Goal: Task Accomplishment & Management: Complete application form

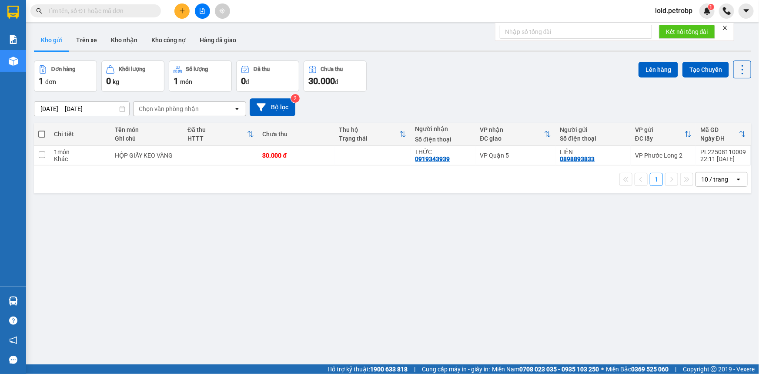
click at [674, 14] on span "loid.petrobp" at bounding box center [673, 10] width 51 height 11
click at [670, 27] on span "Đăng xuất" at bounding box center [679, 27] width 37 height 10
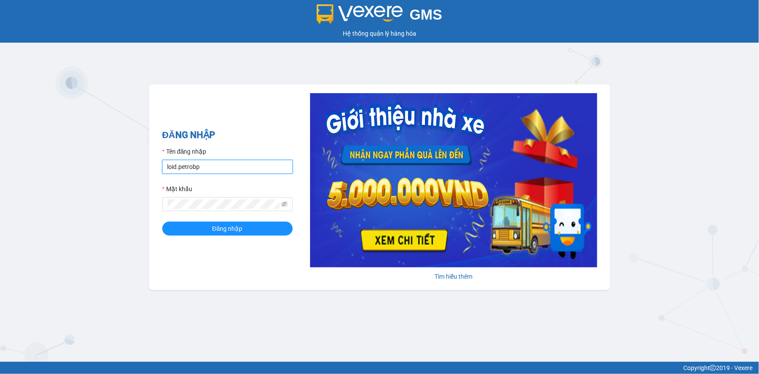
click at [234, 169] on input "loid.petrobp" at bounding box center [227, 167] width 130 height 14
type input "thaontt.petrobp"
click at [222, 234] on button "Đăng nhập" at bounding box center [227, 228] width 130 height 14
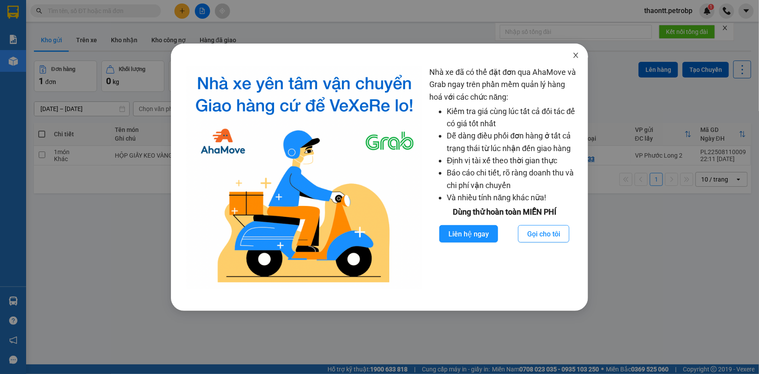
click at [578, 54] on icon "close" at bounding box center [576, 55] width 5 height 5
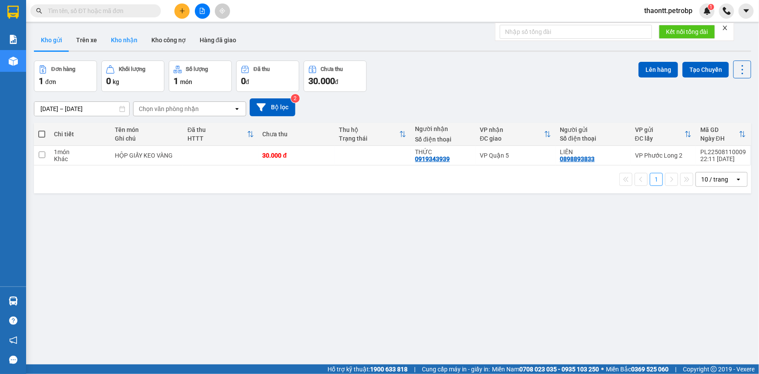
click at [130, 41] on button "Kho nhận" at bounding box center [124, 40] width 40 height 21
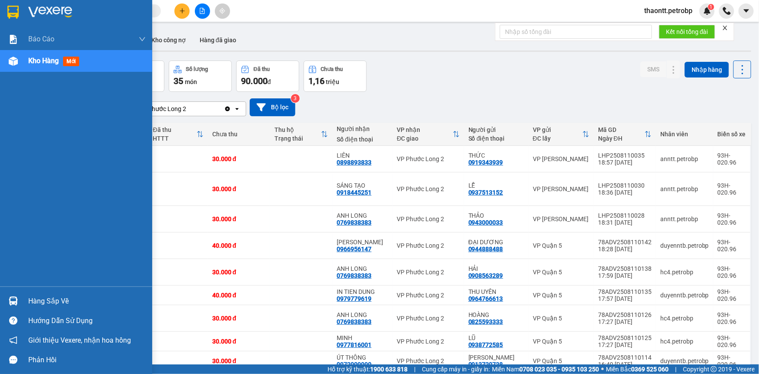
click at [20, 300] on div at bounding box center [13, 300] width 15 height 15
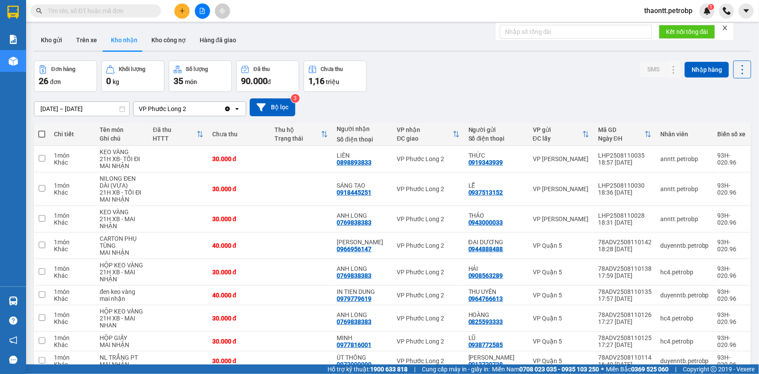
click at [239, 17] on section "Kết quả tìm kiếm ( 0 ) Bộ lọc No Data thaontt.petrobp 1 Báo cáo BC tiền tận nơi…" at bounding box center [379, 187] width 759 height 374
click at [56, 40] on button "Kho gửi" at bounding box center [51, 40] width 35 height 21
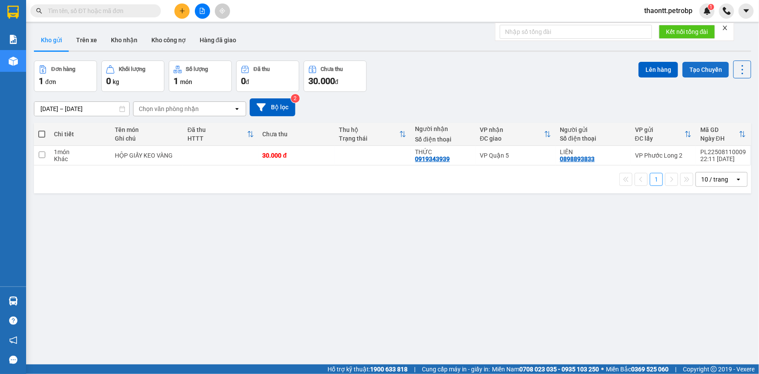
click at [692, 69] on button "Tạo Chuyến" at bounding box center [705, 70] width 47 height 16
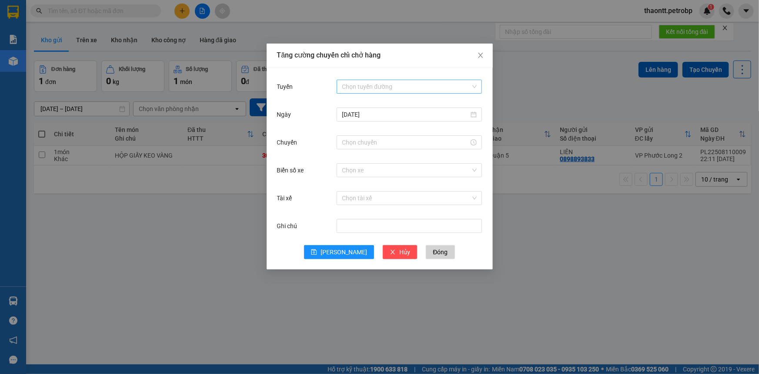
click at [379, 84] on input "Tuyến" at bounding box center [406, 86] width 129 height 13
click at [393, 87] on input "Tuyến" at bounding box center [406, 86] width 129 height 13
click at [389, 85] on input "Tuyến" at bounding box center [406, 86] width 129 height 13
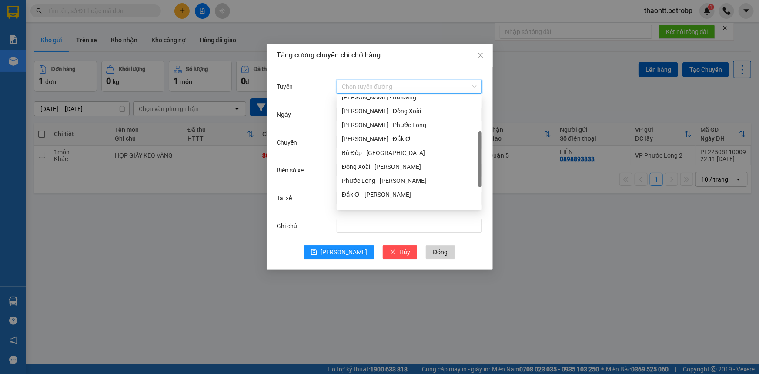
scroll to position [118, 0]
click at [377, 127] on div "[PERSON_NAME] - Phước Long" at bounding box center [409, 125] width 135 height 10
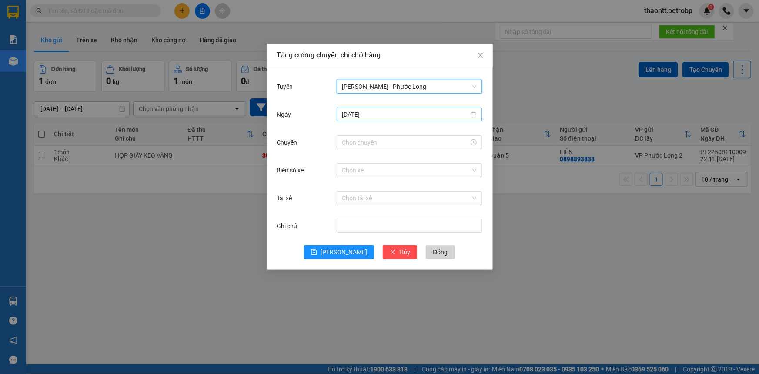
click at [348, 117] on input "[DATE]" at bounding box center [405, 115] width 127 height 10
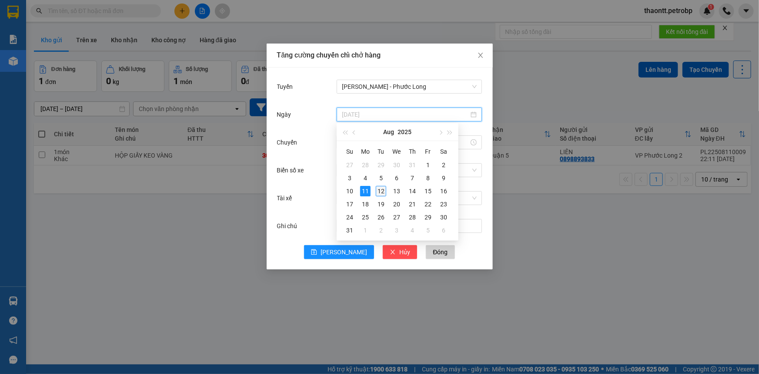
type input "[DATE]"
click at [383, 193] on div "12" at bounding box center [381, 191] width 10 height 10
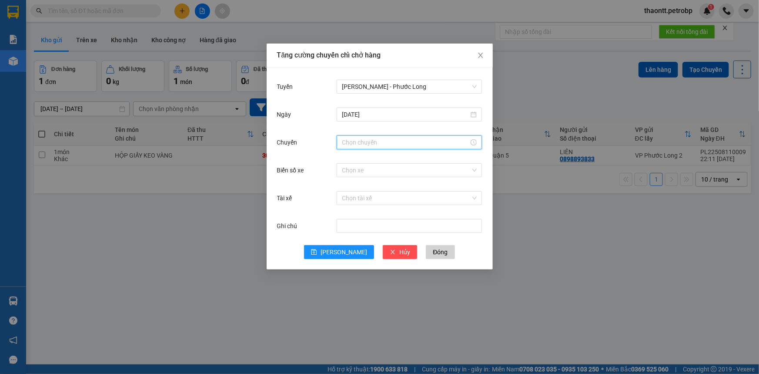
click at [359, 143] on input "Chuyến" at bounding box center [405, 142] width 127 height 10
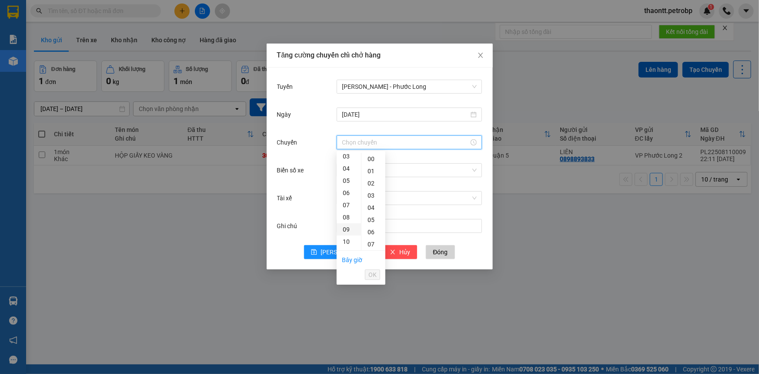
click at [347, 227] on div "09" at bounding box center [349, 229] width 24 height 12
click at [376, 182] on div "02" at bounding box center [373, 183] width 24 height 12
type input "09:02"
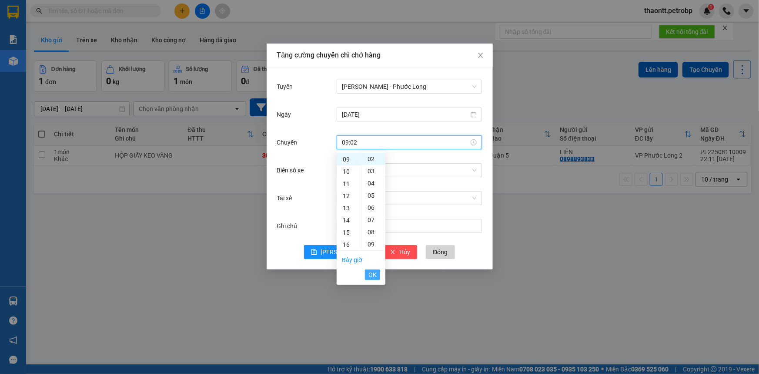
click at [378, 277] on button "OK" at bounding box center [372, 274] width 15 height 10
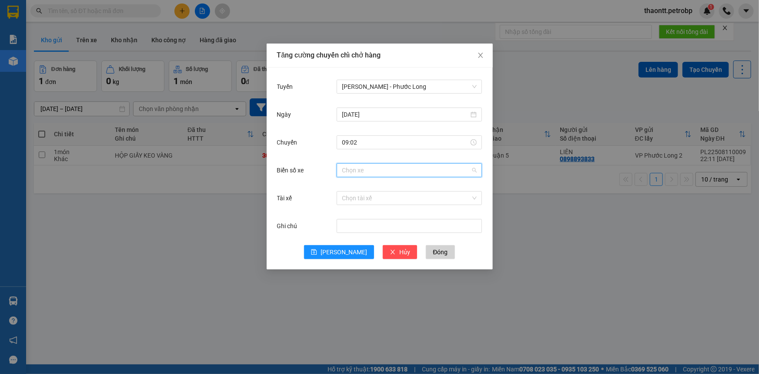
click at [360, 168] on input "Biển số xe" at bounding box center [406, 170] width 129 height 13
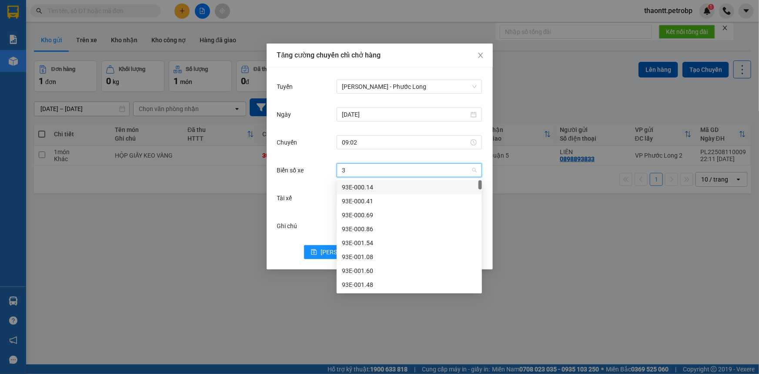
type input "37"
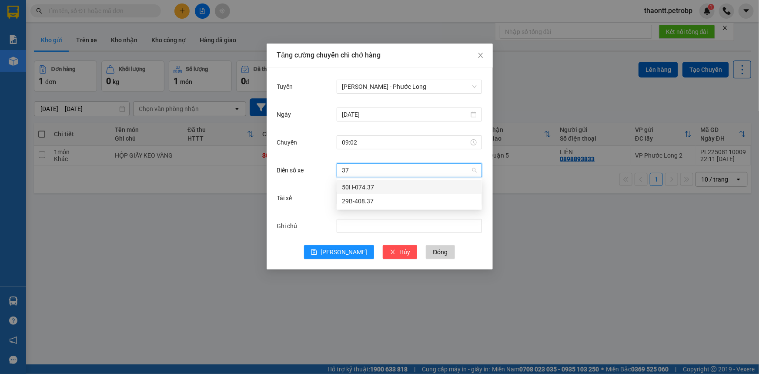
click at [373, 183] on div "50H-074.37" at bounding box center [409, 187] width 135 height 10
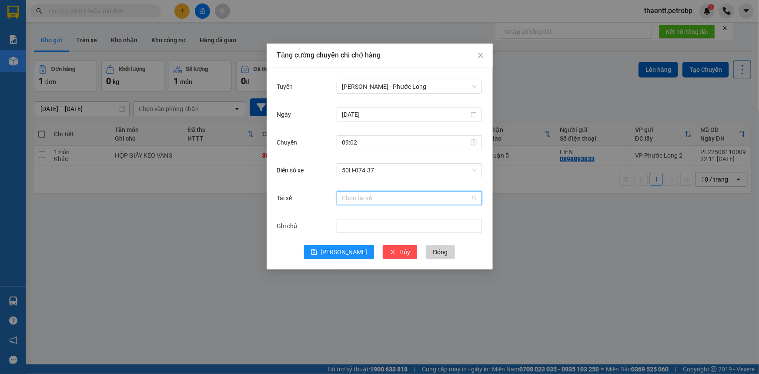
click at [375, 199] on input "Tài xế" at bounding box center [406, 197] width 129 height 13
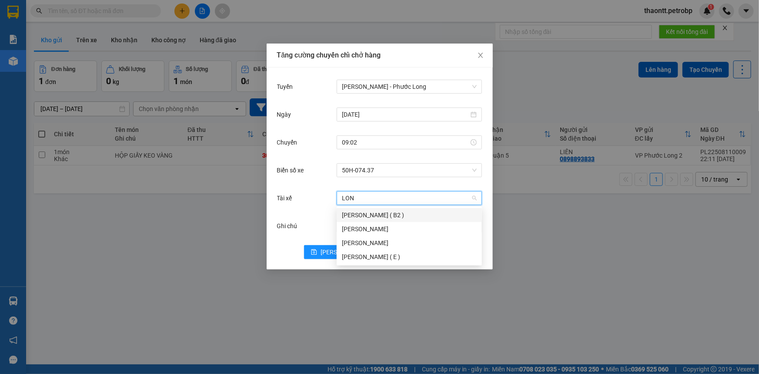
type input "LONG"
click at [377, 226] on div "[PERSON_NAME]" at bounding box center [409, 229] width 135 height 10
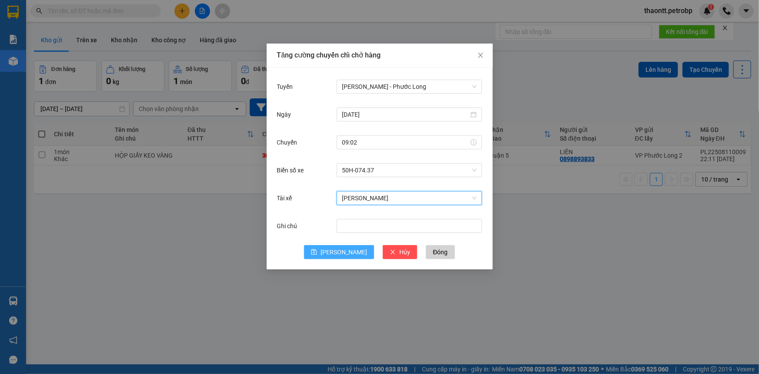
click at [337, 252] on button "[PERSON_NAME]" at bounding box center [339, 252] width 70 height 14
click at [406, 199] on span "[PERSON_NAME]" at bounding box center [409, 197] width 135 height 13
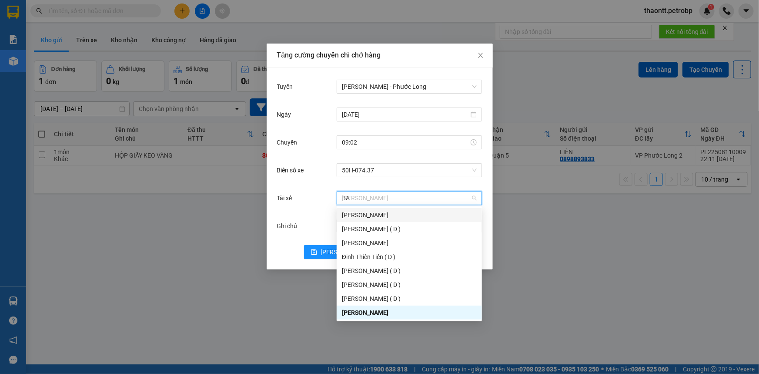
scroll to position [17, 0]
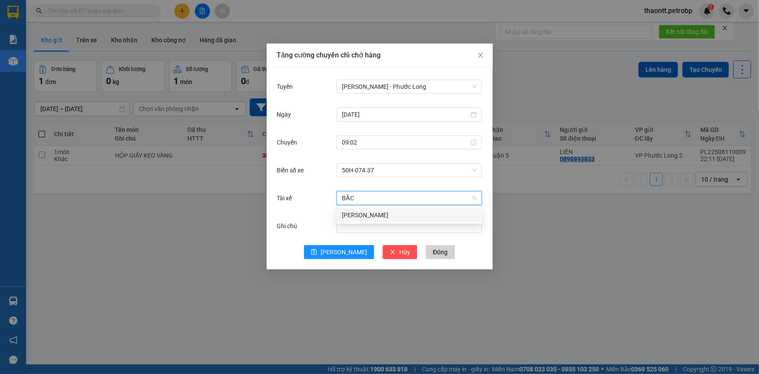
type input "BẮC"
click at [389, 216] on div "[PERSON_NAME]" at bounding box center [409, 215] width 135 height 10
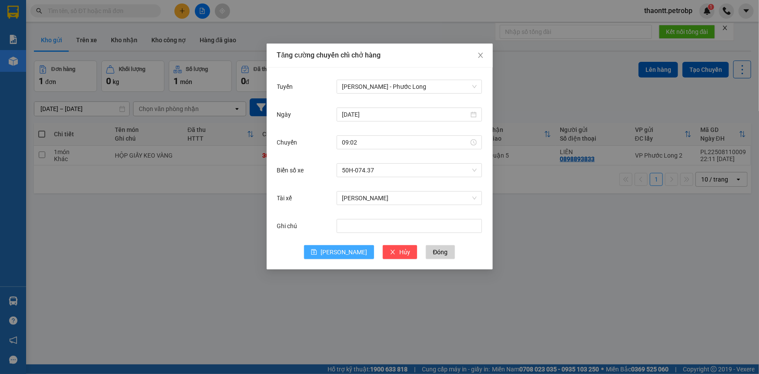
click at [348, 249] on span "[PERSON_NAME]" at bounding box center [344, 252] width 47 height 10
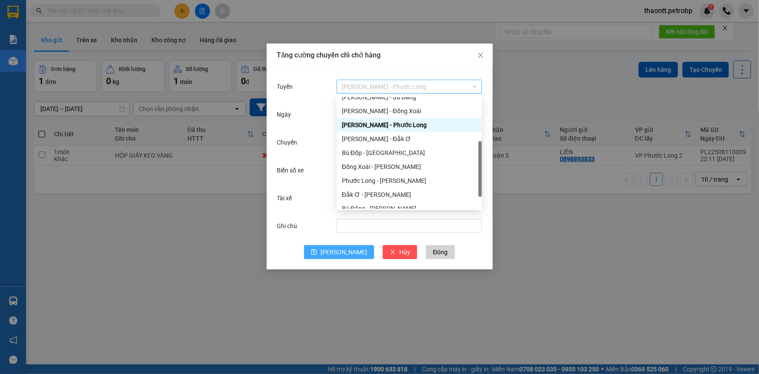
click at [408, 88] on span "[PERSON_NAME] - Phước Long" at bounding box center [409, 86] width 135 height 13
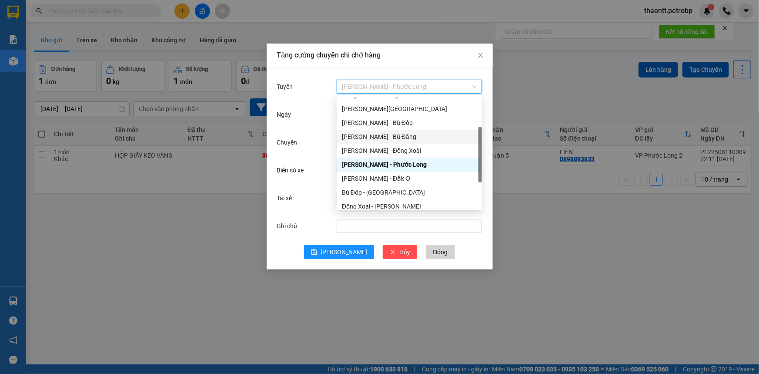
scroll to position [118, 0]
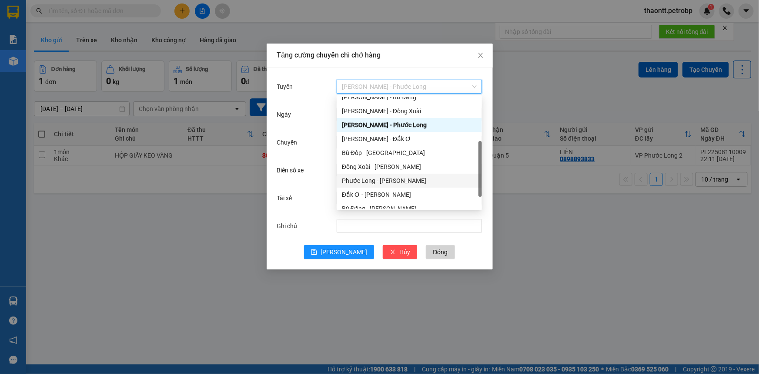
click at [374, 182] on div "Phước Long - [PERSON_NAME]" at bounding box center [409, 181] width 135 height 10
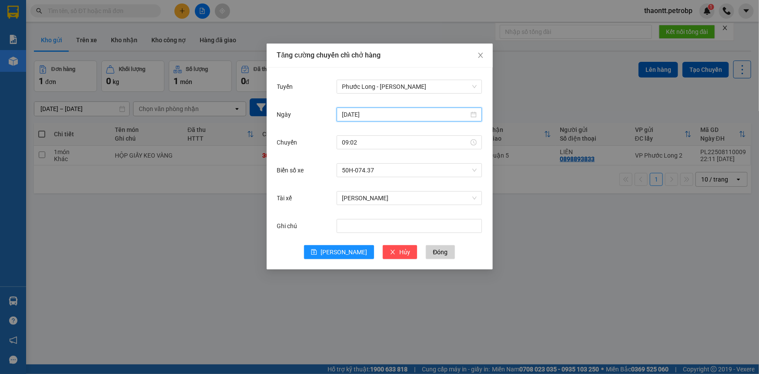
click at [393, 112] on input "[DATE]" at bounding box center [405, 115] width 127 height 10
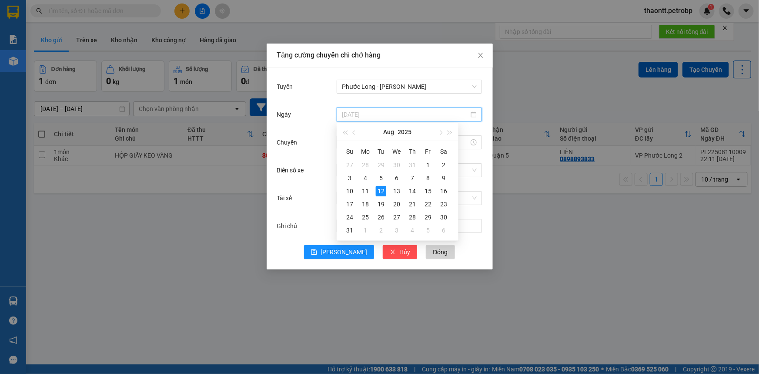
type input "[DATE]"
click at [382, 192] on div "12" at bounding box center [381, 191] width 10 height 10
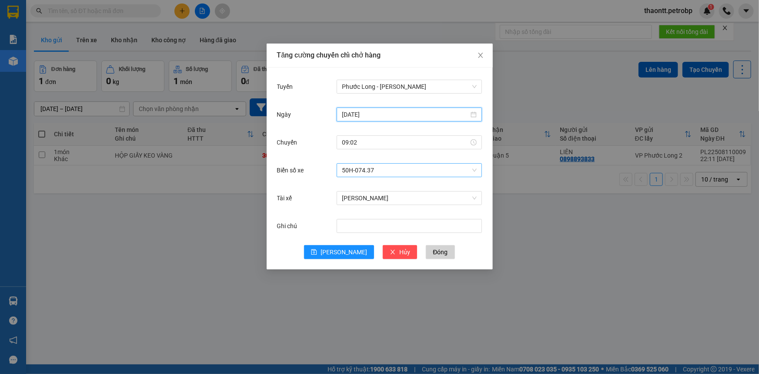
click at [391, 170] on span "50H-074.37" at bounding box center [409, 170] width 135 height 13
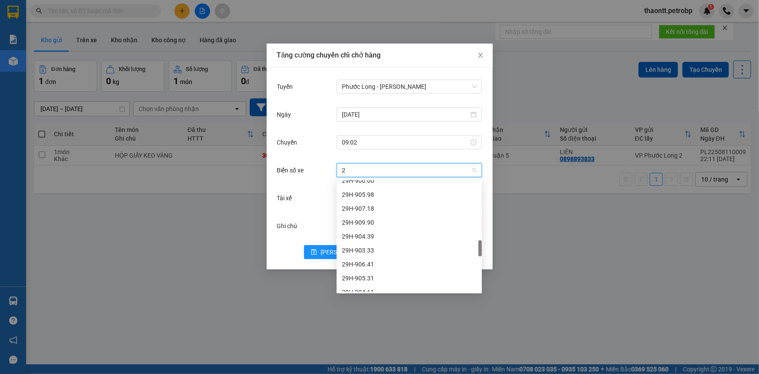
type input "26"
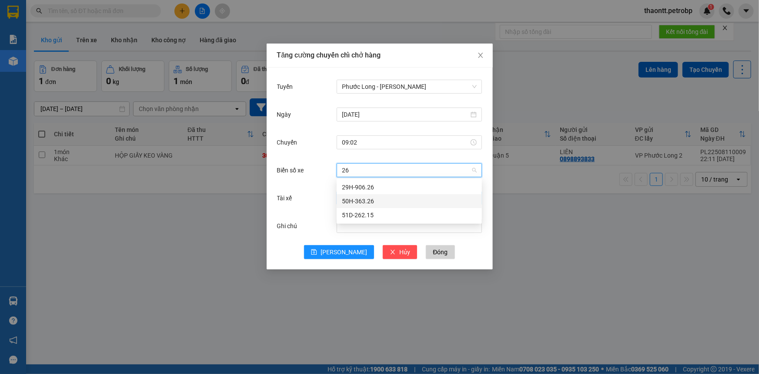
click at [376, 199] on div "50H-363.26" at bounding box center [409, 201] width 135 height 10
click at [378, 192] on span "[PERSON_NAME]" at bounding box center [409, 197] width 135 height 13
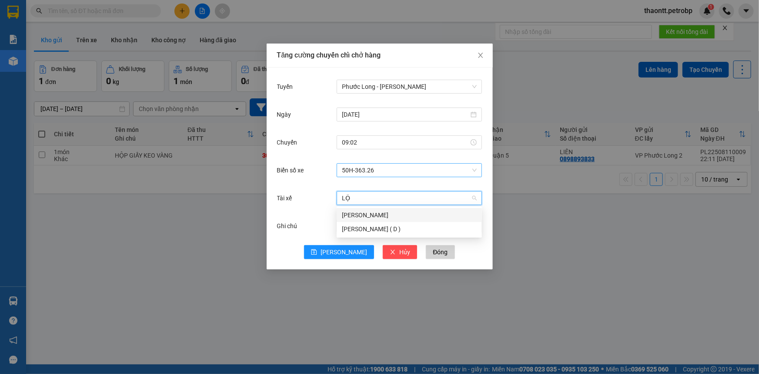
type input "LỘC"
click at [370, 214] on div "[PERSON_NAME]" at bounding box center [409, 215] width 135 height 10
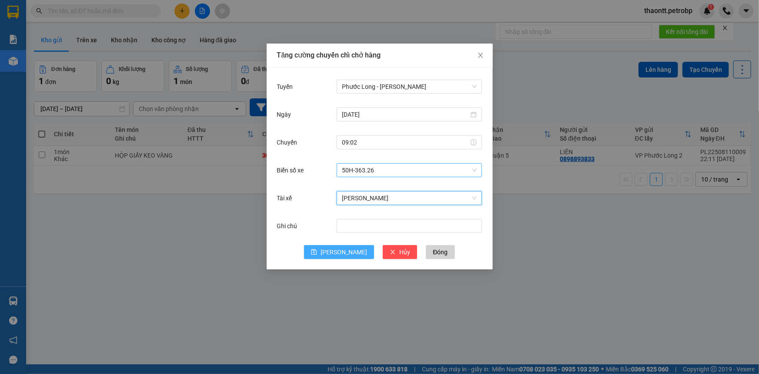
click at [352, 252] on button "[PERSON_NAME]" at bounding box center [339, 252] width 70 height 14
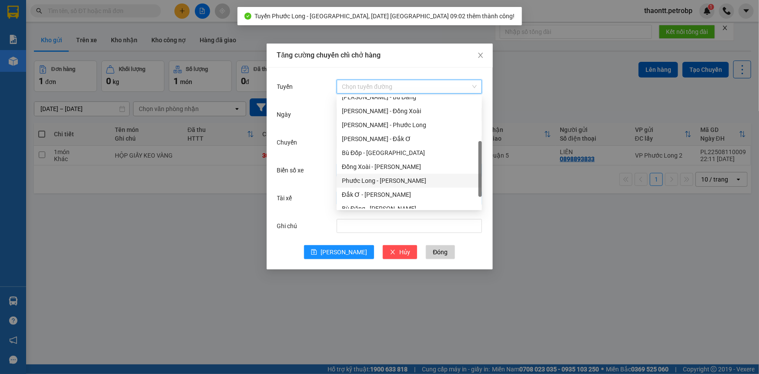
click at [384, 87] on input "Tuyến" at bounding box center [406, 86] width 129 height 13
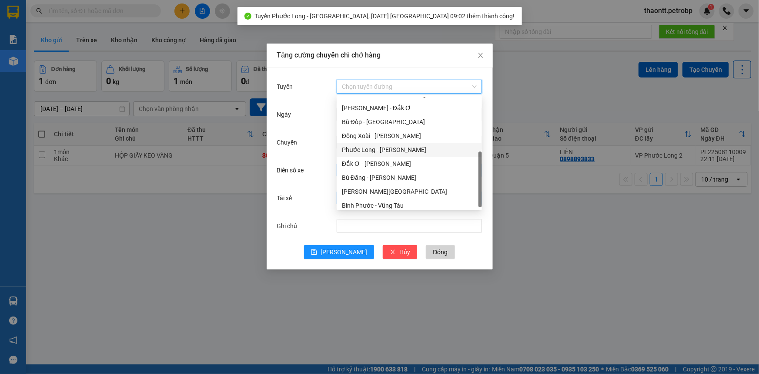
click at [374, 152] on div "Phước Long - [PERSON_NAME]" at bounding box center [409, 150] width 135 height 10
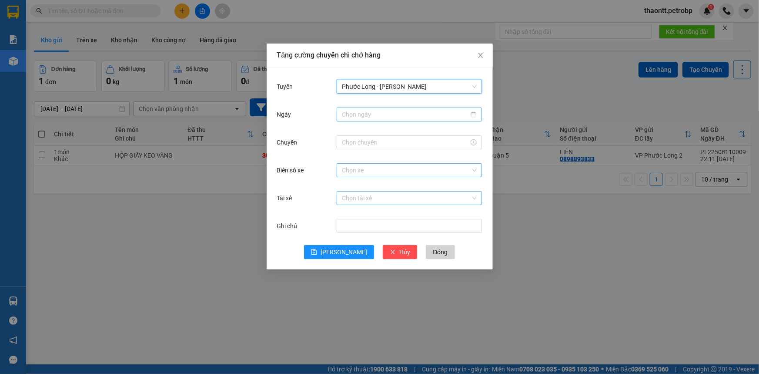
click at [379, 117] on input "Ngày" at bounding box center [405, 115] width 127 height 10
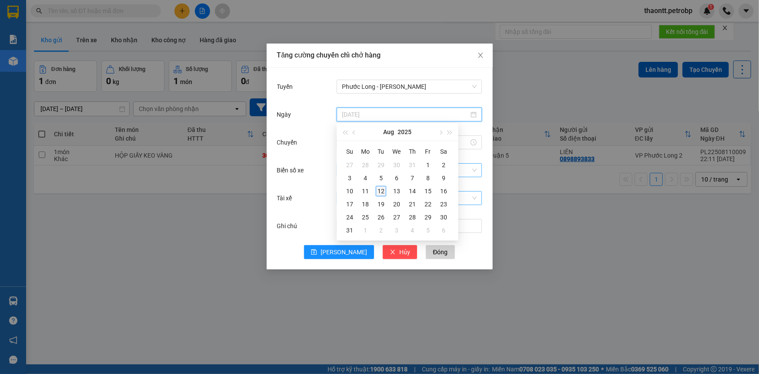
type input "[DATE]"
click at [387, 189] on td "12" at bounding box center [381, 190] width 16 height 13
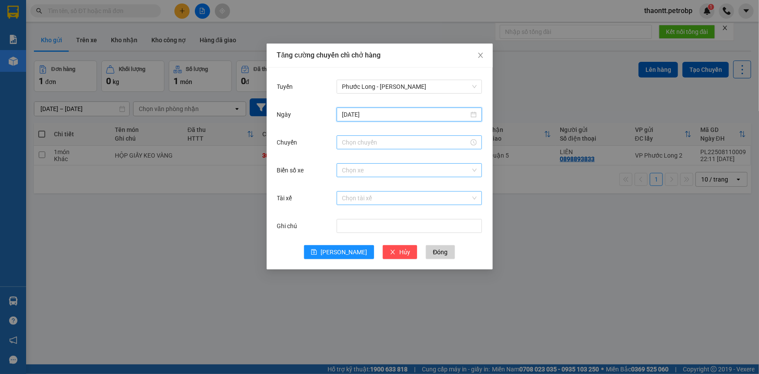
click at [380, 144] on input "Chuyến" at bounding box center [405, 142] width 127 height 10
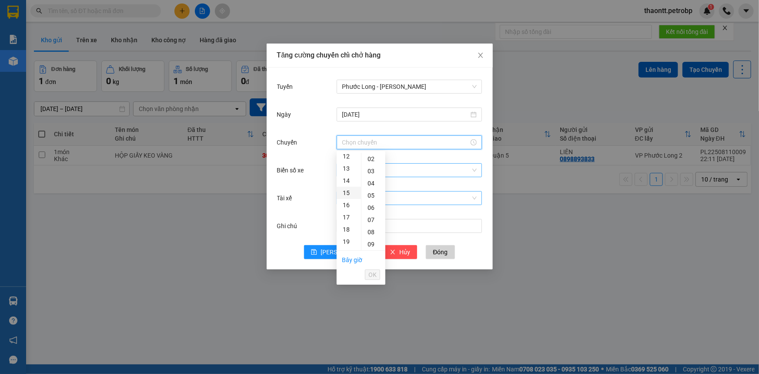
click at [347, 191] on div "15" at bounding box center [349, 193] width 24 height 12
click at [374, 186] on div "02" at bounding box center [373, 183] width 24 height 12
type input "15:02"
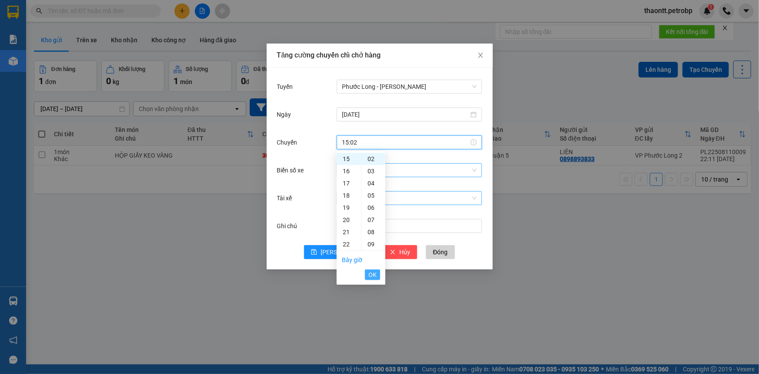
click at [371, 274] on span "OK" at bounding box center [372, 275] width 8 height 10
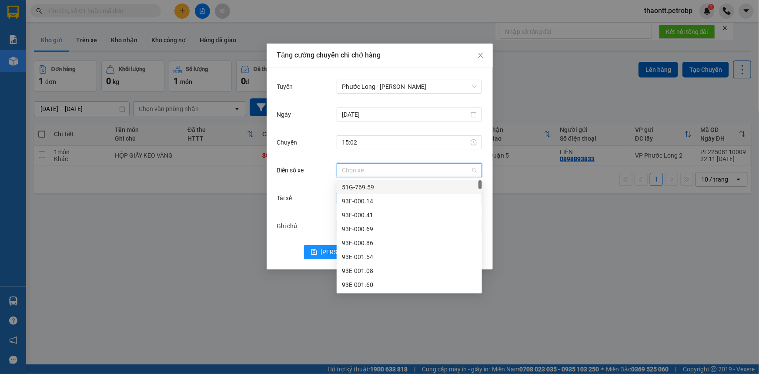
click at [387, 175] on input "Biển số xe" at bounding box center [406, 170] width 129 height 13
type input "96"
click at [373, 200] on div "93H-020.96" at bounding box center [409, 201] width 135 height 10
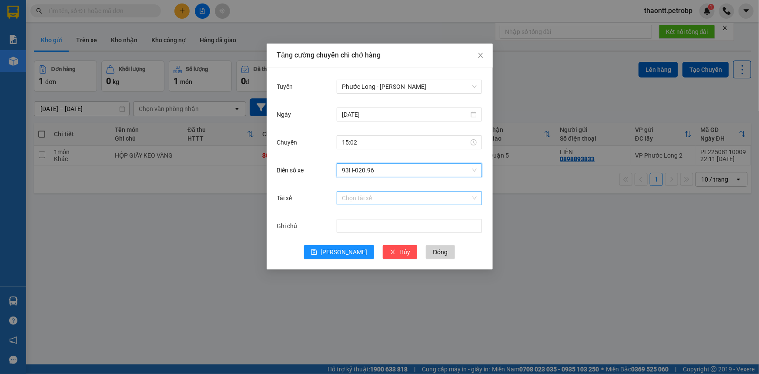
click at [372, 200] on input "Tài xế" at bounding box center [406, 197] width 129 height 13
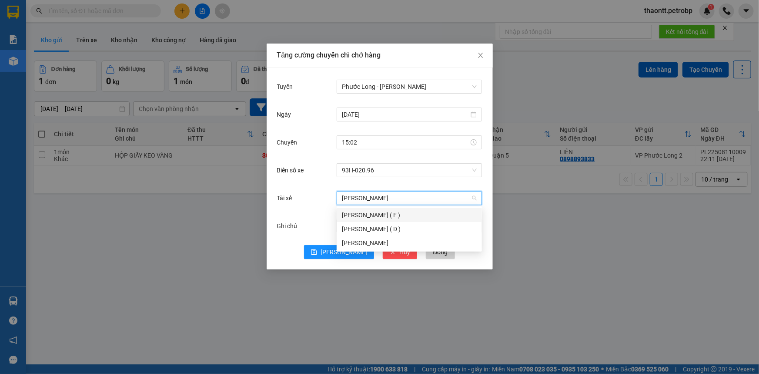
type input "[PERSON_NAME]"
click at [378, 241] on div "[PERSON_NAME]" at bounding box center [409, 243] width 135 height 10
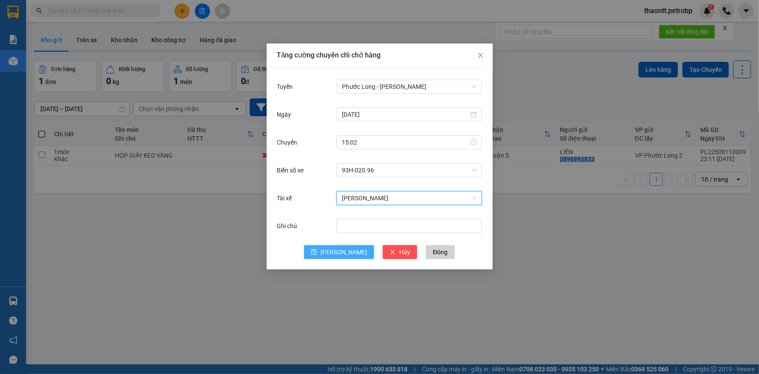
click at [317, 254] on icon "save" at bounding box center [314, 252] width 6 height 6
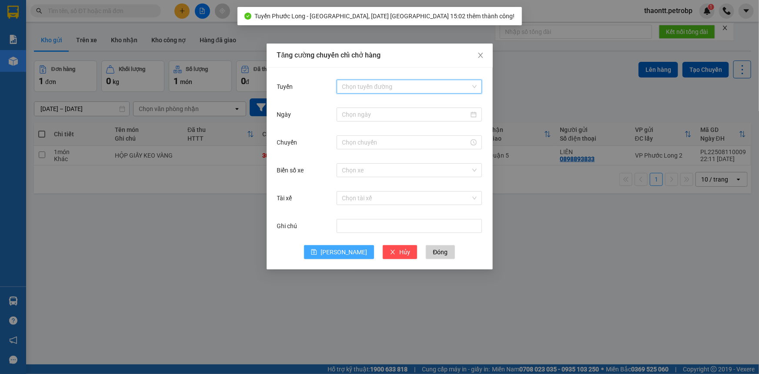
click at [364, 90] on input "Tuyến" at bounding box center [406, 86] width 129 height 13
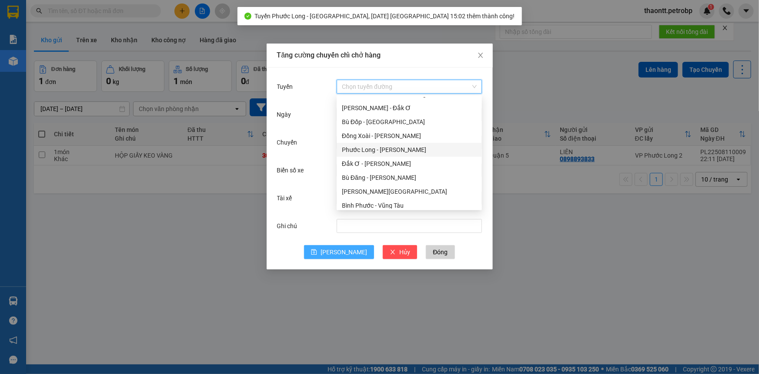
click at [367, 146] on div "Phước Long - [PERSON_NAME]" at bounding box center [409, 150] width 135 height 10
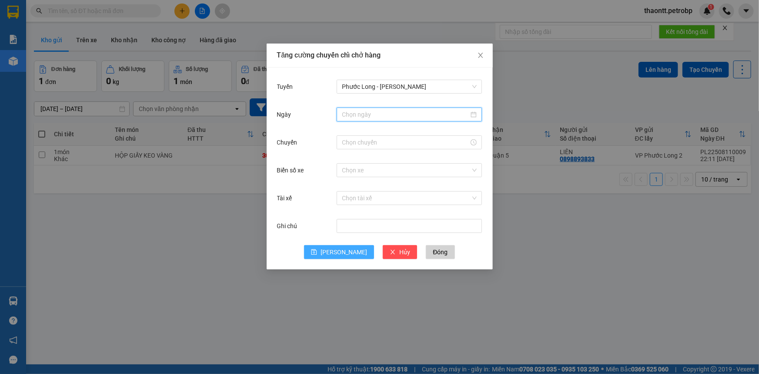
click at [370, 112] on input "Ngày" at bounding box center [405, 115] width 127 height 10
type input "[DATE]"
click at [383, 193] on div "12" at bounding box center [381, 191] width 10 height 10
click at [370, 140] on input "Chuyến" at bounding box center [405, 142] width 127 height 10
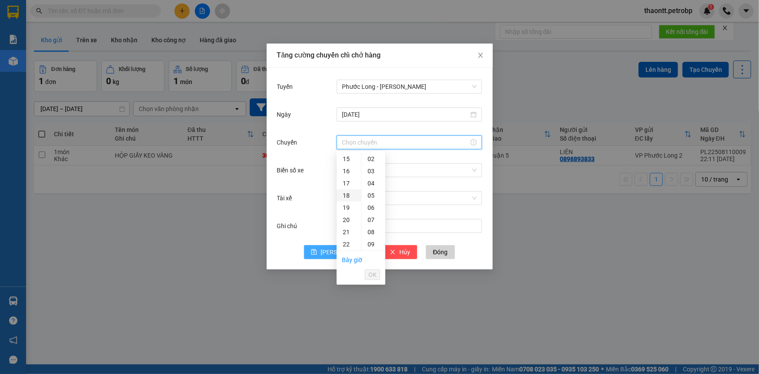
click at [347, 193] on div "18" at bounding box center [349, 195] width 24 height 12
click at [373, 182] on div "02" at bounding box center [373, 183] width 24 height 12
type input "18:02"
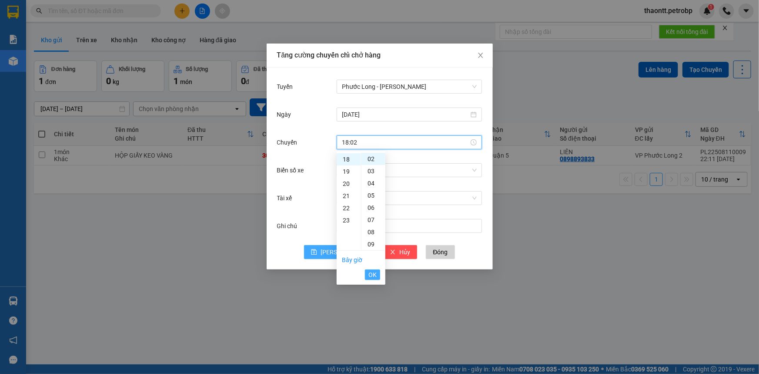
click at [372, 274] on span "OK" at bounding box center [372, 275] width 8 height 10
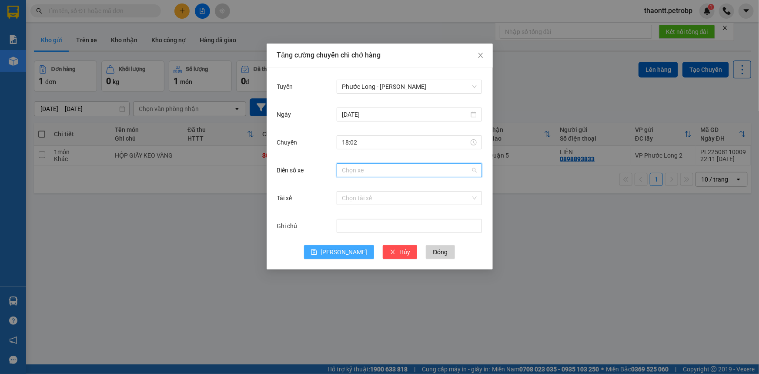
click at [381, 170] on input "Biển số xe" at bounding box center [406, 170] width 129 height 13
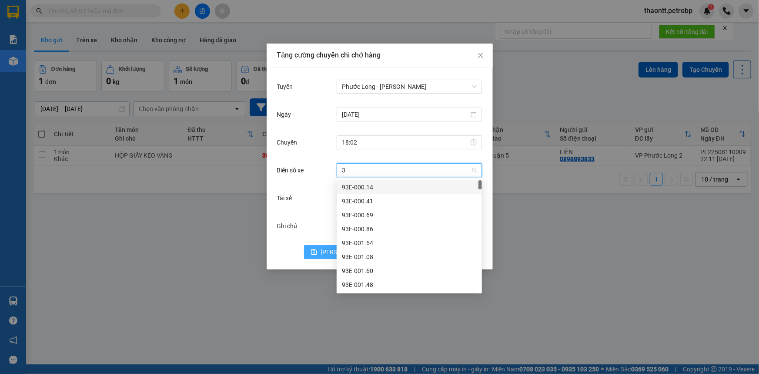
type input "37"
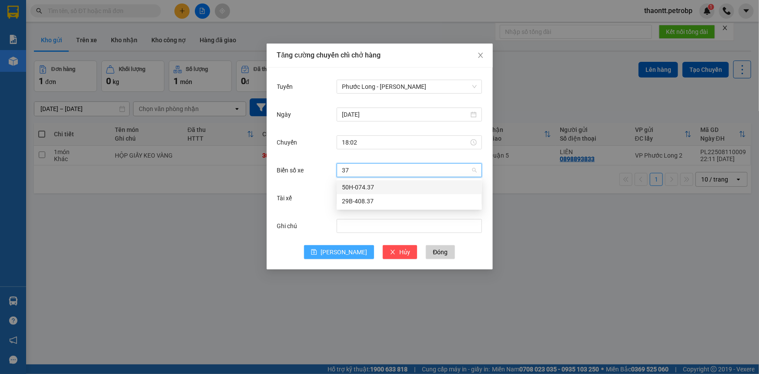
click at [374, 183] on div "50H-074.37" at bounding box center [409, 187] width 135 height 10
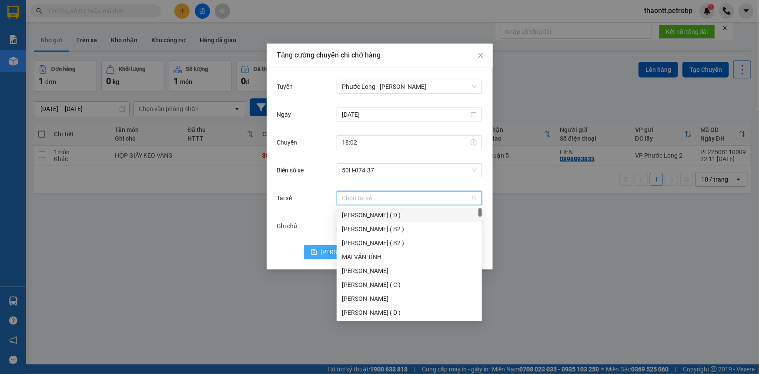
click at [368, 196] on input "Tài xế" at bounding box center [406, 197] width 129 height 13
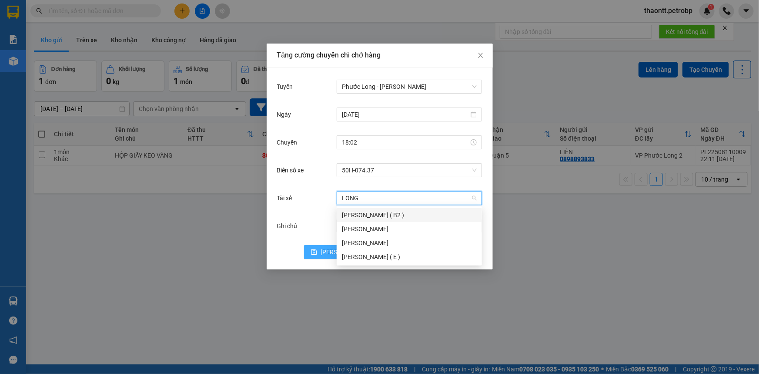
type input "LONG"
click at [367, 227] on div "[PERSON_NAME]" at bounding box center [409, 229] width 135 height 10
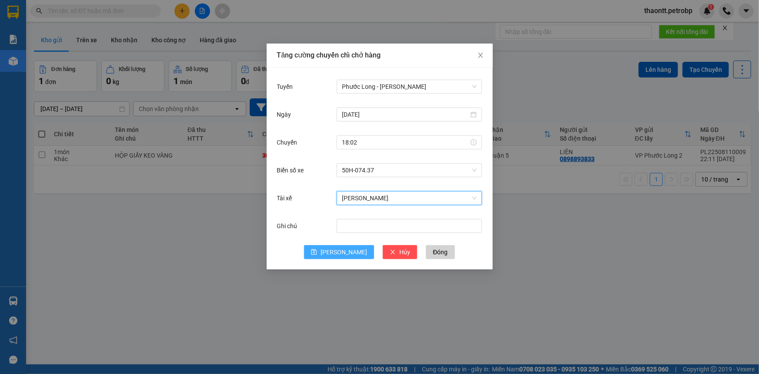
click at [331, 257] on button "[PERSON_NAME]" at bounding box center [339, 252] width 70 height 14
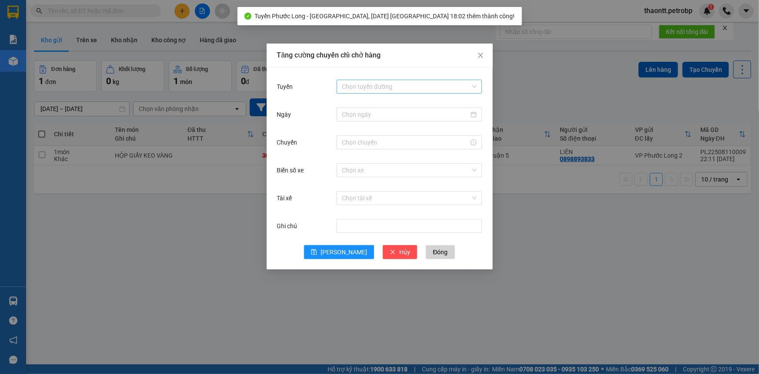
click at [390, 87] on input "Tuyến" at bounding box center [406, 86] width 129 height 13
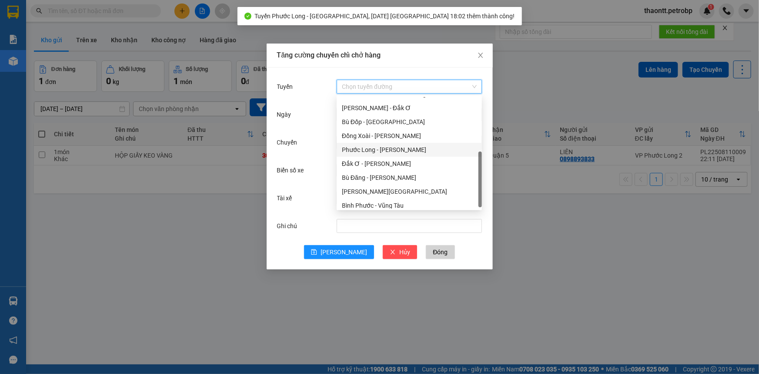
scroll to position [110, 0]
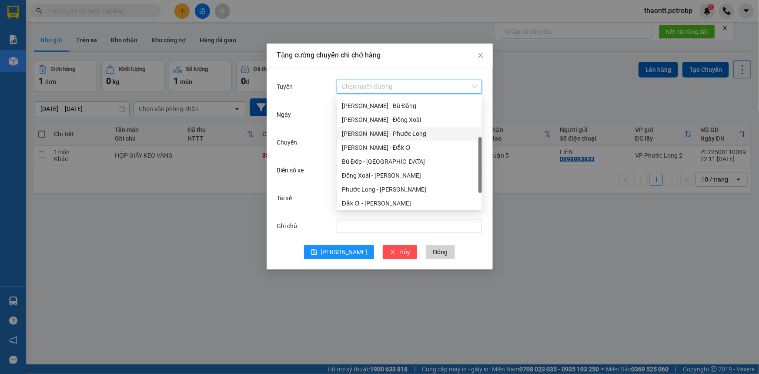
click at [388, 130] on div "[PERSON_NAME] - Phước Long" at bounding box center [409, 134] width 135 height 10
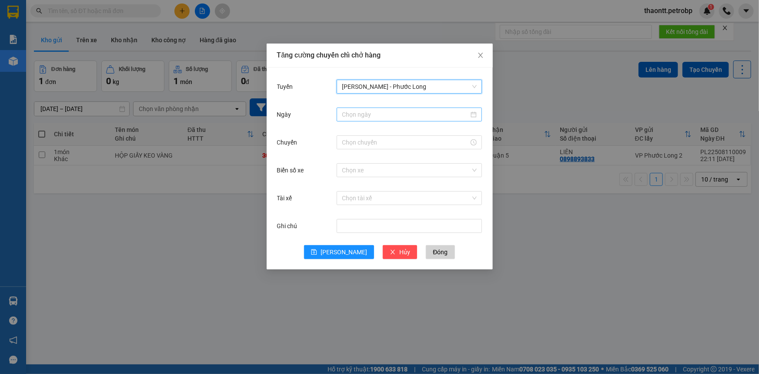
click at [383, 108] on div at bounding box center [409, 114] width 145 height 14
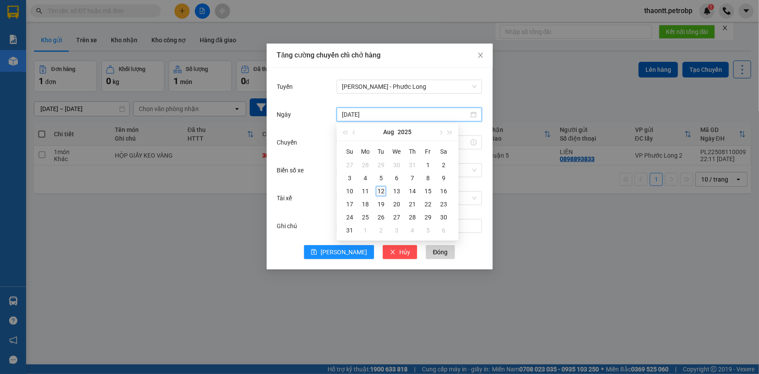
type input "[DATE]"
drag, startPoint x: 382, startPoint y: 191, endPoint x: 381, endPoint y: 182, distance: 8.9
click at [382, 190] on div "12" at bounding box center [381, 191] width 10 height 10
click at [378, 146] on input "Chuyến" at bounding box center [405, 142] width 127 height 10
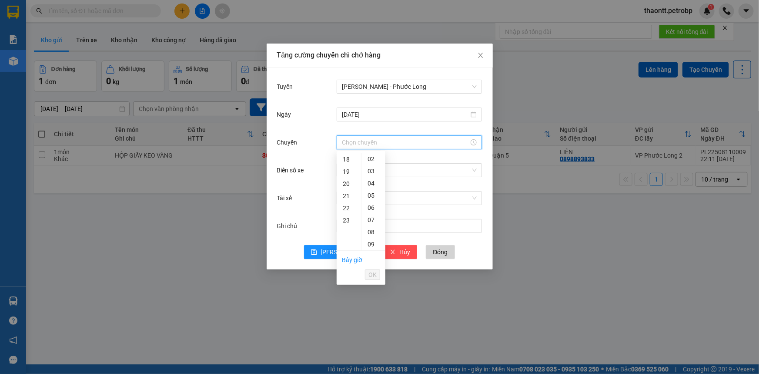
scroll to position [100, 0]
click at [346, 229] on div "14" at bounding box center [349, 229] width 24 height 12
click at [371, 184] on div "02" at bounding box center [373, 183] width 24 height 12
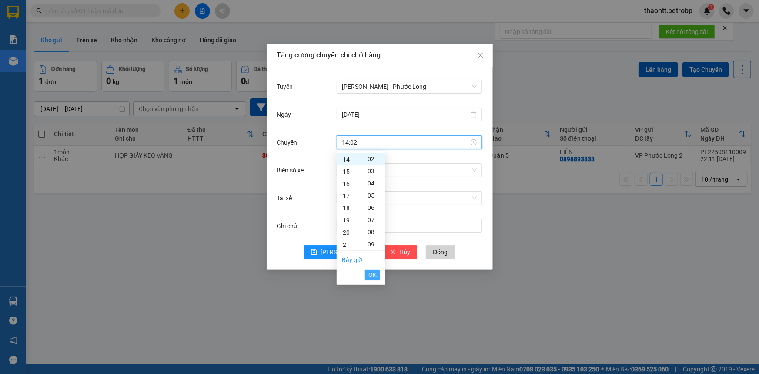
drag, startPoint x: 375, startPoint y: 274, endPoint x: 375, endPoint y: 265, distance: 9.6
click at [374, 274] on span "OK" at bounding box center [372, 275] width 8 height 10
type input "14:02"
click at [374, 278] on span "OK" at bounding box center [372, 275] width 8 height 10
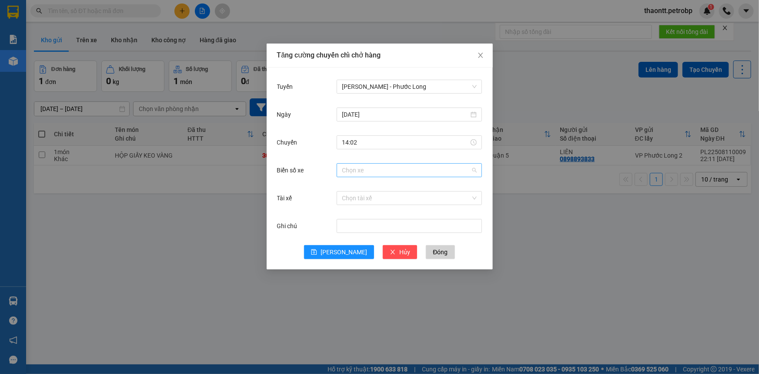
click at [411, 169] on input "Biển số xe" at bounding box center [406, 170] width 129 height 13
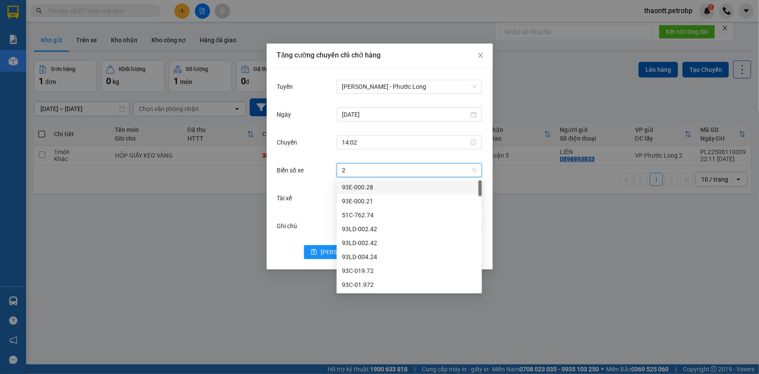
type input "26"
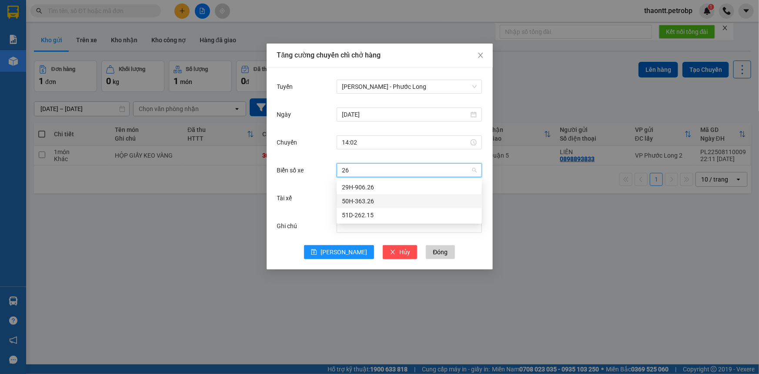
click at [369, 201] on div "50H-363.26" at bounding box center [409, 201] width 135 height 10
click at [369, 201] on input "Tài xế" at bounding box center [406, 197] width 129 height 13
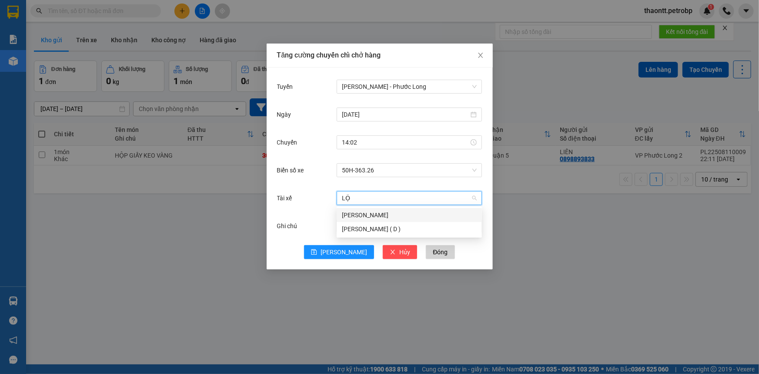
type input "LỘC"
click at [365, 215] on div "[PERSON_NAME]" at bounding box center [409, 215] width 135 height 10
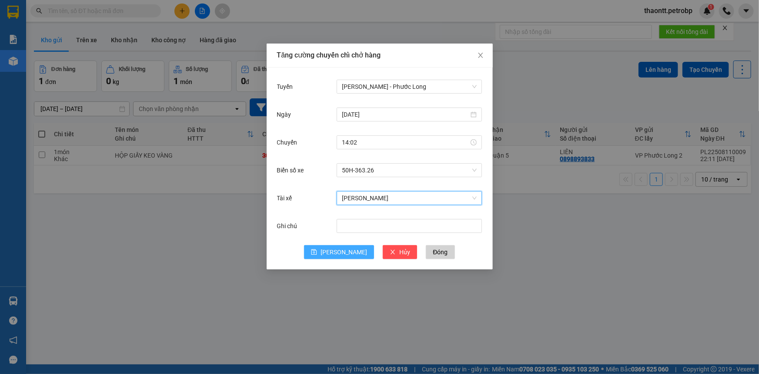
click at [338, 250] on button "[PERSON_NAME]" at bounding box center [339, 252] width 70 height 14
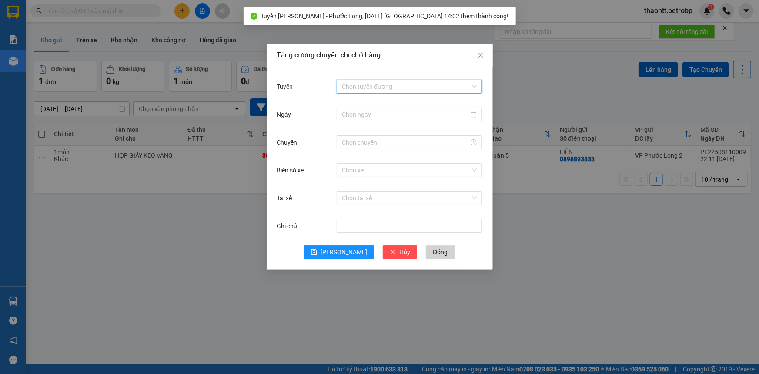
click at [385, 85] on input "Tuyến" at bounding box center [406, 86] width 129 height 13
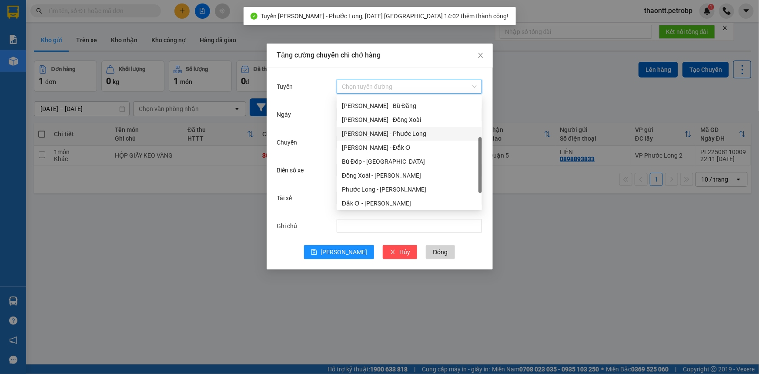
click at [381, 131] on div "[PERSON_NAME] - Phước Long" at bounding box center [409, 134] width 135 height 10
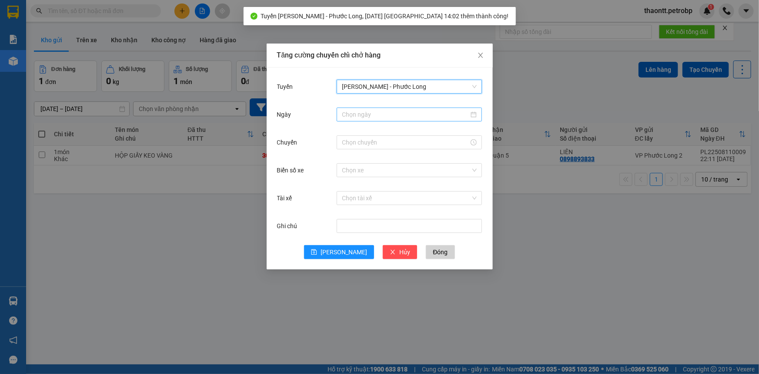
click at [381, 117] on input "Ngày" at bounding box center [405, 115] width 127 height 10
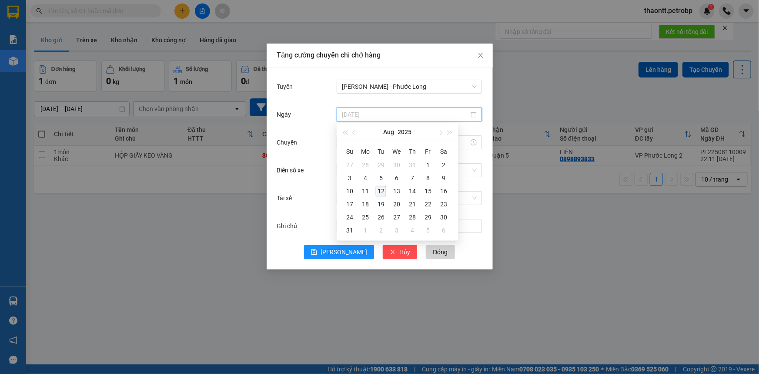
type input "[DATE]"
click at [381, 190] on div "12" at bounding box center [381, 191] width 10 height 10
click at [371, 142] on input "Chuyến" at bounding box center [405, 142] width 127 height 10
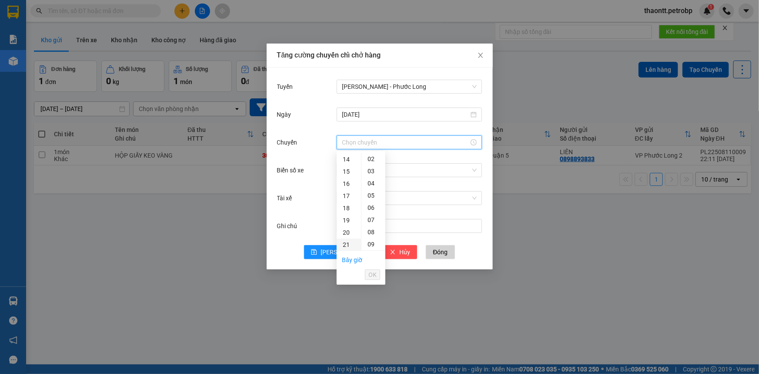
click at [346, 242] on div "21" at bounding box center [349, 244] width 24 height 12
click at [372, 183] on div "02" at bounding box center [373, 183] width 24 height 12
type input "21:02"
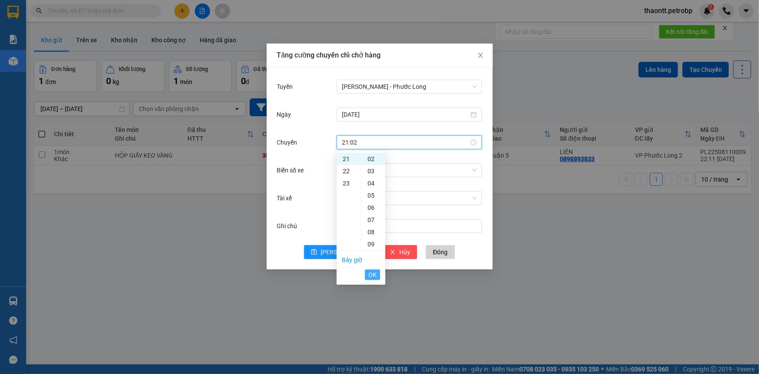
click at [371, 278] on span "OK" at bounding box center [372, 275] width 8 height 10
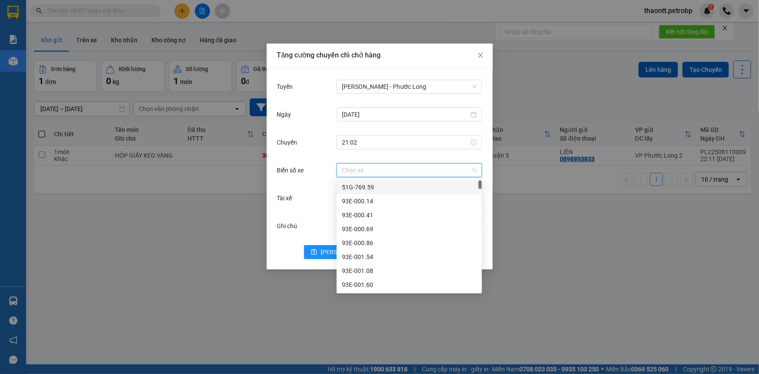
click at [382, 172] on input "Biển số xe" at bounding box center [406, 170] width 129 height 13
type input "96"
click at [366, 202] on div "93H-020.96" at bounding box center [409, 201] width 135 height 10
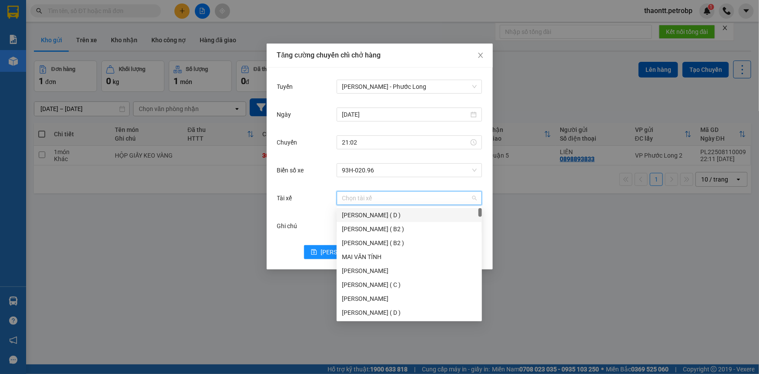
click at [370, 193] on input "Tài xế" at bounding box center [406, 197] width 129 height 13
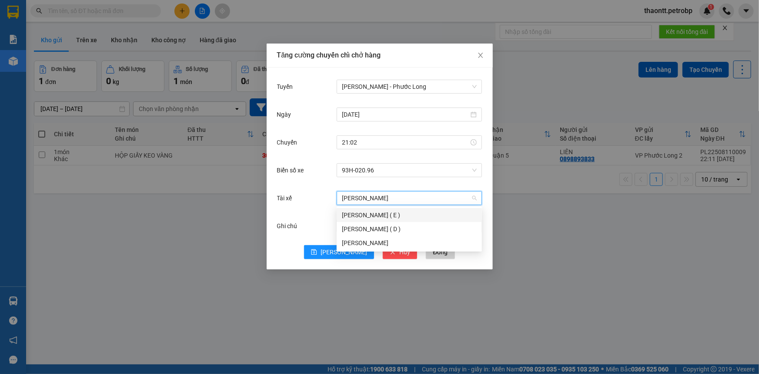
type input "[PERSON_NAME]"
click at [373, 242] on div "[PERSON_NAME]" at bounding box center [409, 243] width 135 height 10
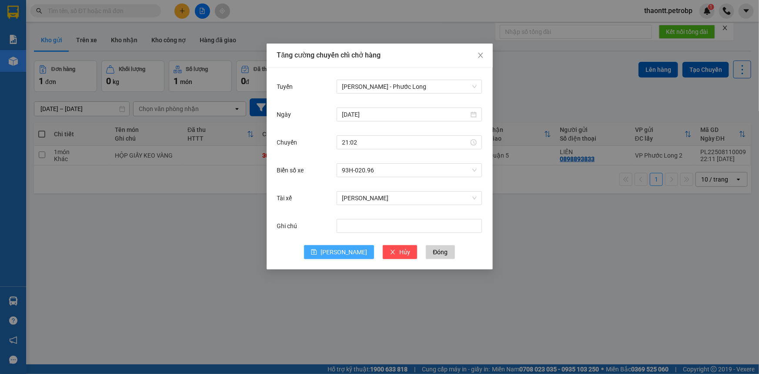
click at [317, 252] on icon "save" at bounding box center [314, 252] width 6 height 6
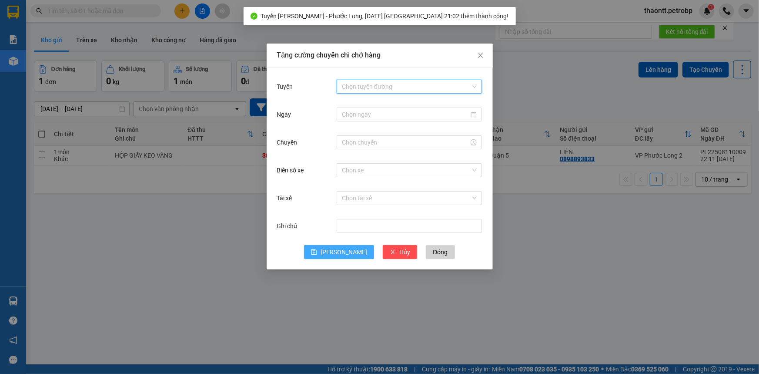
click at [373, 89] on input "Tuyến" at bounding box center [406, 86] width 129 height 13
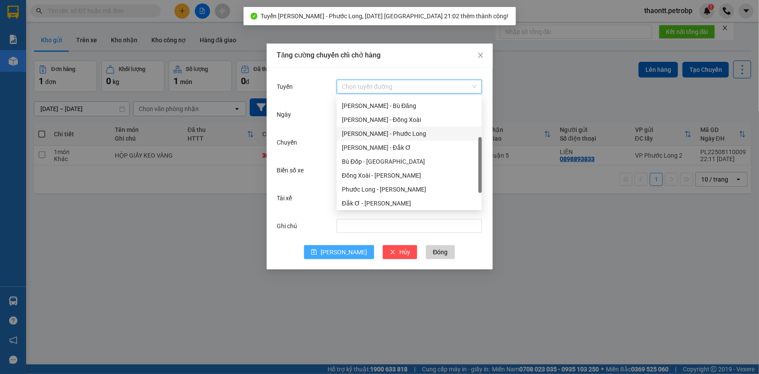
click at [375, 133] on div "[PERSON_NAME] - Phước Long" at bounding box center [409, 134] width 135 height 10
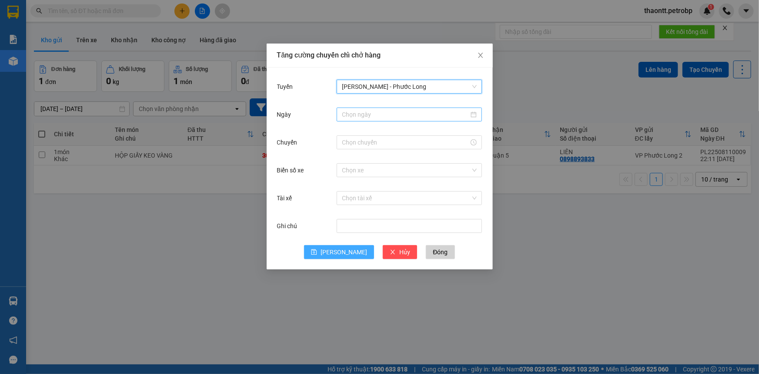
click at [378, 119] on div at bounding box center [409, 114] width 145 height 14
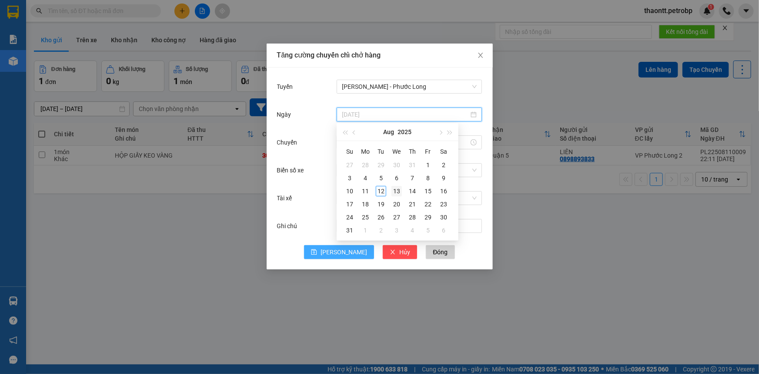
type input "[DATE]"
click at [395, 195] on div "13" at bounding box center [396, 191] width 10 height 10
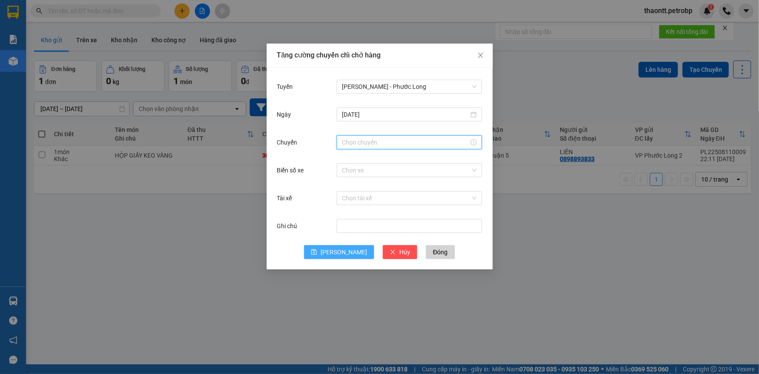
click at [371, 144] on input "Chuyến" at bounding box center [405, 142] width 127 height 10
click at [342, 170] on div "09" at bounding box center [349, 171] width 24 height 12
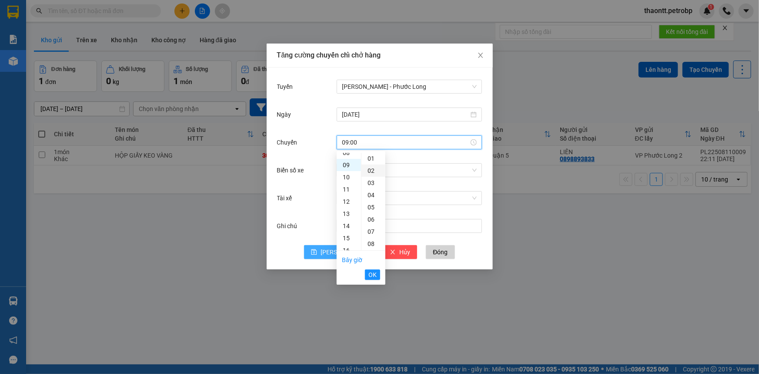
scroll to position [0, 0]
click at [374, 186] on div "02" at bounding box center [373, 183] width 24 height 12
type input "09:02"
click at [370, 275] on span "OK" at bounding box center [372, 275] width 8 height 10
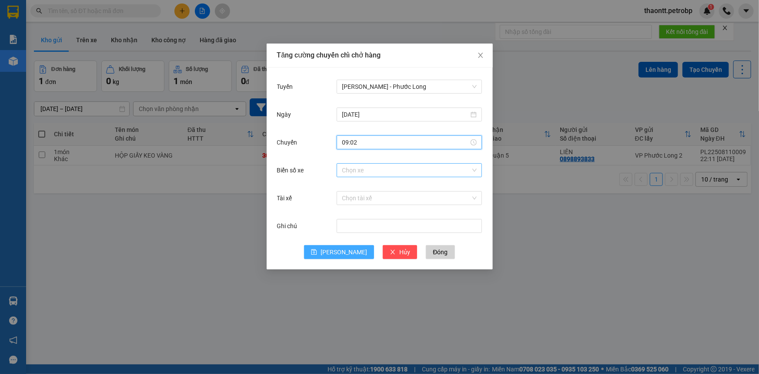
click at [370, 169] on input "Biển số xe" at bounding box center [406, 170] width 129 height 13
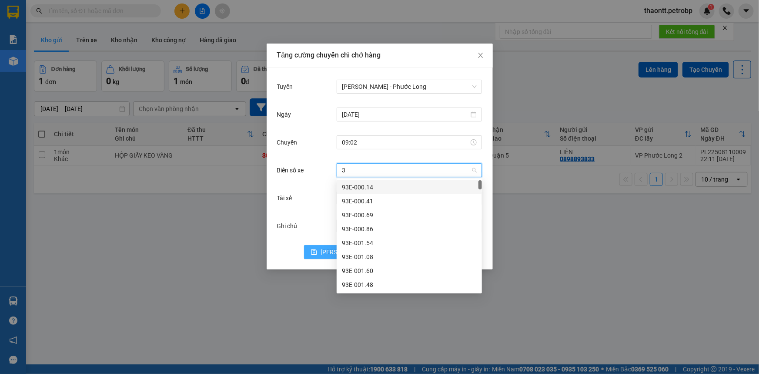
type input "37"
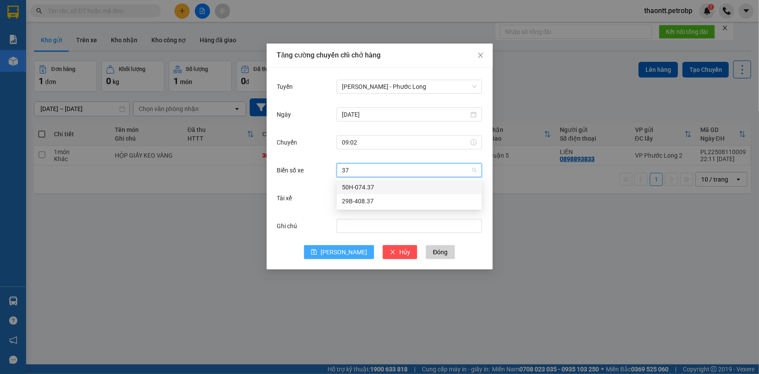
click at [376, 191] on div "50H-074.37" at bounding box center [409, 187] width 135 height 10
click at [371, 191] on div "Chọn tài xế" at bounding box center [409, 198] width 145 height 14
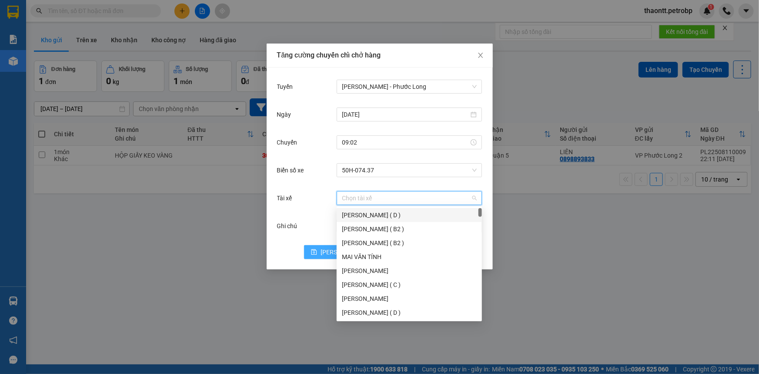
click at [372, 197] on input "Tài xế" at bounding box center [406, 197] width 129 height 13
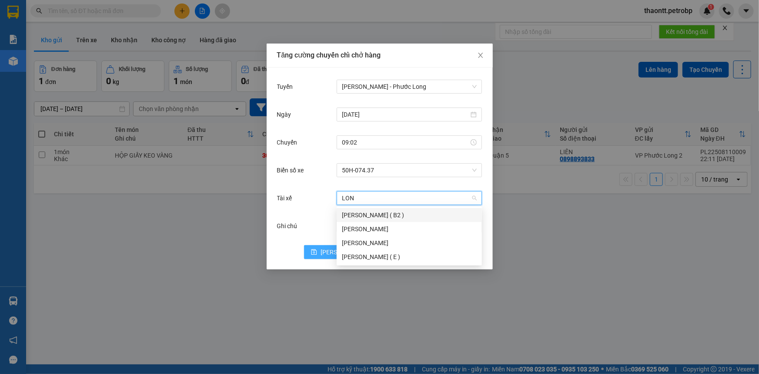
type input "LONG"
click at [356, 231] on div "[PERSON_NAME]" at bounding box center [409, 229] width 135 height 10
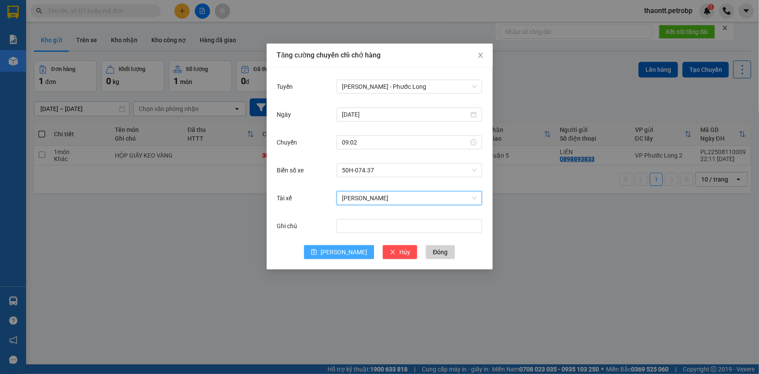
click at [340, 250] on span "[PERSON_NAME]" at bounding box center [344, 252] width 47 height 10
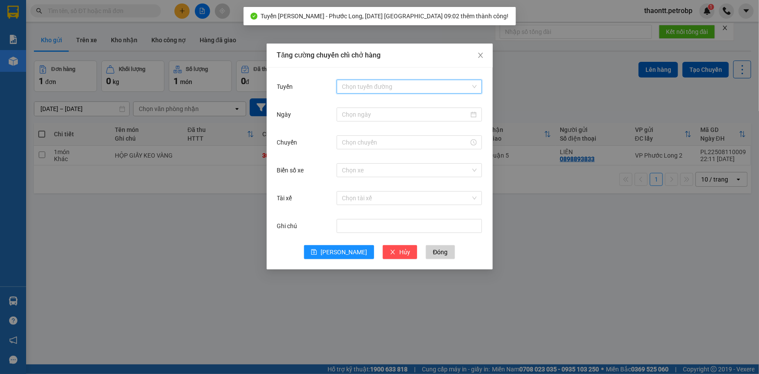
click at [401, 85] on input "Tuyến" at bounding box center [406, 86] width 129 height 13
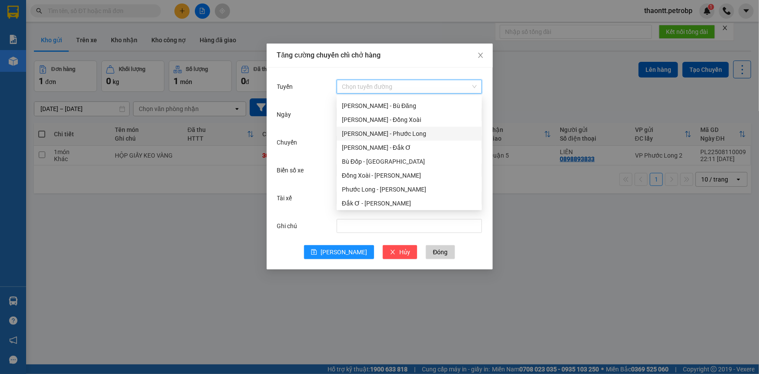
scroll to position [0, 0]
click at [381, 130] on div "Lộc Ninh - [GEOGRAPHIC_DATA]" at bounding box center [409, 132] width 135 height 10
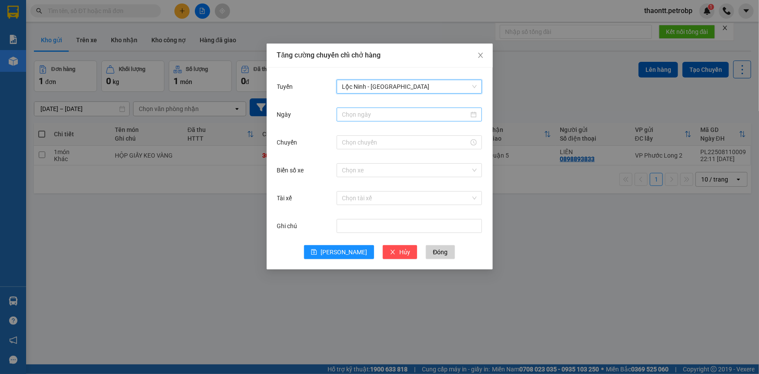
click at [378, 117] on input "Ngày" at bounding box center [405, 115] width 127 height 10
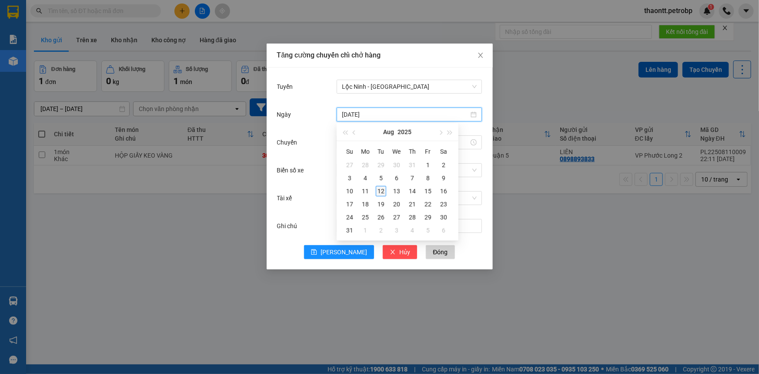
type input "[DATE]"
click at [376, 193] on div "12" at bounding box center [381, 191] width 10 height 10
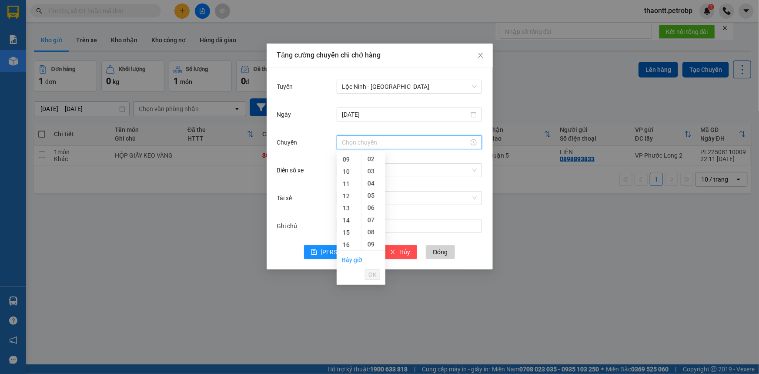
click at [370, 144] on input "Chuyến" at bounding box center [405, 142] width 127 height 10
click at [345, 187] on div "08" at bounding box center [349, 187] width 24 height 12
click at [373, 230] on div "32" at bounding box center [373, 232] width 24 height 12
type input "08:32"
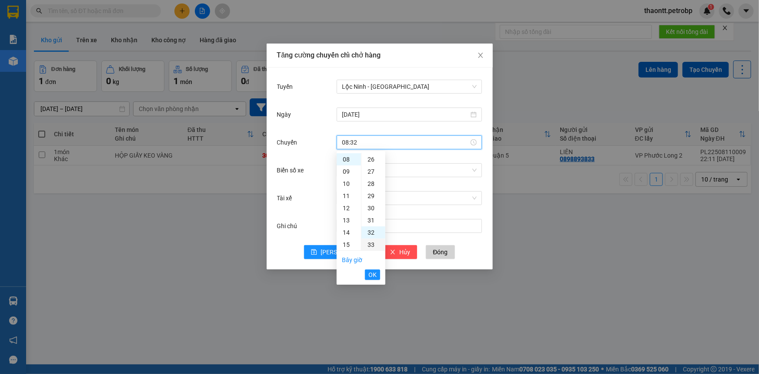
scroll to position [390, 0]
click at [371, 271] on span "OK" at bounding box center [372, 275] width 8 height 10
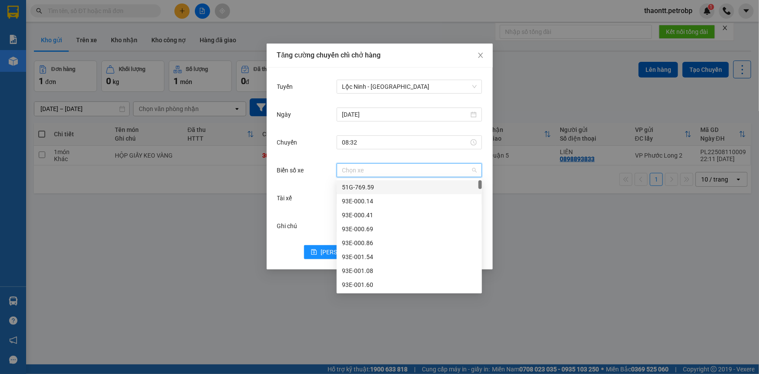
click at [382, 167] on input "Biển số xe" at bounding box center [406, 170] width 129 height 13
type input "77"
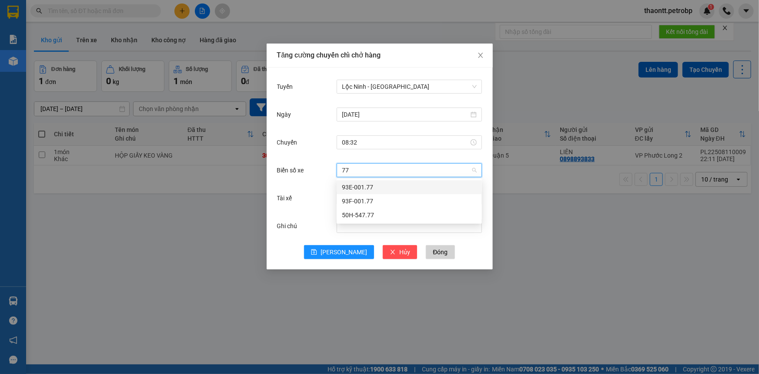
click at [373, 188] on div "93E-001.77" at bounding box center [409, 187] width 135 height 10
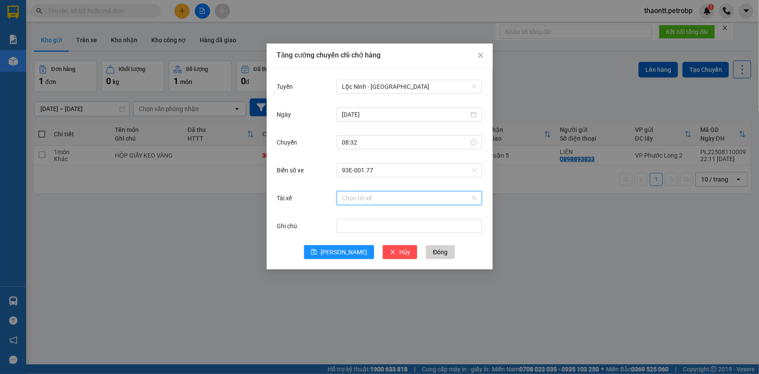
click at [373, 200] on input "Tài xế" at bounding box center [406, 197] width 129 height 13
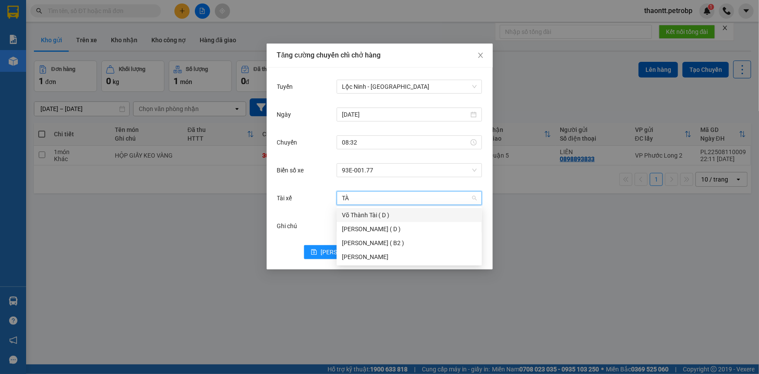
type input "TÀI"
click at [349, 261] on div "[PERSON_NAME]" at bounding box center [409, 257] width 145 height 14
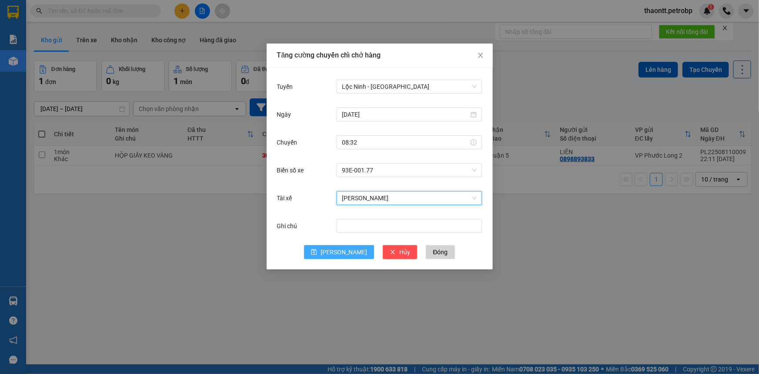
click at [337, 254] on button "[PERSON_NAME]" at bounding box center [339, 252] width 70 height 14
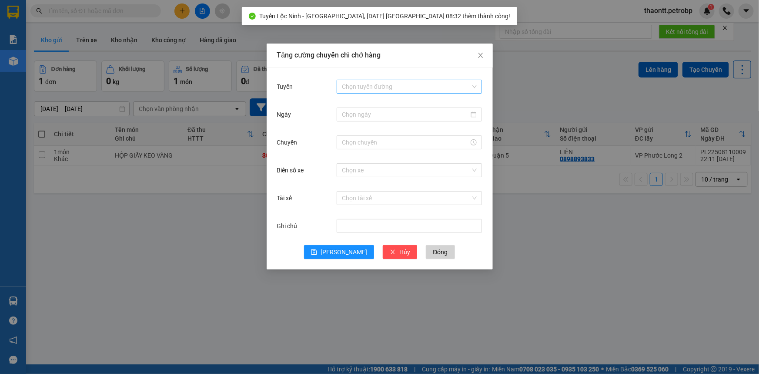
click at [354, 84] on input "Tuyến" at bounding box center [406, 86] width 129 height 13
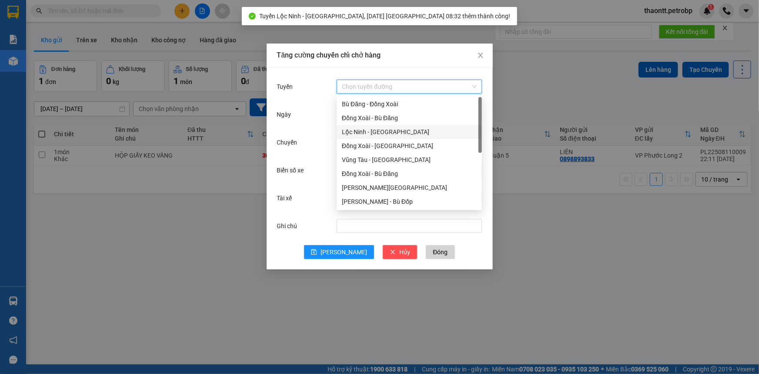
click at [370, 131] on div "Lộc Ninh - [GEOGRAPHIC_DATA]" at bounding box center [409, 132] width 135 height 10
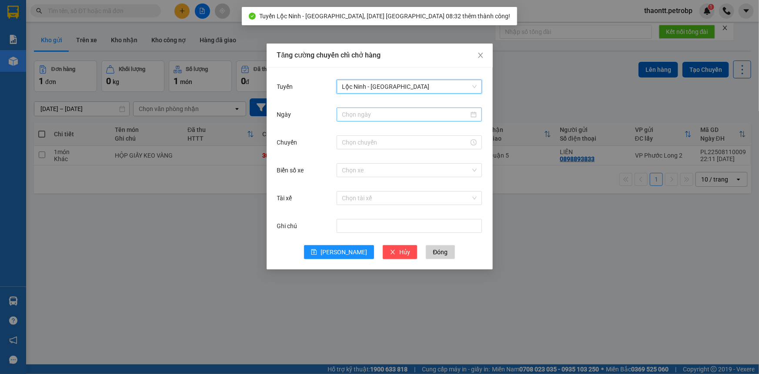
click at [370, 115] on input "Ngày" at bounding box center [405, 115] width 127 height 10
type input "[DATE]"
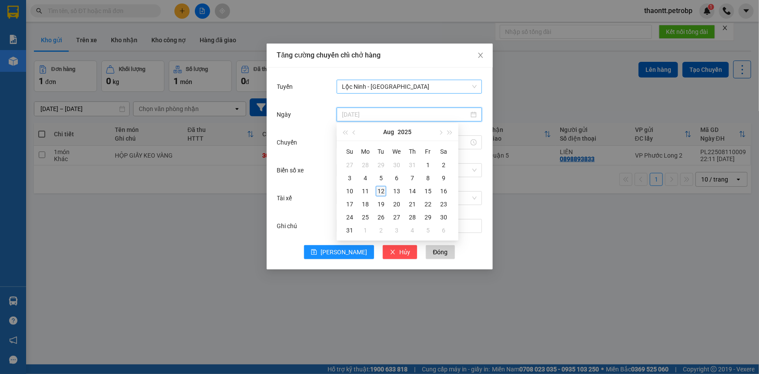
click at [382, 194] on div "12" at bounding box center [381, 191] width 10 height 10
click at [374, 144] on input "Chuyến" at bounding box center [405, 142] width 127 height 10
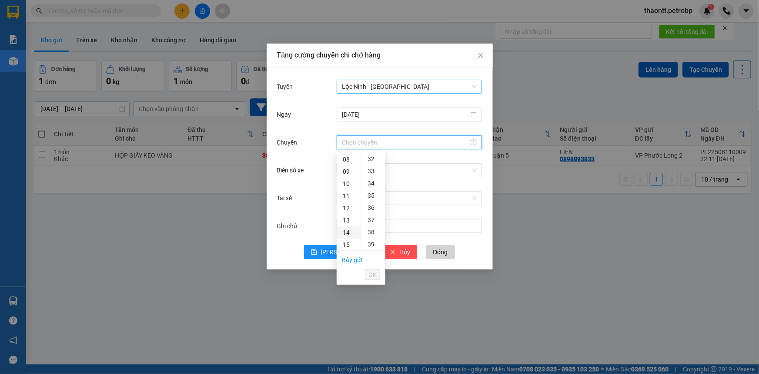
click at [346, 234] on div "14" at bounding box center [349, 232] width 24 height 12
click at [374, 234] on div "32" at bounding box center [373, 232] width 24 height 12
type input "14:32"
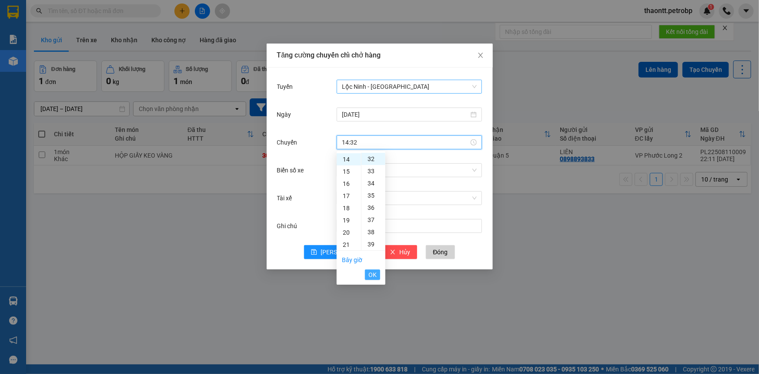
click at [377, 271] on button "OK" at bounding box center [372, 274] width 15 height 10
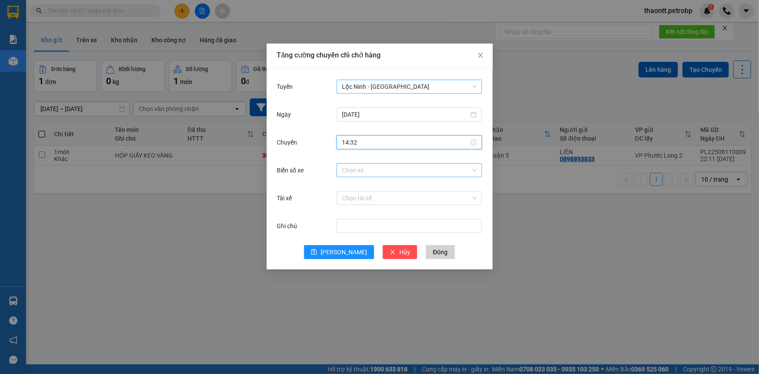
click at [370, 172] on input "Biển số xe" at bounding box center [406, 170] width 129 height 13
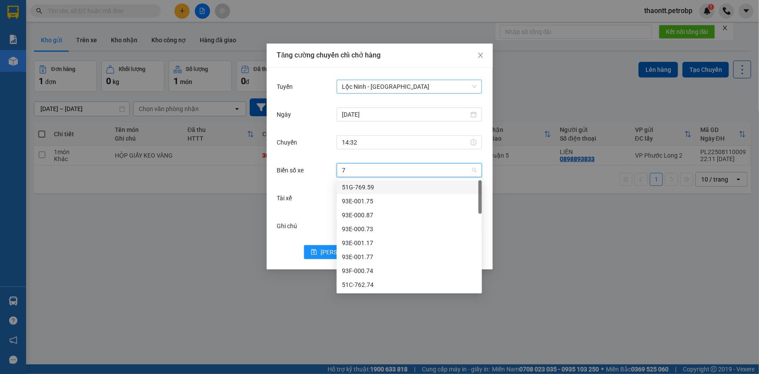
type input "77"
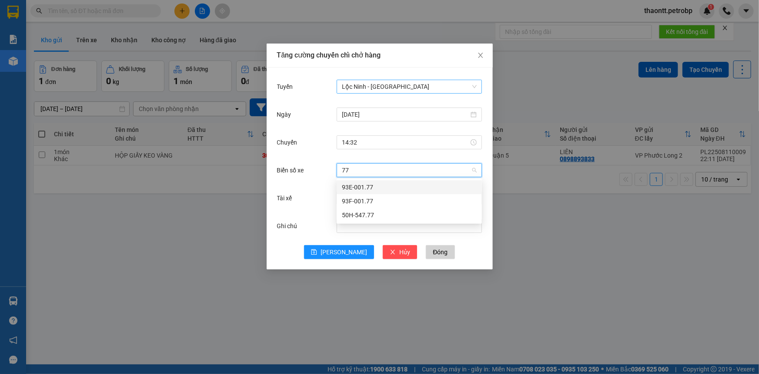
click at [352, 187] on div "93E-001.77" at bounding box center [409, 187] width 135 height 10
click at [361, 197] on input "Tài xế" at bounding box center [406, 197] width 129 height 13
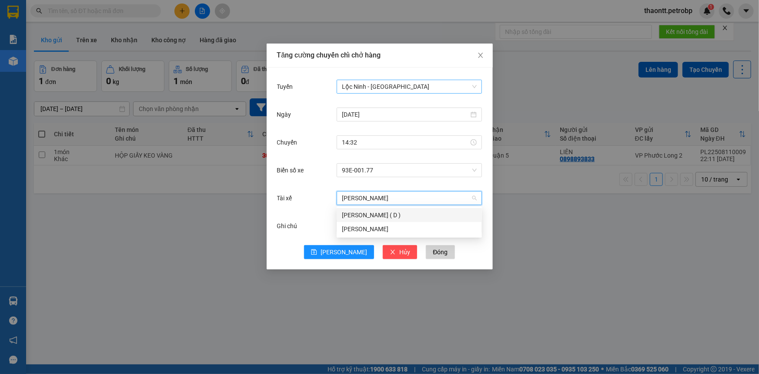
type input "[PERSON_NAME]"
click at [370, 221] on div "[PERSON_NAME]" at bounding box center [409, 215] width 145 height 14
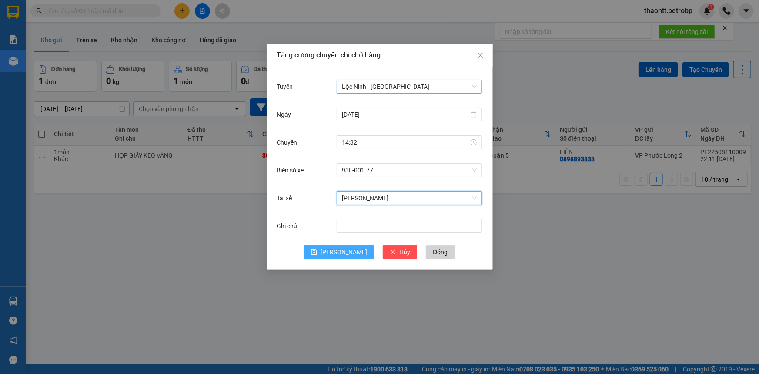
click at [336, 252] on button "[PERSON_NAME]" at bounding box center [339, 252] width 70 height 14
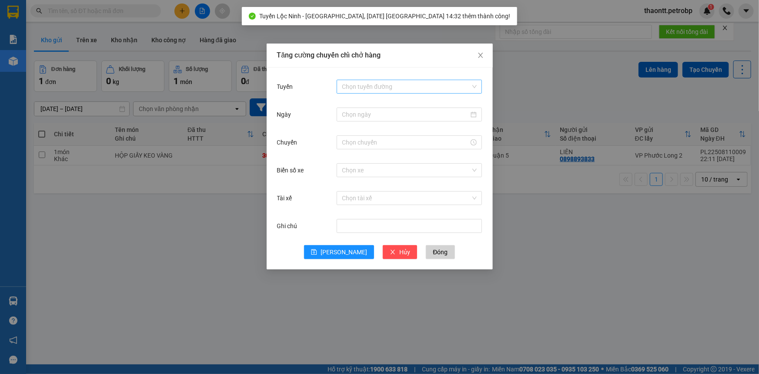
click at [374, 85] on input "Tuyến" at bounding box center [406, 86] width 129 height 13
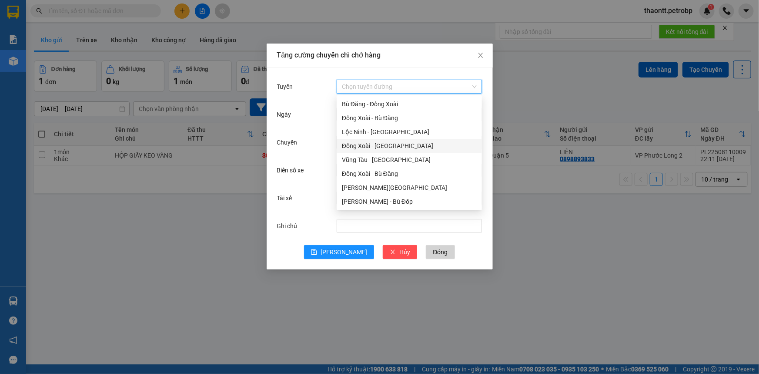
click at [378, 145] on div "Đồng Xoài - [GEOGRAPHIC_DATA]" at bounding box center [409, 146] width 135 height 10
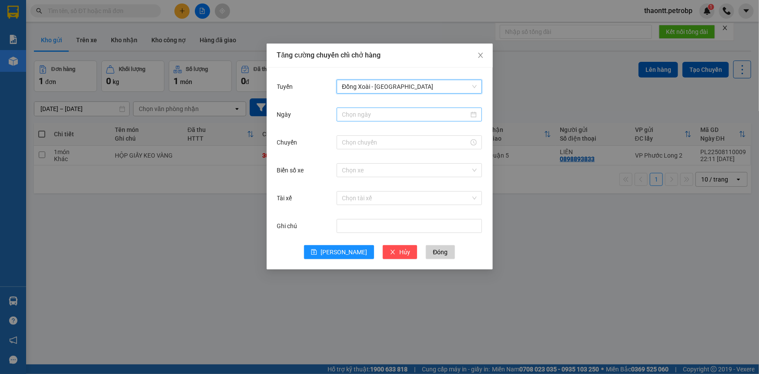
click at [374, 116] on input "Ngày" at bounding box center [405, 115] width 127 height 10
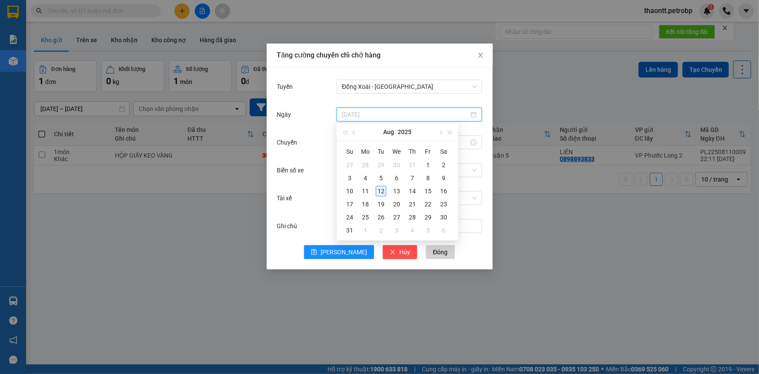
type input "[DATE]"
click at [378, 194] on div "12" at bounding box center [381, 191] width 10 height 10
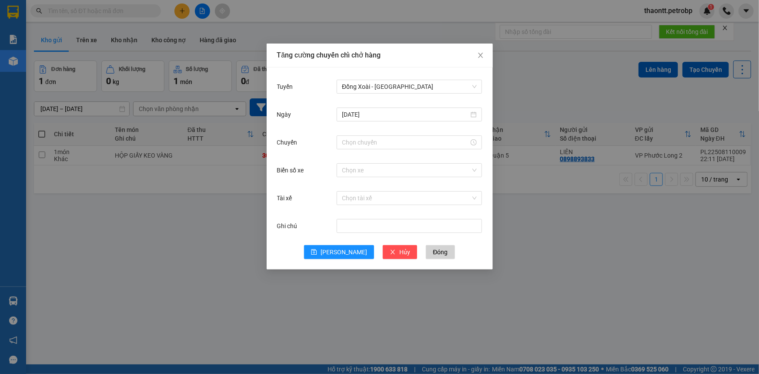
click at [377, 135] on div at bounding box center [409, 142] width 145 height 17
click at [377, 144] on input "Chuyến" at bounding box center [405, 142] width 127 height 10
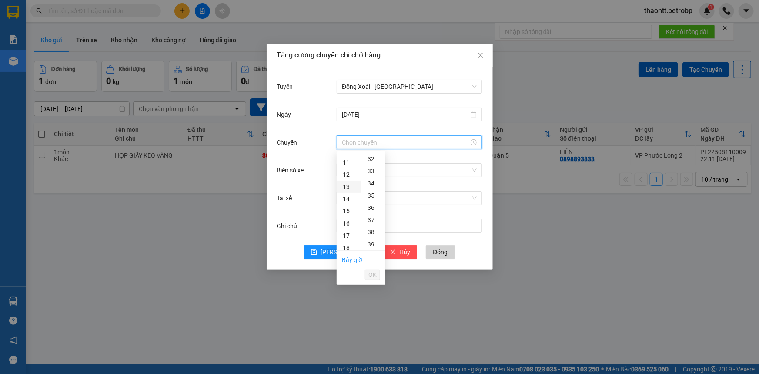
click at [347, 190] on div "13" at bounding box center [349, 187] width 24 height 12
click at [370, 183] on div "02" at bounding box center [373, 183] width 24 height 12
type input "13:02"
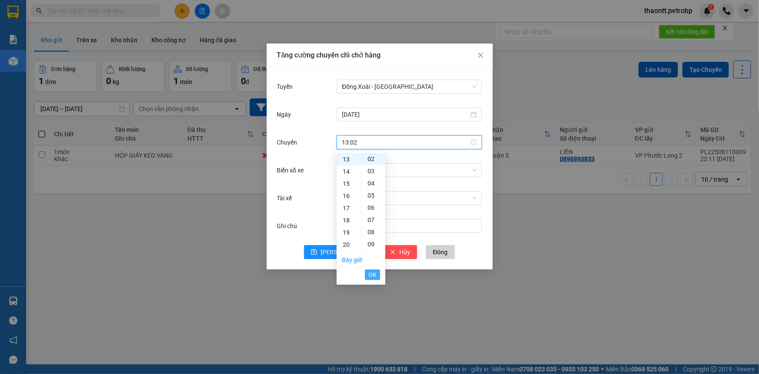
drag, startPoint x: 368, startPoint y: 275, endPoint x: 387, endPoint y: 223, distance: 55.4
click at [371, 273] on span "OK" at bounding box center [372, 275] width 8 height 10
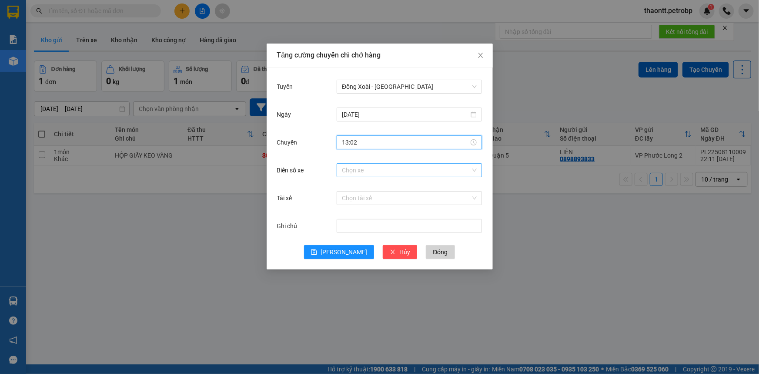
click at [390, 167] on input "Biển số xe" at bounding box center [406, 170] width 129 height 13
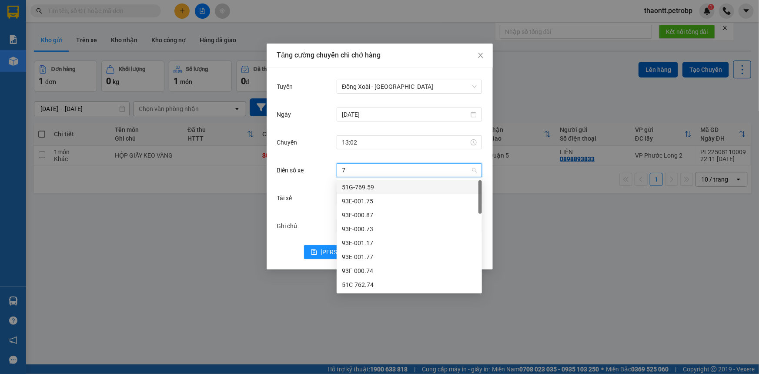
type input "77"
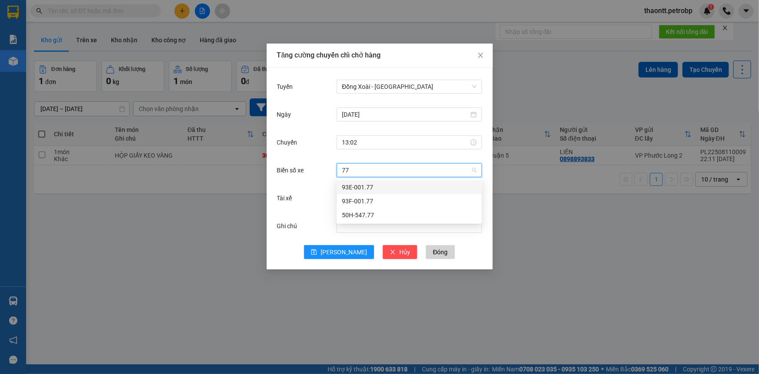
click at [371, 187] on div "93E-001.77" at bounding box center [409, 187] width 135 height 10
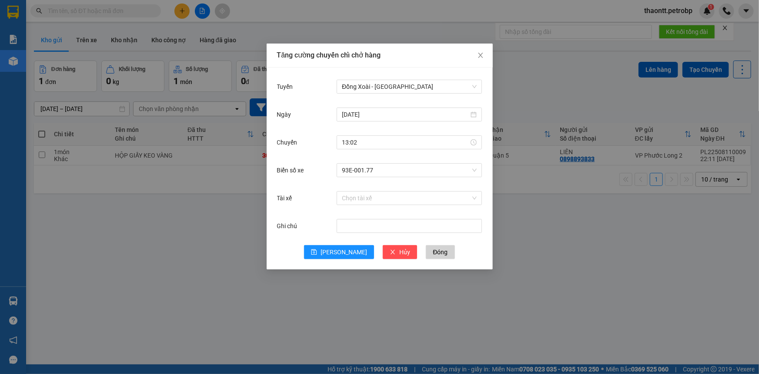
click at [367, 190] on div "Chọn tài xế" at bounding box center [409, 197] width 145 height 17
click at [366, 195] on input "Tài xế" at bounding box center [406, 197] width 129 height 13
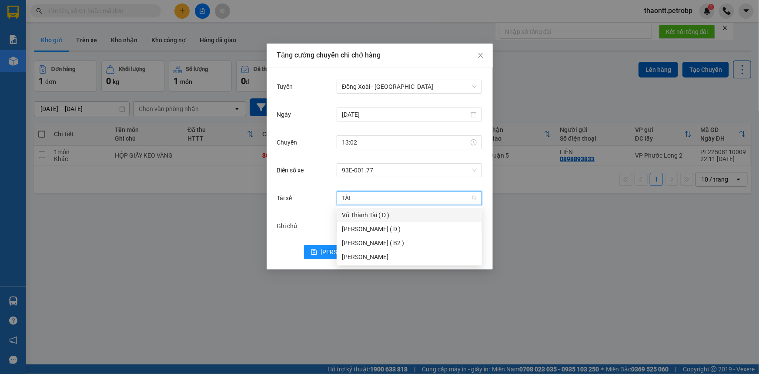
type input "TÀI"
click at [361, 214] on div "Võ Thành Tài ( D )" at bounding box center [409, 215] width 135 height 10
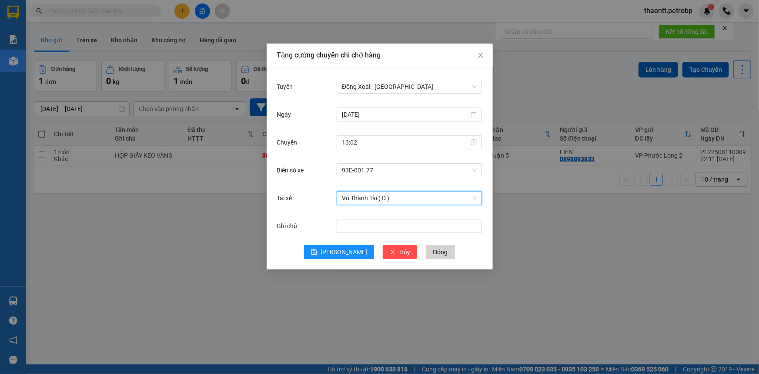
click at [368, 197] on span "Võ Thành Tài ( D )" at bounding box center [409, 197] width 135 height 13
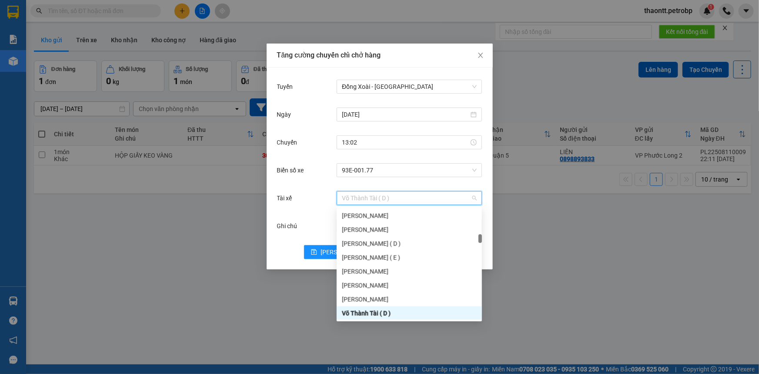
click at [368, 197] on span "Võ Thành Tài ( D )" at bounding box center [409, 197] width 135 height 13
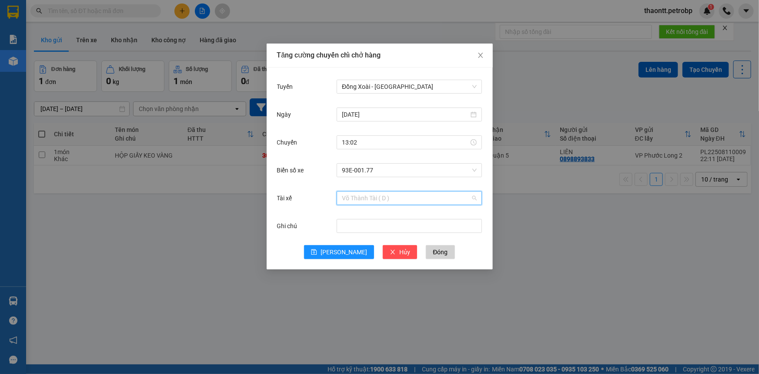
click at [368, 197] on span "Võ Thành Tài ( D )" at bounding box center [409, 197] width 135 height 13
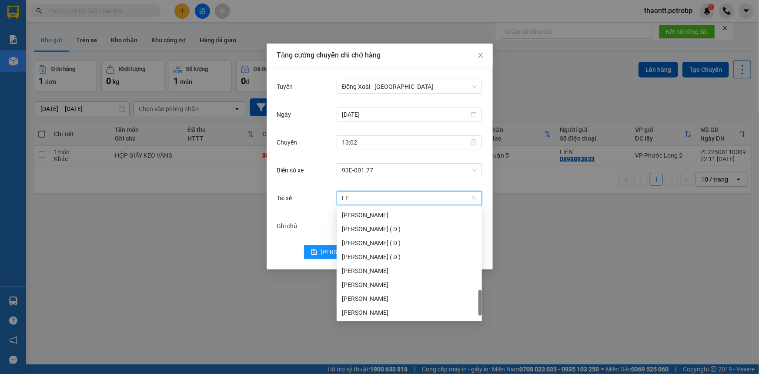
scroll to position [358, 0]
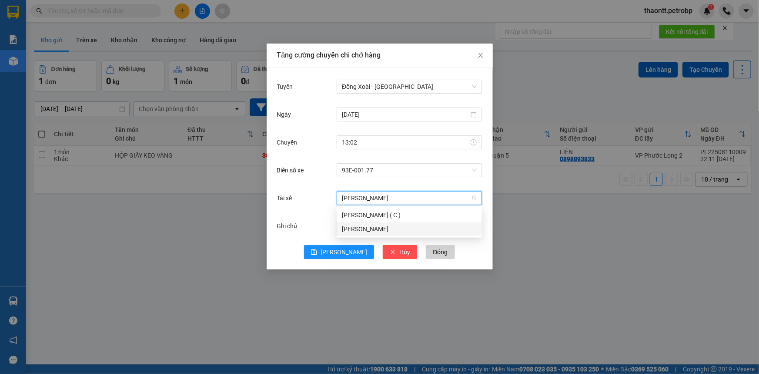
type input "[PERSON_NAME]"
click at [363, 213] on div "[PERSON_NAME]" at bounding box center [409, 215] width 135 height 10
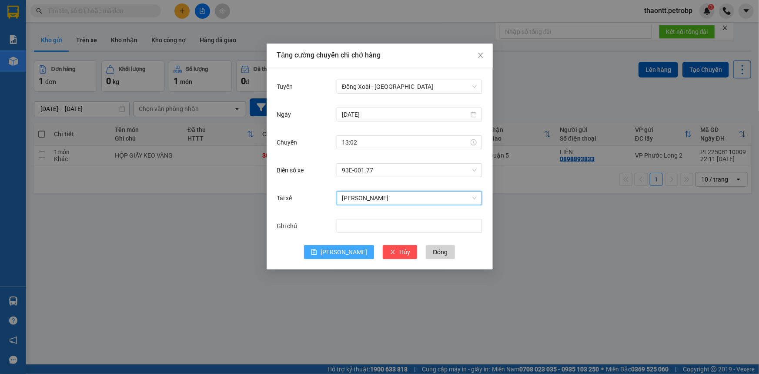
click at [339, 251] on span "[PERSON_NAME]" at bounding box center [344, 252] width 47 height 10
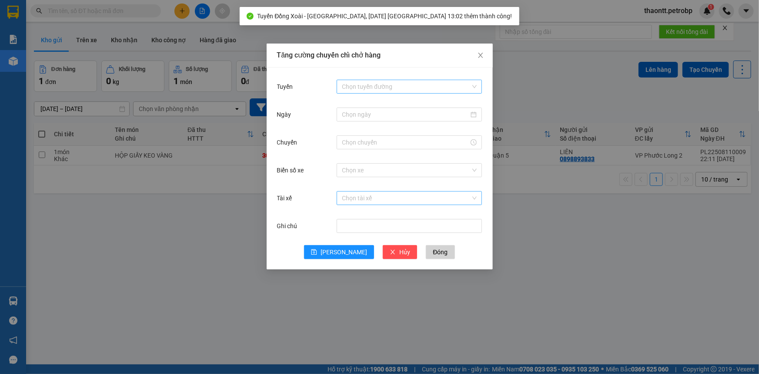
click at [377, 84] on input "Tuyến" at bounding box center [406, 86] width 129 height 13
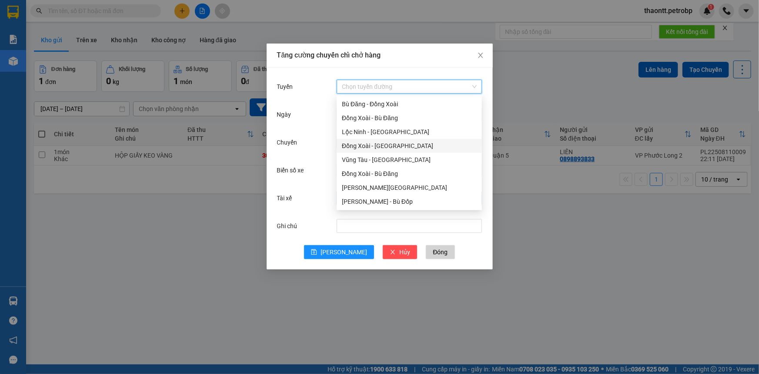
click at [373, 145] on div "Đồng Xoài - [GEOGRAPHIC_DATA]" at bounding box center [409, 146] width 135 height 10
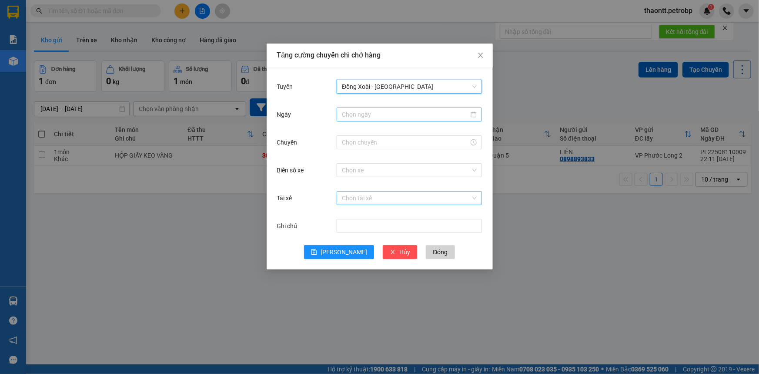
click at [374, 114] on input "Ngày" at bounding box center [405, 115] width 127 height 10
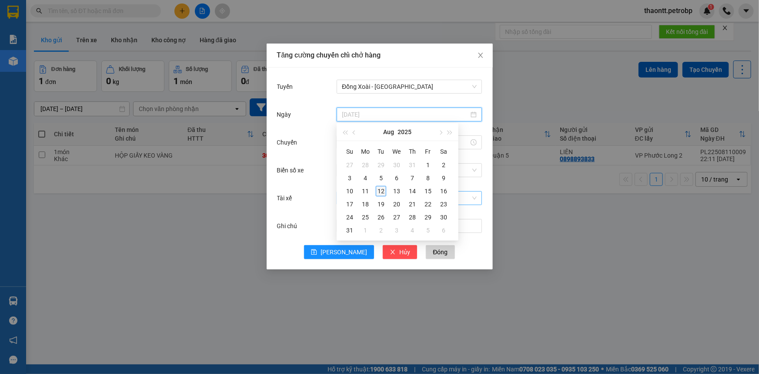
type input "[DATE]"
click at [378, 194] on div "12" at bounding box center [381, 191] width 10 height 10
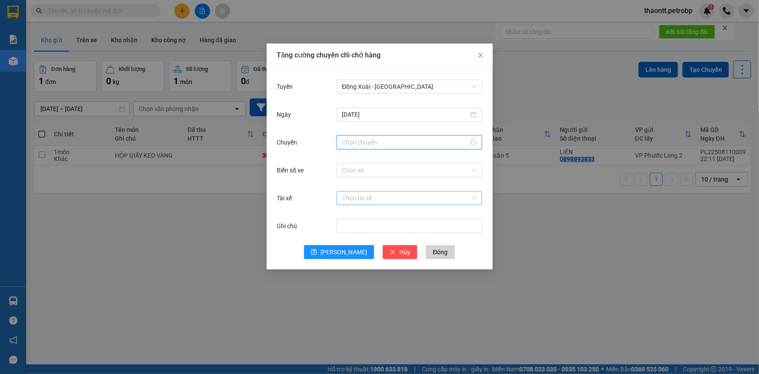
click at [372, 143] on input "Chuyến" at bounding box center [405, 142] width 127 height 10
click at [346, 169] on div "14" at bounding box center [349, 171] width 24 height 12
click at [364, 145] on input "14:00" at bounding box center [405, 142] width 127 height 10
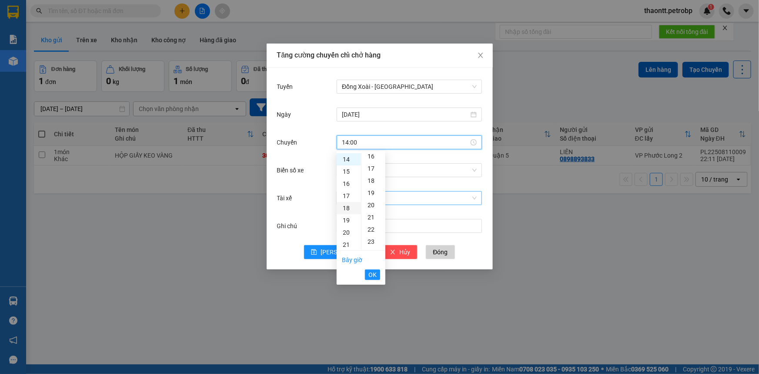
click at [349, 209] on div "18" at bounding box center [349, 208] width 24 height 12
click at [371, 232] on div "32" at bounding box center [373, 232] width 24 height 12
type input "18:32"
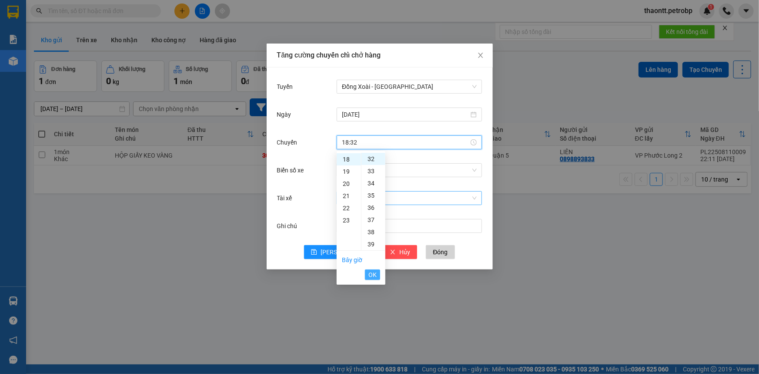
click at [371, 276] on span "OK" at bounding box center [372, 275] width 8 height 10
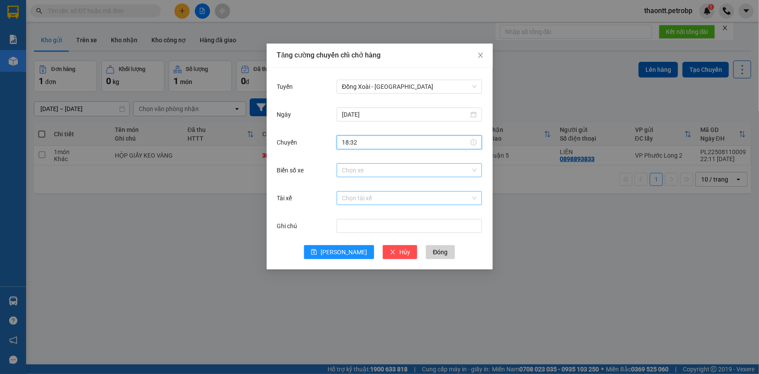
click at [386, 174] on input "Biển số xe" at bounding box center [406, 170] width 129 height 13
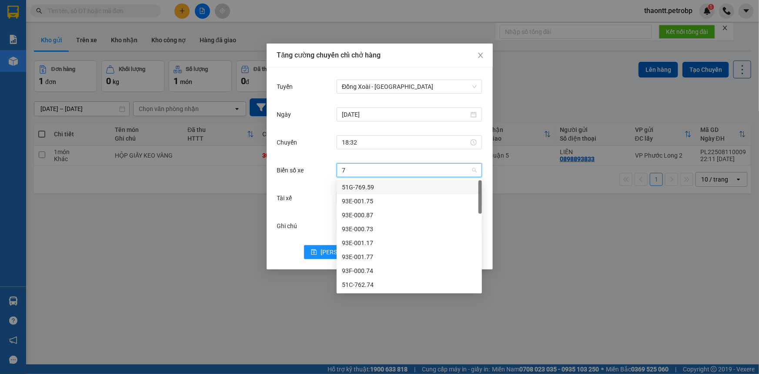
type input "77"
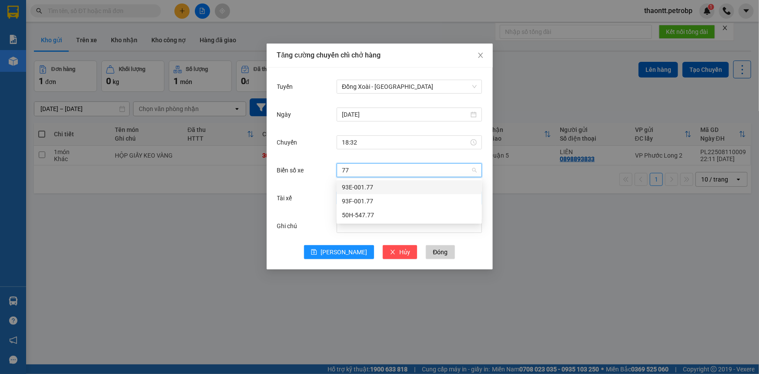
click at [377, 190] on div "93E-001.77" at bounding box center [409, 187] width 135 height 10
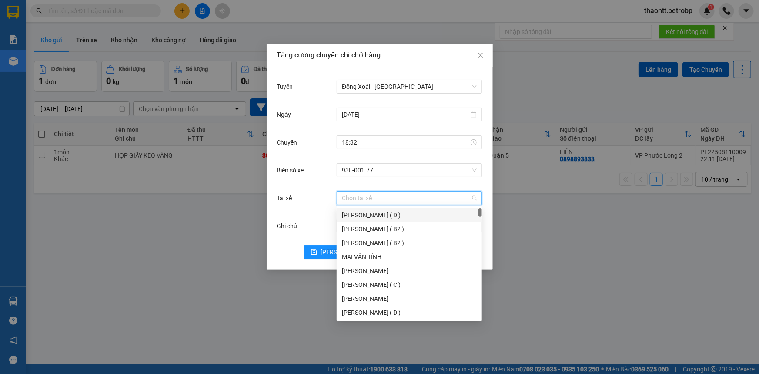
click at [374, 198] on input "Tài xế" at bounding box center [406, 197] width 129 height 13
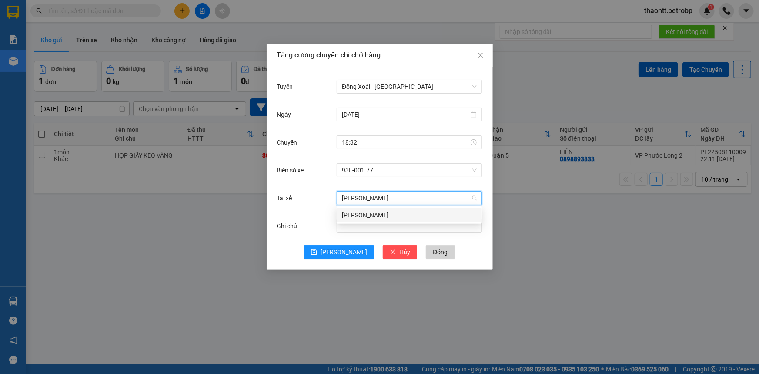
type input "[PERSON_NAME]"
click at [382, 213] on div "[PERSON_NAME]" at bounding box center [409, 215] width 135 height 10
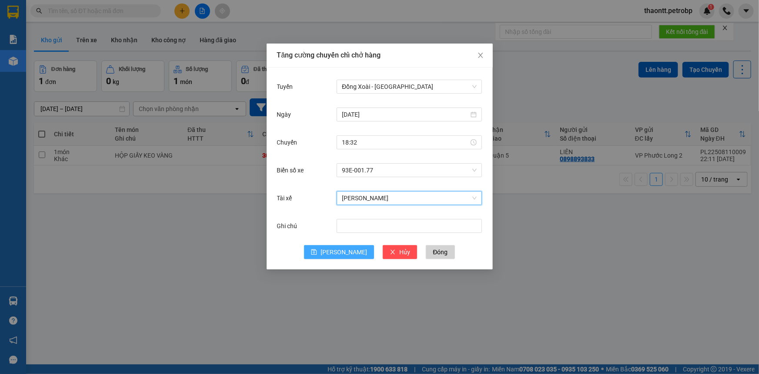
click at [335, 257] on button "[PERSON_NAME]" at bounding box center [339, 252] width 70 height 14
click at [376, 85] on input "Tuyến" at bounding box center [406, 86] width 129 height 13
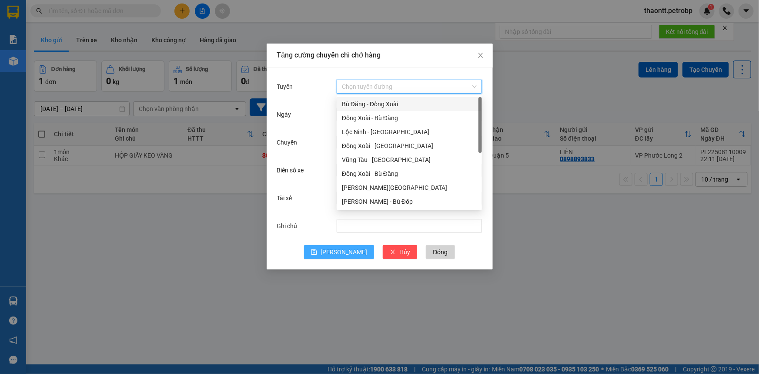
click at [373, 107] on div "Bù Đăng - Đồng Xoài" at bounding box center [409, 104] width 135 height 10
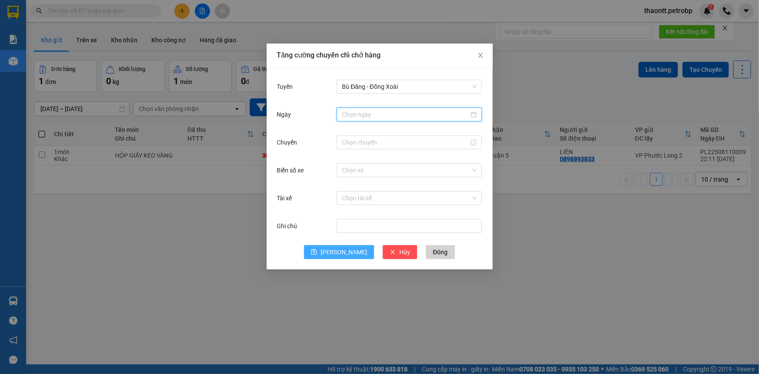
click at [370, 114] on input "Ngày" at bounding box center [405, 115] width 127 height 10
type input "[DATE]"
click at [383, 192] on div "12" at bounding box center [381, 191] width 10 height 10
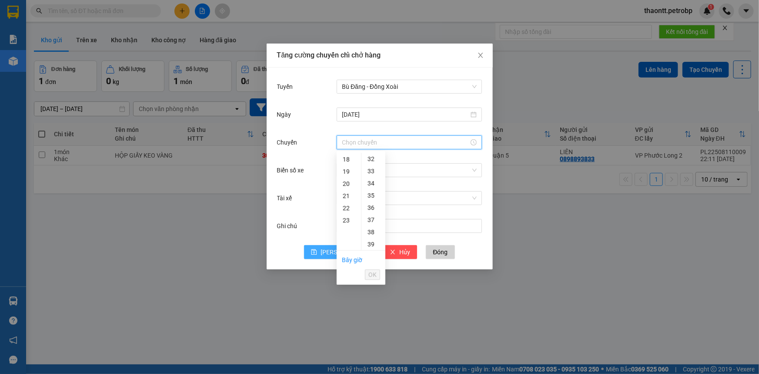
click at [378, 145] on input "Chuyến" at bounding box center [405, 142] width 127 height 10
click at [346, 215] on div "08" at bounding box center [349, 217] width 24 height 12
click at [374, 193] on div "32" at bounding box center [373, 193] width 24 height 12
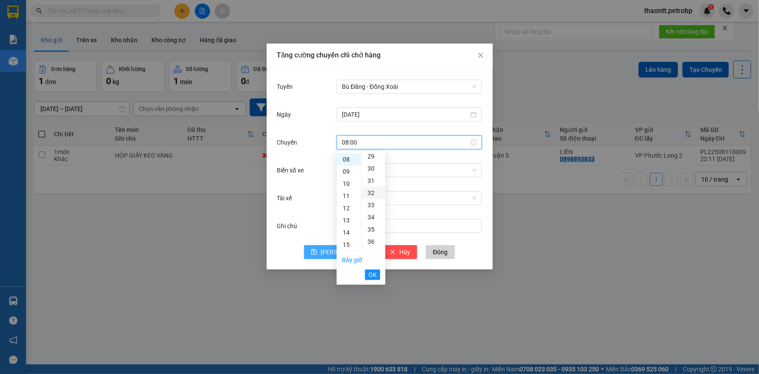
type input "08:32"
click at [369, 274] on span "OK" at bounding box center [372, 275] width 8 height 10
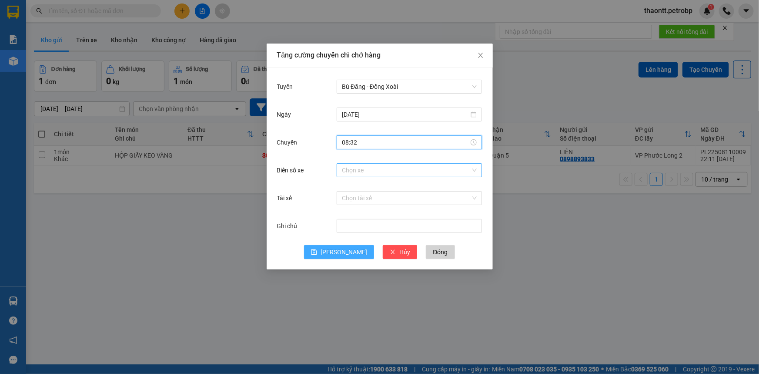
click at [374, 169] on input "Biển số xe" at bounding box center [406, 170] width 129 height 13
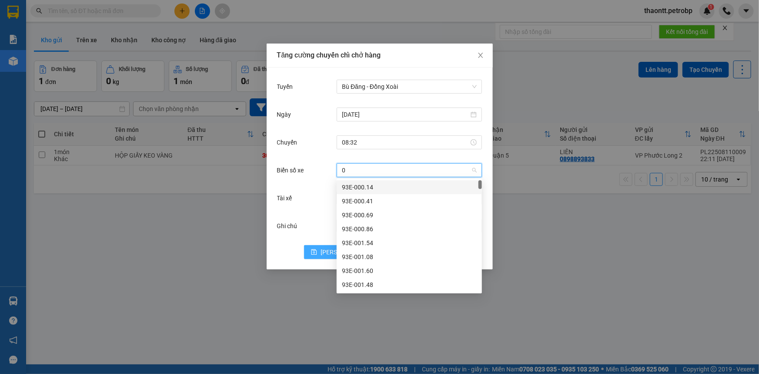
type input "04"
click at [373, 255] on div "93H-023.04" at bounding box center [409, 257] width 135 height 10
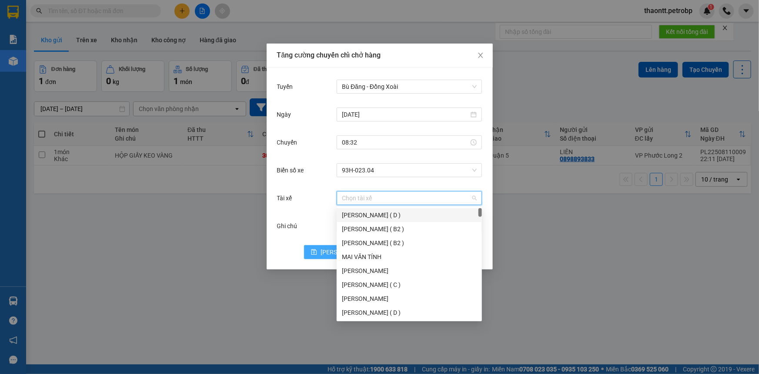
click at [382, 197] on input "Tài xế" at bounding box center [406, 197] width 129 height 13
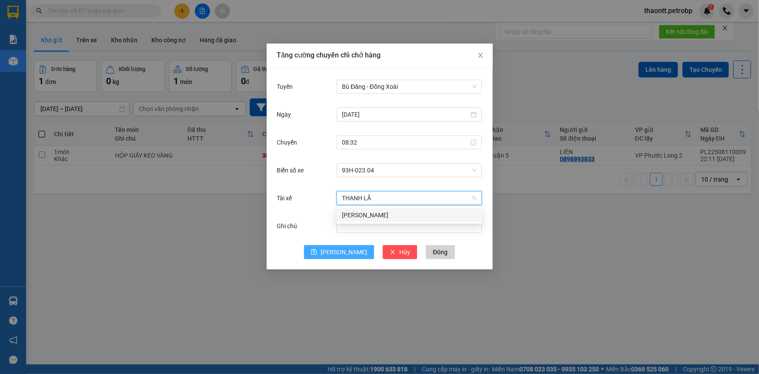
type input "THANH LÃM"
click at [381, 211] on div "[PERSON_NAME]" at bounding box center [409, 215] width 135 height 10
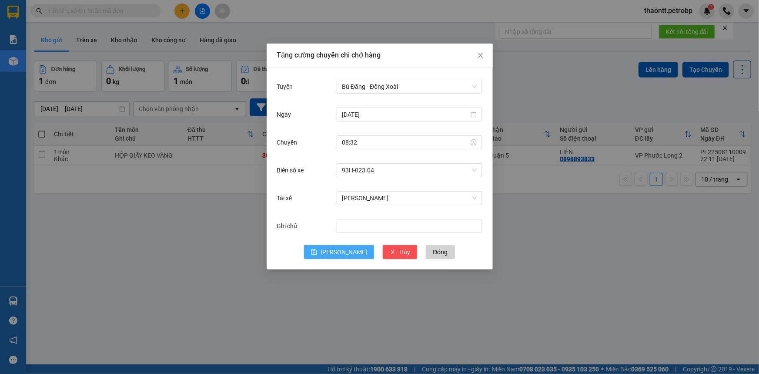
click at [317, 251] on icon "save" at bounding box center [314, 252] width 6 height 6
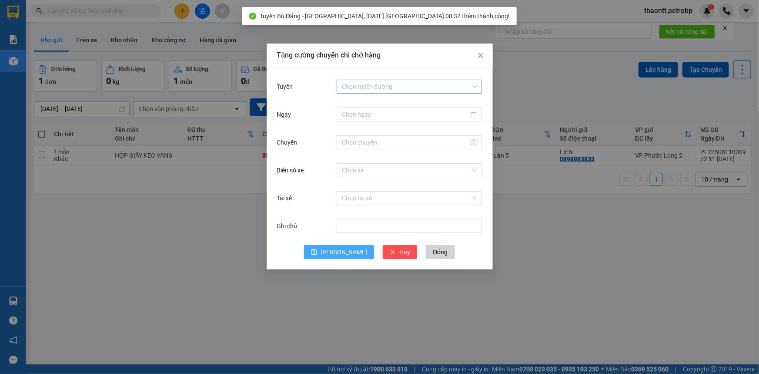
click at [391, 83] on input "Tuyến" at bounding box center [406, 86] width 129 height 13
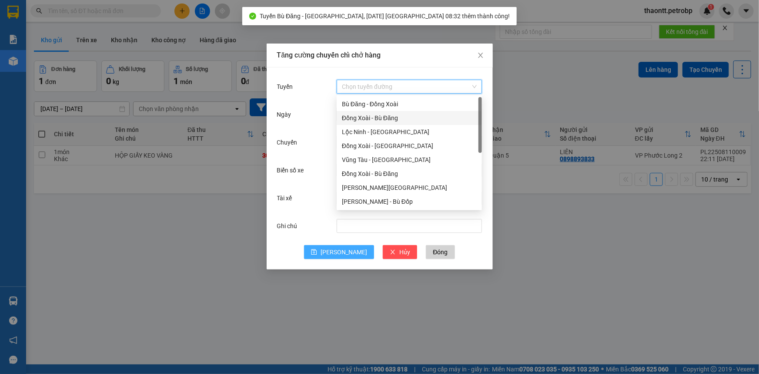
click at [357, 120] on div "Đồng Xoài - Bù Đăng" at bounding box center [409, 118] width 135 height 10
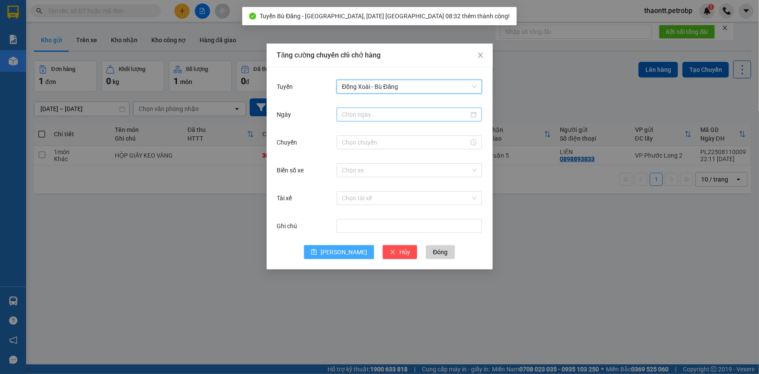
click at [357, 116] on input "Ngày" at bounding box center [405, 115] width 127 height 10
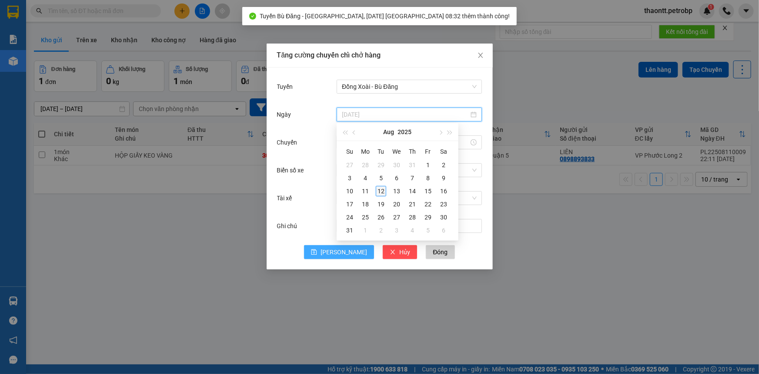
type input "[DATE]"
click at [381, 189] on div "12" at bounding box center [381, 191] width 10 height 10
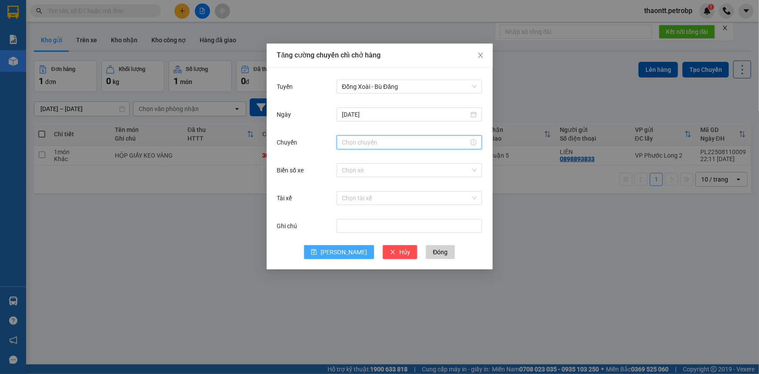
click at [368, 146] on input "Chuyến" at bounding box center [405, 142] width 127 height 10
click at [348, 194] on div "14" at bounding box center [349, 193] width 24 height 12
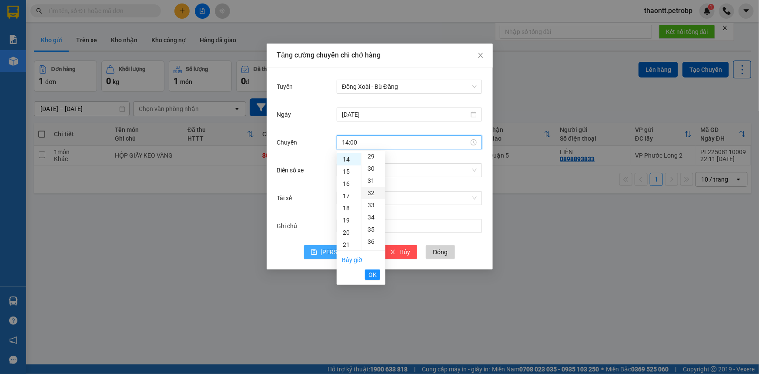
click at [373, 193] on div "32" at bounding box center [373, 193] width 24 height 12
type input "14:32"
click at [373, 277] on span "OK" at bounding box center [372, 275] width 8 height 10
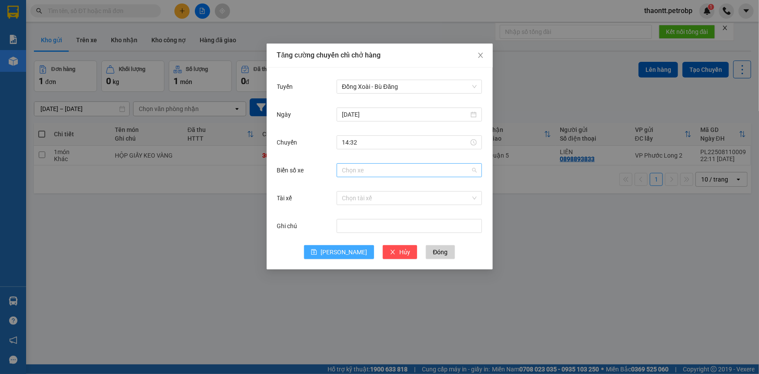
click at [379, 173] on input "Biển số xe" at bounding box center [406, 170] width 129 height 13
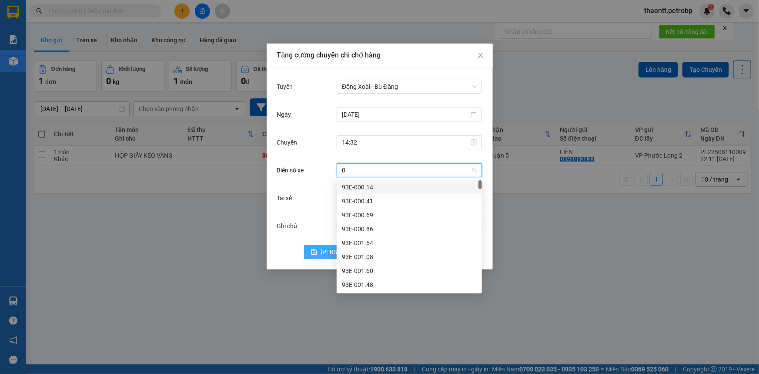
type input "04"
click at [367, 254] on div "93H-023.04" at bounding box center [409, 257] width 135 height 10
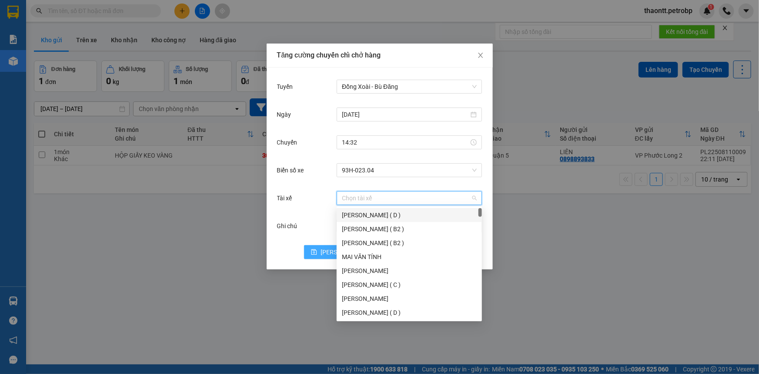
click at [375, 200] on input "Tài xế" at bounding box center [406, 197] width 129 height 13
type input "D"
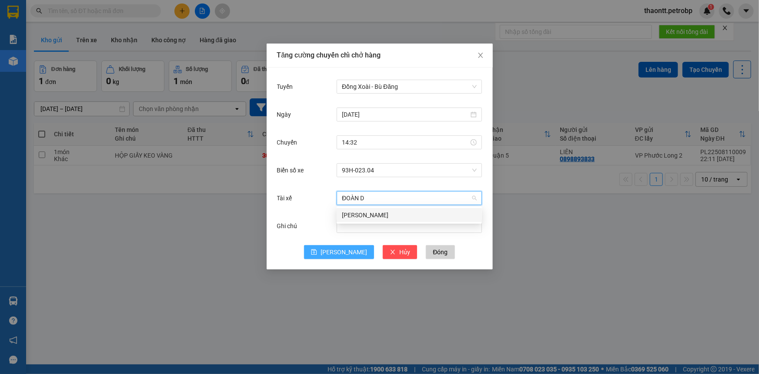
type input "ĐOÀN DU"
click at [358, 214] on div "[PERSON_NAME]" at bounding box center [409, 215] width 135 height 10
click at [348, 251] on span "[PERSON_NAME]" at bounding box center [344, 252] width 47 height 10
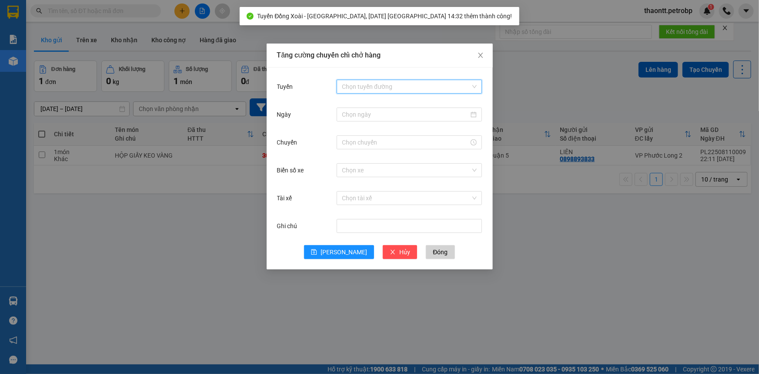
click at [383, 84] on input "Tuyến" at bounding box center [406, 86] width 129 height 13
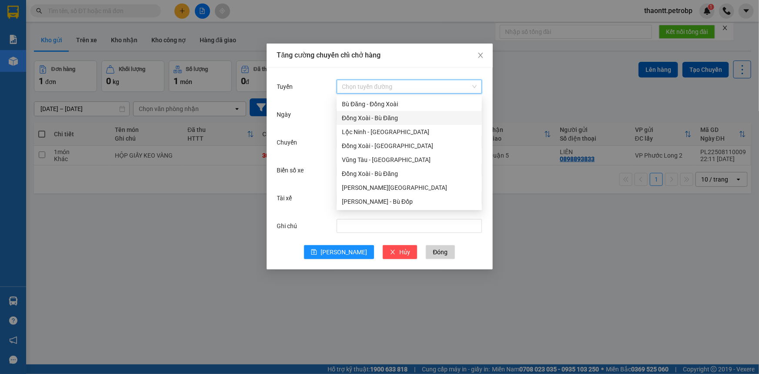
click at [381, 118] on div "Đồng Xoài - Bù Đăng" at bounding box center [409, 118] width 135 height 10
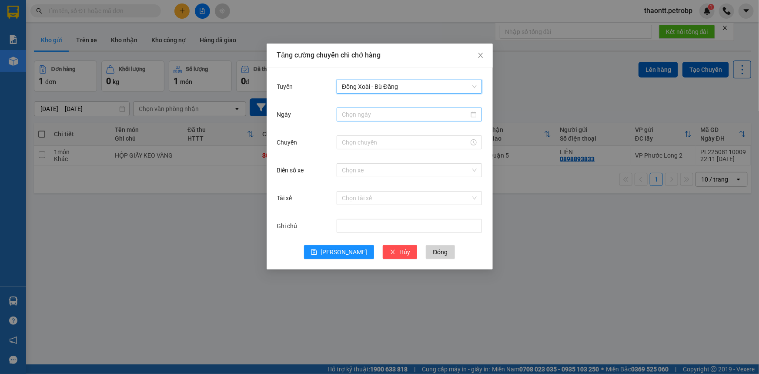
click at [385, 114] on input "Ngày" at bounding box center [405, 115] width 127 height 10
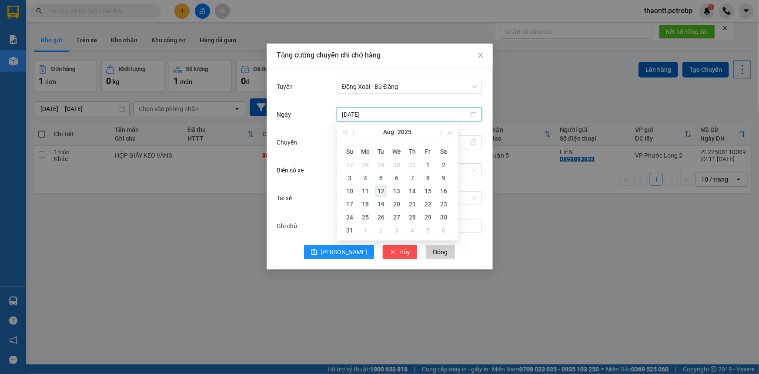
type input "[DATE]"
click at [380, 193] on div "12" at bounding box center [381, 191] width 10 height 10
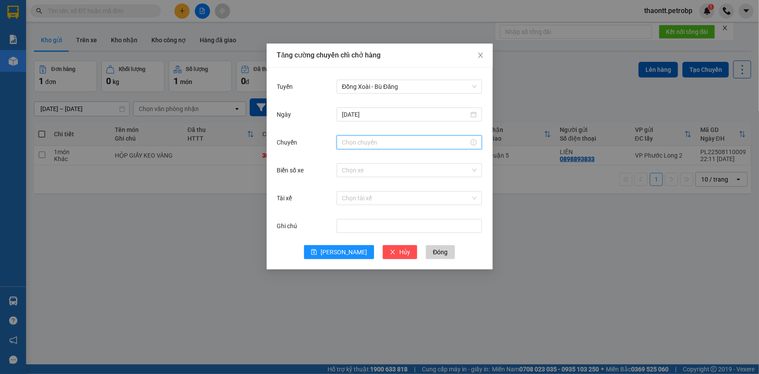
click at [370, 146] on input "Chuyến" at bounding box center [405, 142] width 127 height 10
click at [347, 187] on div "13" at bounding box center [349, 187] width 24 height 12
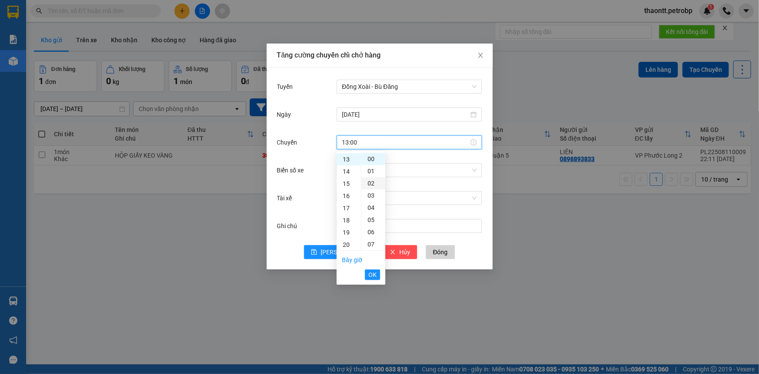
click at [370, 185] on div "02" at bounding box center [373, 183] width 24 height 12
type input "13:02"
drag, startPoint x: 378, startPoint y: 274, endPoint x: 377, endPoint y: 268, distance: 6.6
click at [378, 274] on button "OK" at bounding box center [372, 274] width 15 height 10
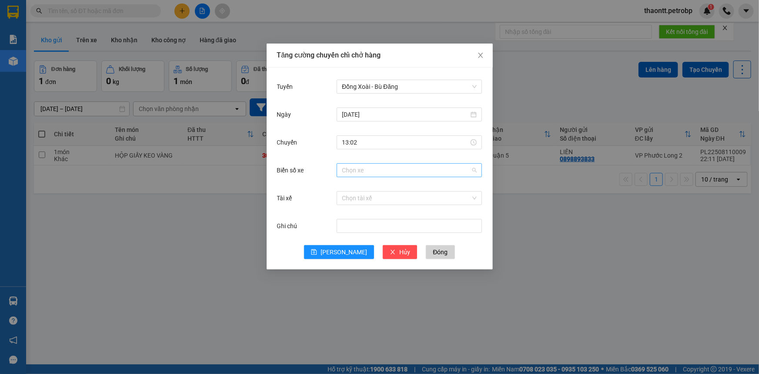
click at [383, 166] on input "Biển số xe" at bounding box center [406, 170] width 129 height 13
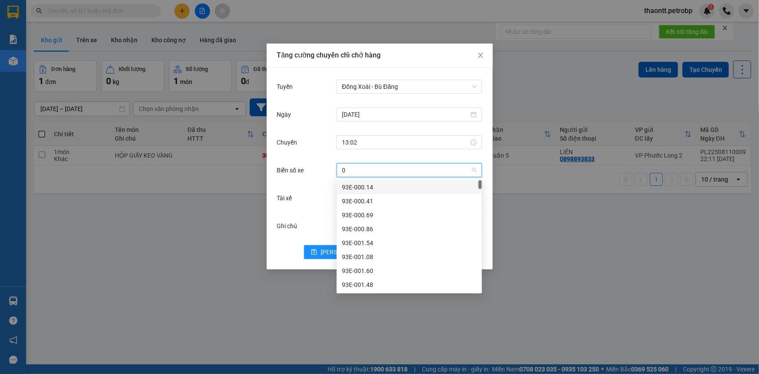
type input "04"
click at [356, 257] on div "93H-023.04" at bounding box center [409, 257] width 135 height 10
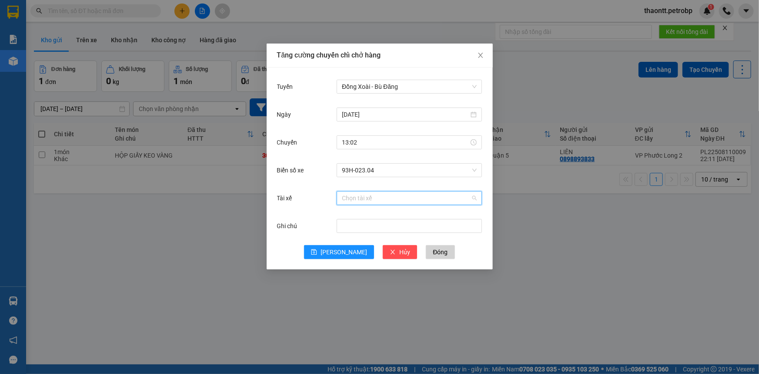
click at [369, 200] on input "Tài xế" at bounding box center [406, 197] width 129 height 13
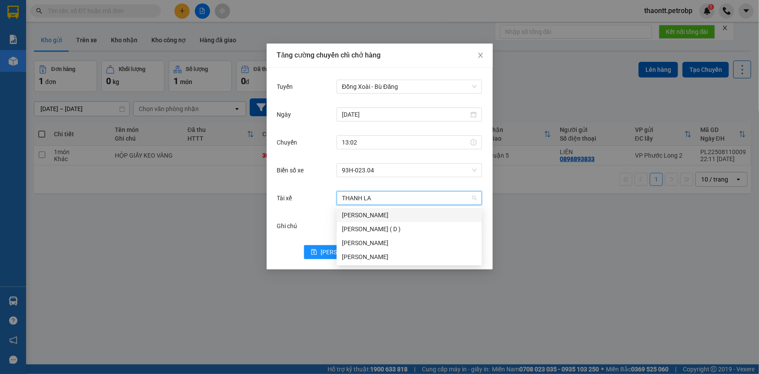
type input "[PERSON_NAME]"
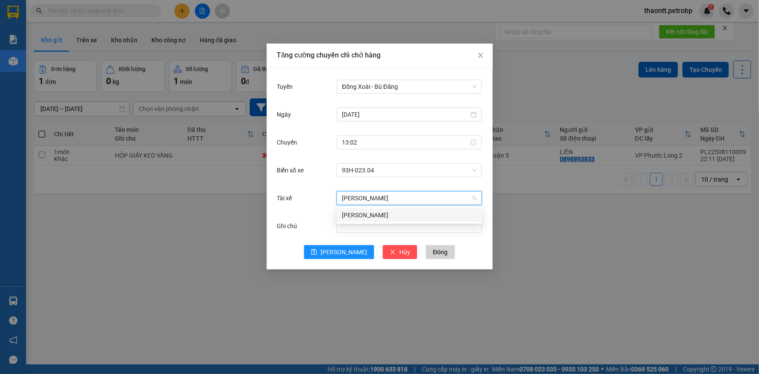
click at [368, 217] on div "[PERSON_NAME]" at bounding box center [409, 215] width 135 height 10
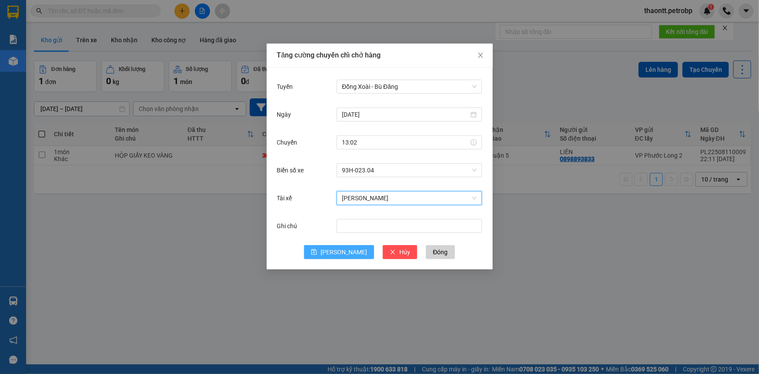
click at [337, 253] on button "[PERSON_NAME]" at bounding box center [339, 252] width 70 height 14
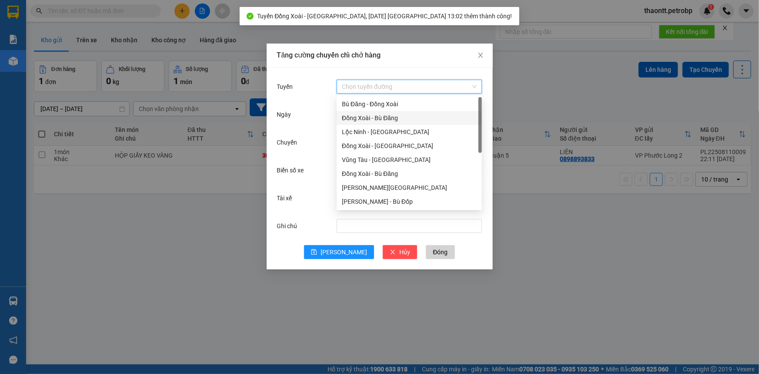
click at [357, 84] on input "Tuyến" at bounding box center [406, 86] width 129 height 13
click at [393, 116] on div "Đồng Xoài - Bù Đăng" at bounding box center [409, 118] width 135 height 10
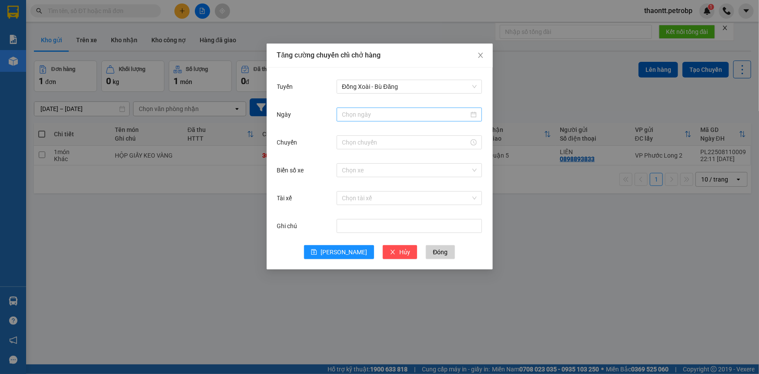
click at [382, 119] on div at bounding box center [409, 114] width 145 height 14
type input "[DATE]"
click at [380, 188] on div "12" at bounding box center [381, 191] width 10 height 10
click at [374, 142] on input "Chuyến" at bounding box center [405, 142] width 127 height 10
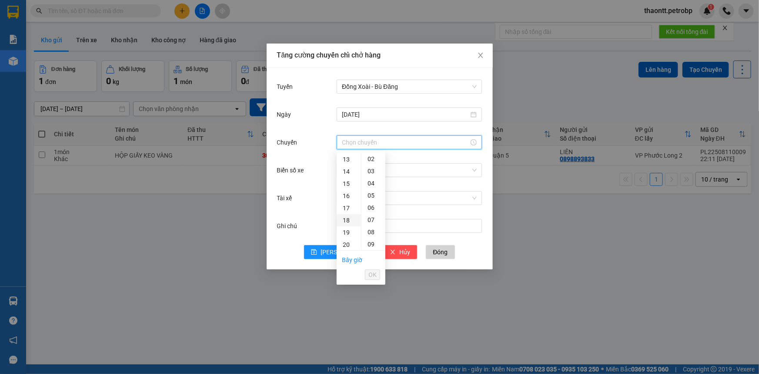
click at [344, 220] on div "18" at bounding box center [349, 220] width 24 height 12
click at [373, 234] on div "32" at bounding box center [373, 232] width 24 height 12
type input "18:32"
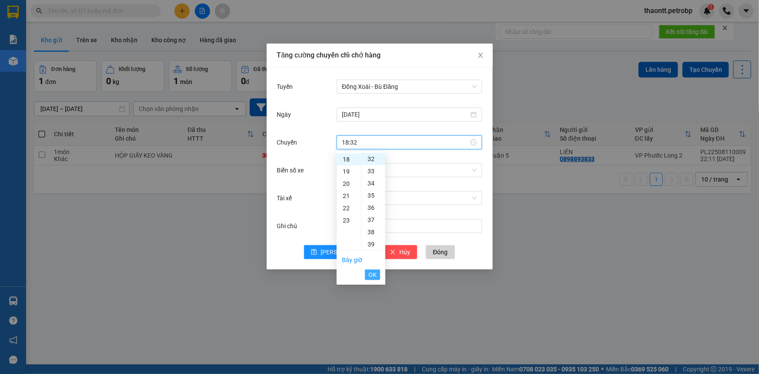
click at [371, 278] on span "OK" at bounding box center [372, 275] width 8 height 10
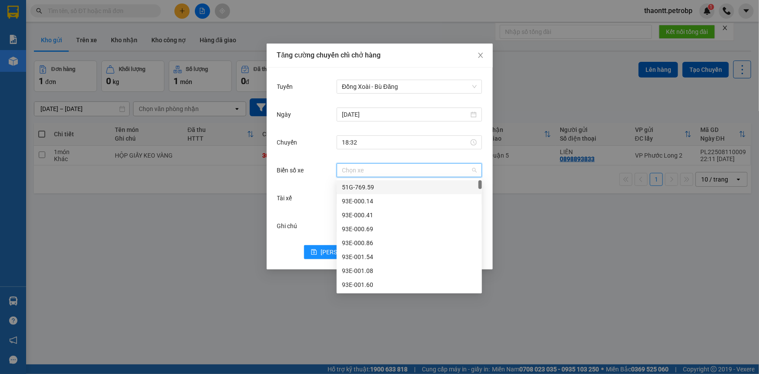
click at [385, 174] on input "Biển số xe" at bounding box center [406, 170] width 129 height 13
type input "04"
click at [362, 257] on div "93H-023.04" at bounding box center [409, 257] width 135 height 10
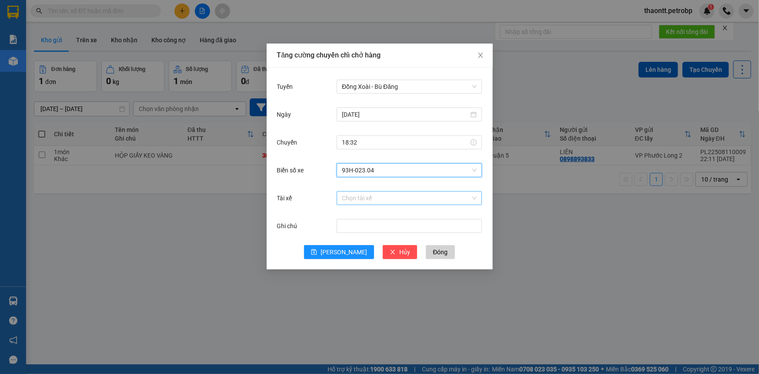
click at [373, 197] on input "Tài xế" at bounding box center [406, 197] width 129 height 13
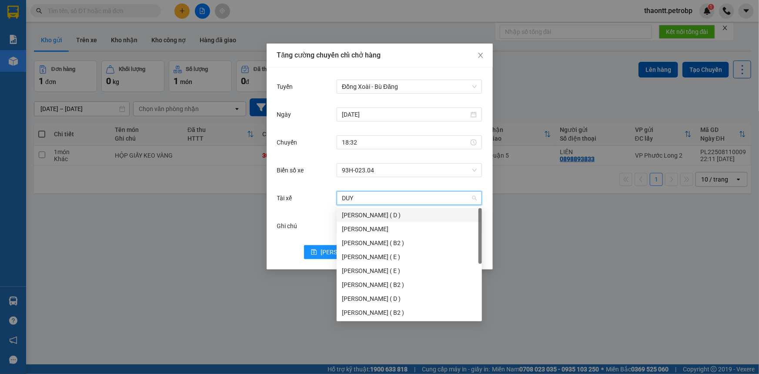
type input "DUY Q"
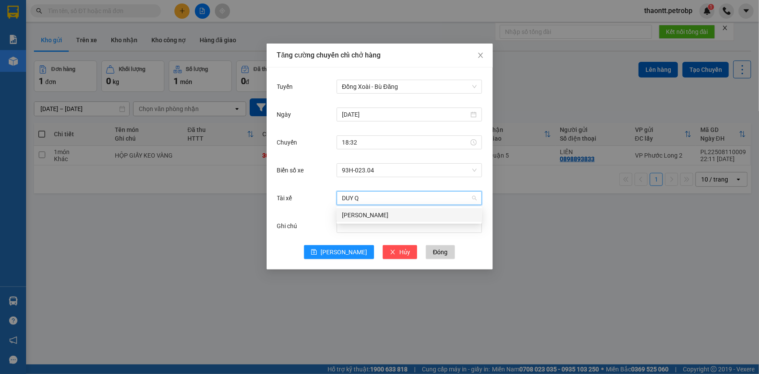
click at [385, 218] on div "[PERSON_NAME]" at bounding box center [409, 215] width 135 height 10
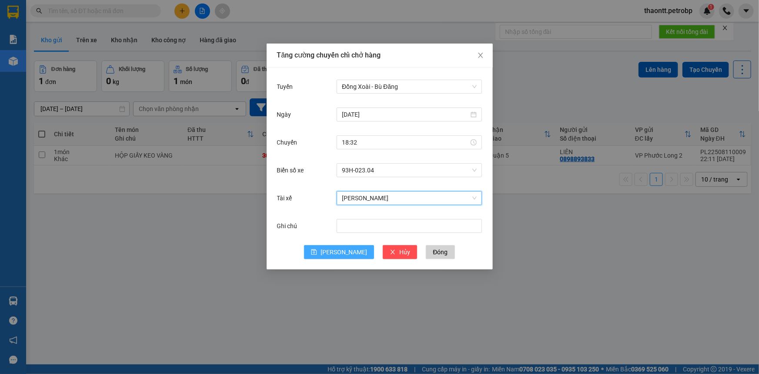
click at [328, 256] on button "[PERSON_NAME]" at bounding box center [339, 252] width 70 height 14
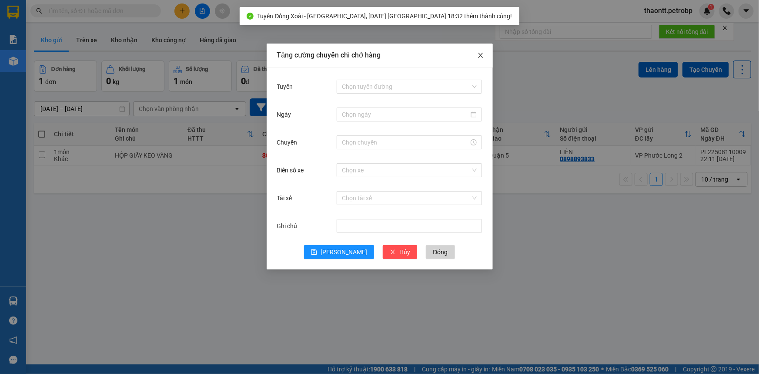
click at [478, 52] on icon "close" at bounding box center [480, 55] width 7 height 7
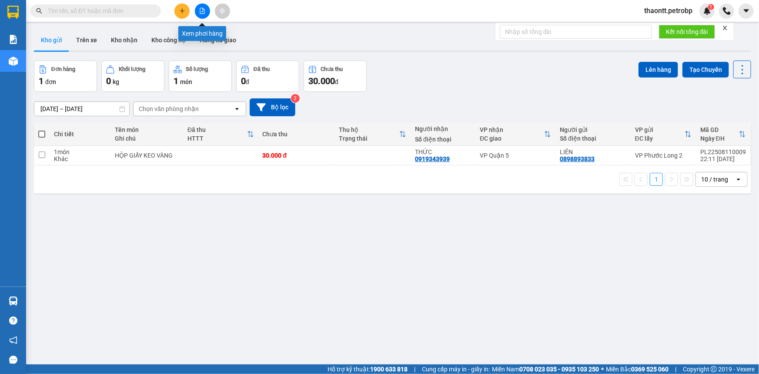
click at [199, 10] on icon "file-add" at bounding box center [202, 11] width 6 height 6
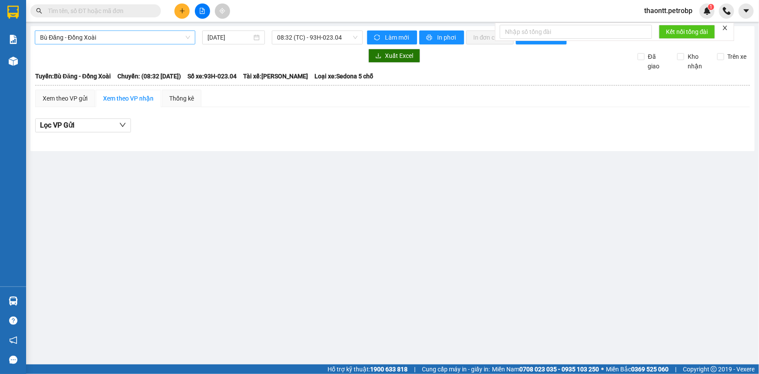
click at [124, 35] on span "Bù Đăng - Đồng Xoài" at bounding box center [115, 37] width 150 height 13
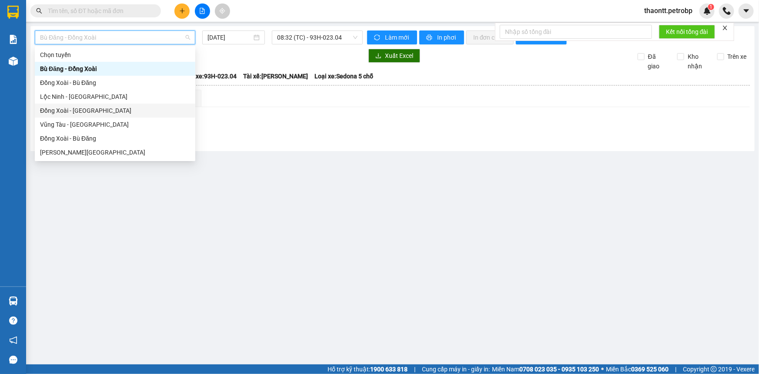
click at [104, 109] on div "Đồng Xoài - [GEOGRAPHIC_DATA]" at bounding box center [115, 111] width 150 height 10
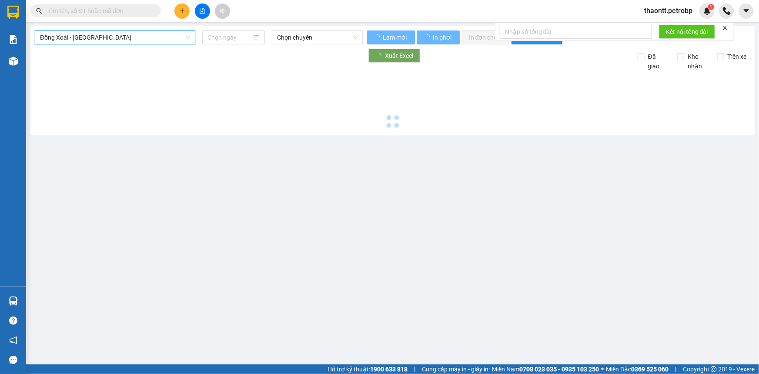
type input "[DATE]"
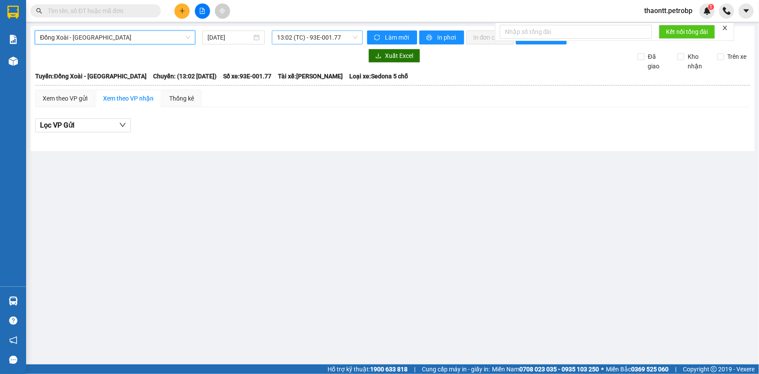
click at [313, 36] on span "13:02 (TC) - 93E-001.77" at bounding box center [317, 37] width 80 height 13
click at [113, 37] on span "Đồng Xoài - [GEOGRAPHIC_DATA]" at bounding box center [115, 37] width 150 height 13
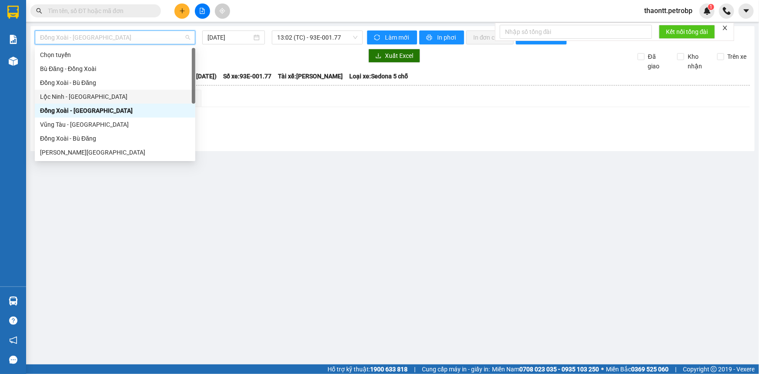
click at [91, 90] on div "Lộc Ninh - [GEOGRAPHIC_DATA]" at bounding box center [115, 97] width 161 height 14
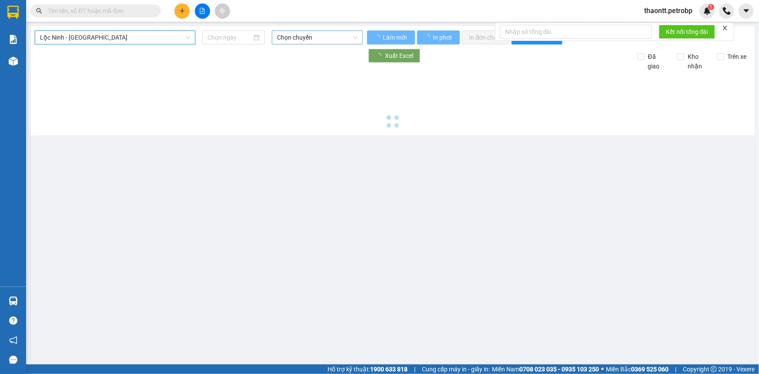
type input "[DATE]"
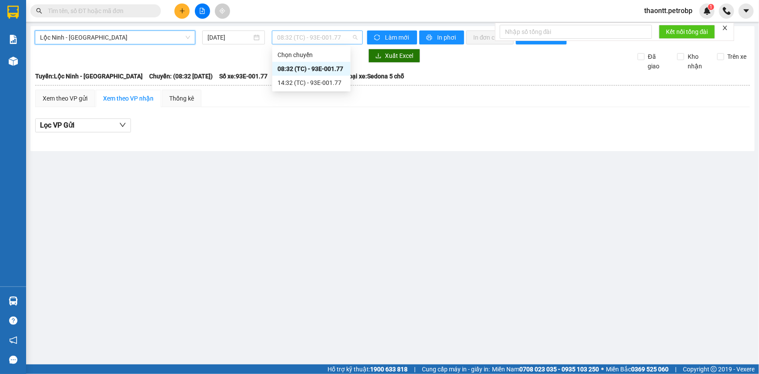
click at [304, 35] on span "08:32 (TC) - 93E-001.77" at bounding box center [317, 37] width 80 height 13
click at [142, 30] on div "Lộc Ninh - [GEOGRAPHIC_DATA] [DATE] 08:32 (TC) - 93E-001.77 Làm mới In phơi In …" at bounding box center [392, 88] width 724 height 125
click at [144, 36] on span "Lộc Ninh - [GEOGRAPHIC_DATA]" at bounding box center [115, 37] width 150 height 13
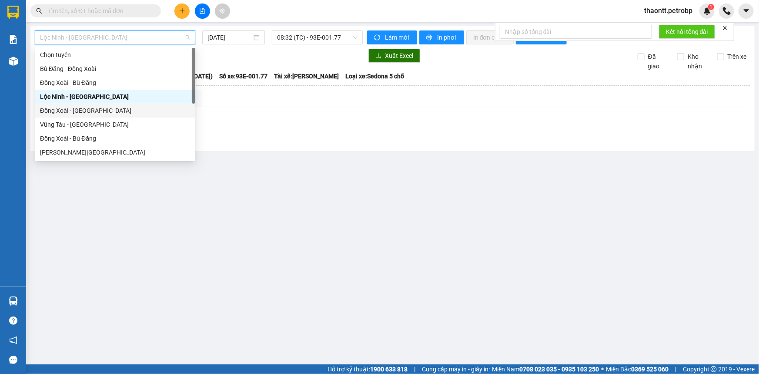
scroll to position [79, 0]
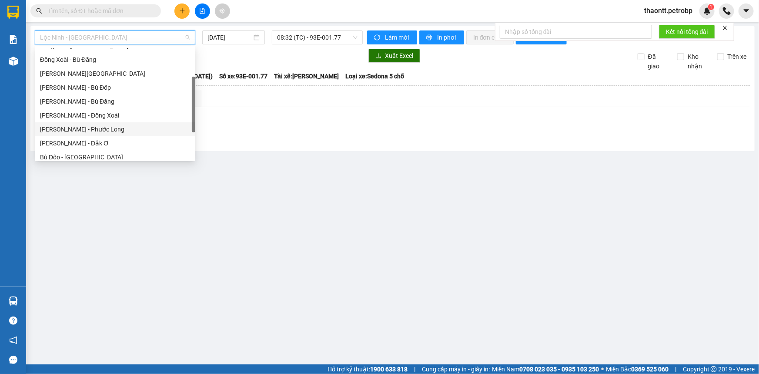
click at [98, 131] on div "[PERSON_NAME] - Phước Long" at bounding box center [115, 129] width 150 height 10
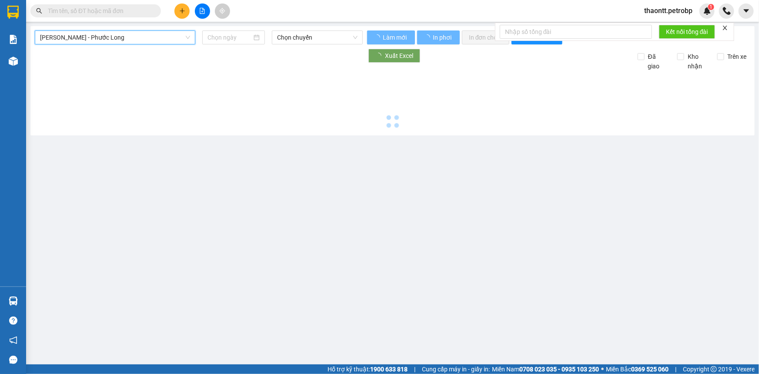
type input "[DATE]"
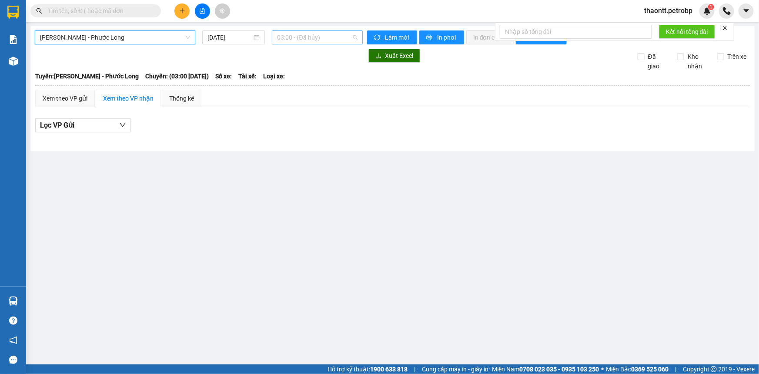
click at [287, 38] on span "03:00 - (Đã hủy)" at bounding box center [317, 37] width 80 height 13
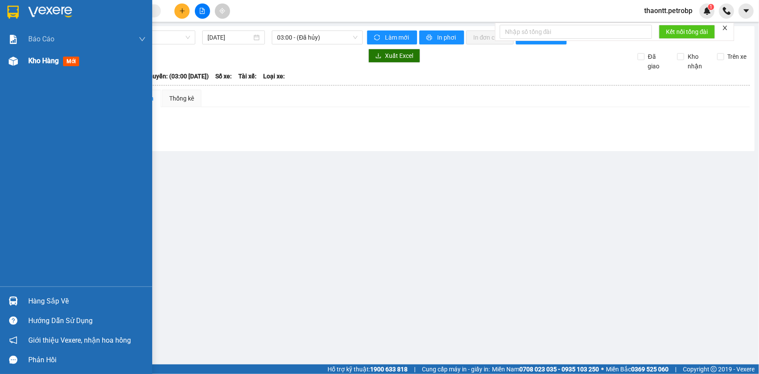
drag, startPoint x: 54, startPoint y: 61, endPoint x: 60, endPoint y: 64, distance: 6.6
click at [55, 61] on span "Kho hàng" at bounding box center [43, 61] width 30 height 8
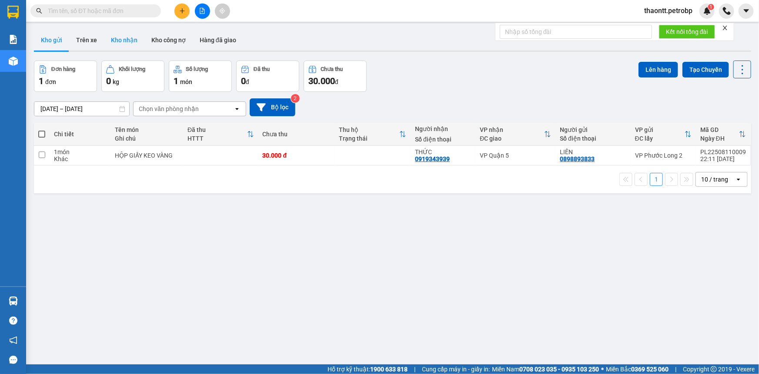
click at [129, 43] on button "Kho nhận" at bounding box center [124, 40] width 40 height 21
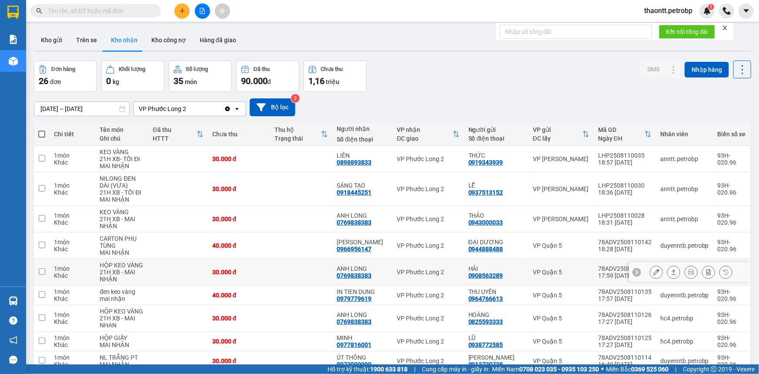
scroll to position [74, 0]
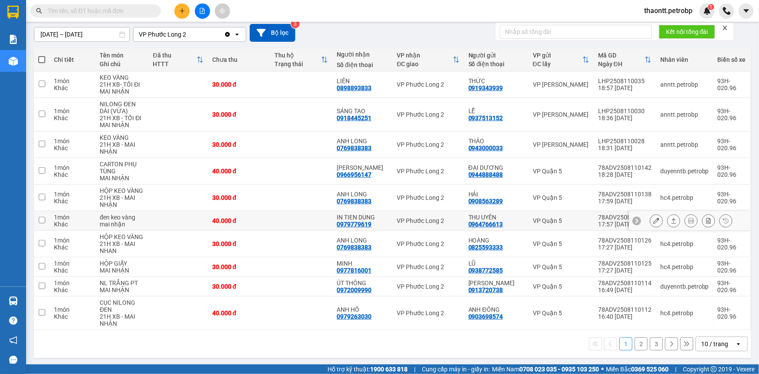
click at [469, 227] on div "0964766613" at bounding box center [485, 224] width 35 height 7
click at [659, 219] on div at bounding box center [691, 220] width 83 height 13
click at [653, 218] on icon at bounding box center [656, 220] width 6 height 6
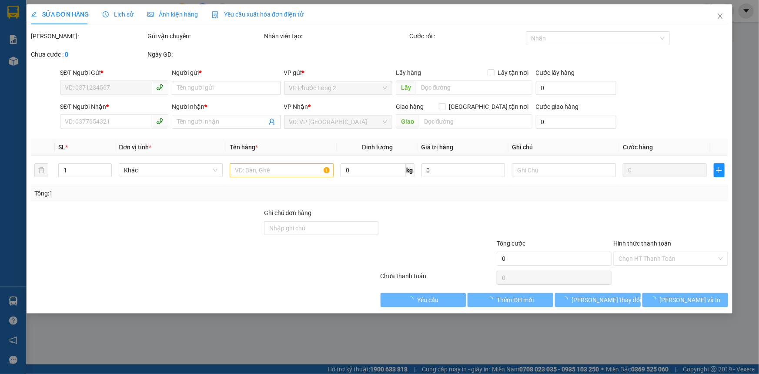
type input "0964766613"
type input "THU UYÊN"
type input "0979779619"
type input "IN TIEN DUNG"
type input "40.000"
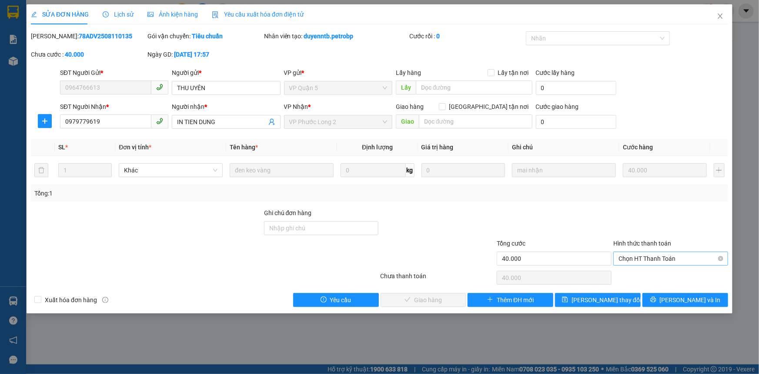
click at [642, 258] on span "Chọn HT Thanh Toán" at bounding box center [671, 258] width 104 height 13
click at [645, 270] on div "Tại văn phòng" at bounding box center [670, 275] width 115 height 14
type input "0"
click at [455, 305] on button "[PERSON_NAME] và Giao hàng" at bounding box center [424, 300] width 86 height 14
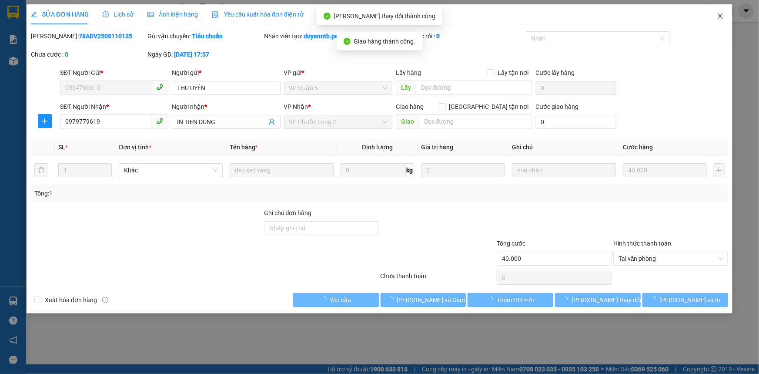
click at [722, 13] on icon "close" at bounding box center [720, 16] width 7 height 7
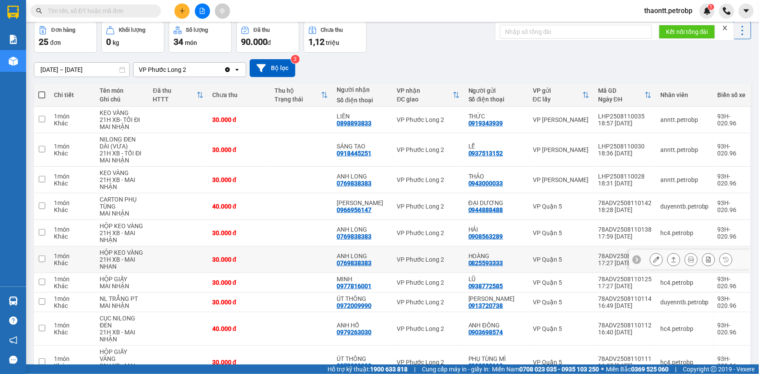
scroll to position [79, 0]
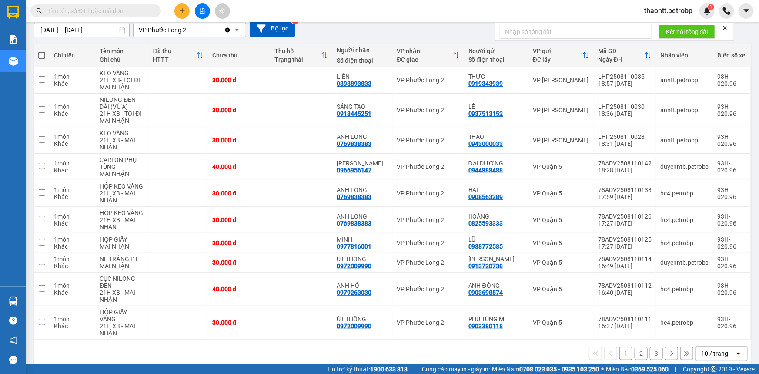
click at [635, 347] on button "2" at bounding box center [641, 353] width 13 height 13
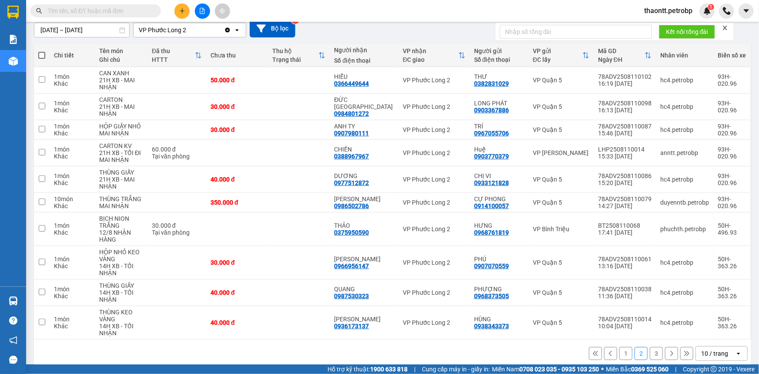
click at [650, 353] on button "3" at bounding box center [656, 353] width 13 height 13
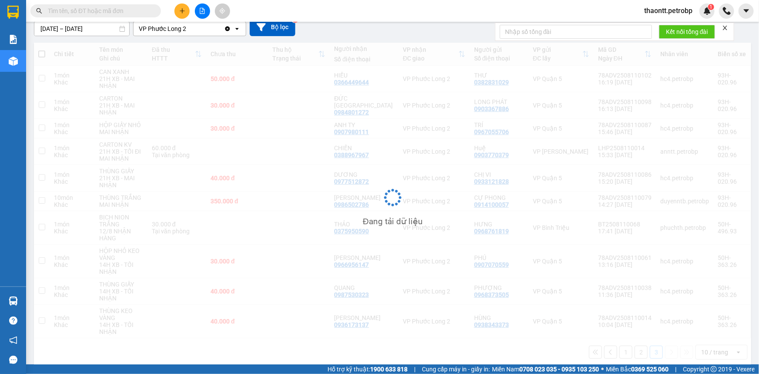
scroll to position [40, 0]
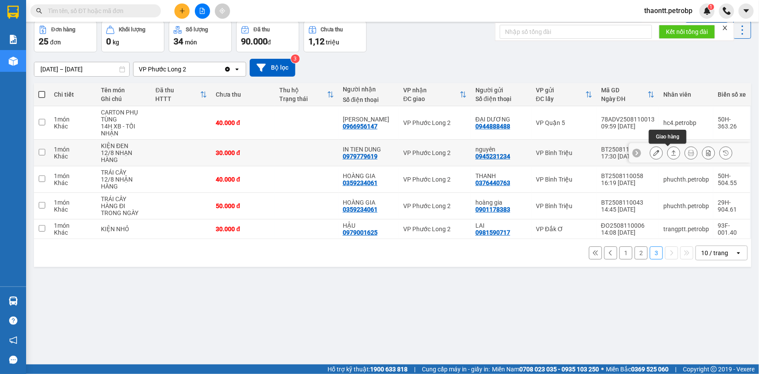
click at [653, 152] on icon at bounding box center [656, 153] width 6 height 6
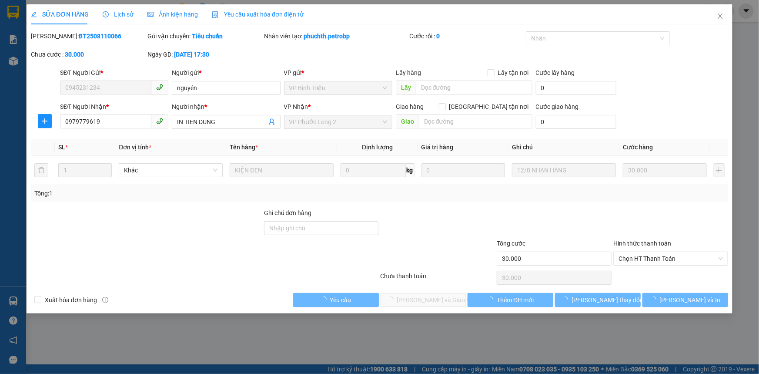
type input "0945231234"
type input "nguyên"
type input "0979779619"
type input "IN TIEN DUNG"
type input "30.000"
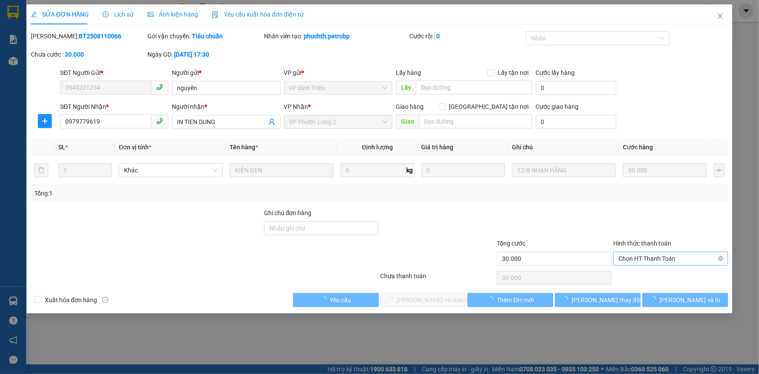
click at [661, 256] on span "Chọn HT Thanh Toán" at bounding box center [671, 258] width 104 height 13
click at [654, 268] on div "Tại văn phòng" at bounding box center [670, 275] width 115 height 14
type input "0"
click at [435, 297] on span "[PERSON_NAME] và Giao hàng" at bounding box center [439, 300] width 84 height 10
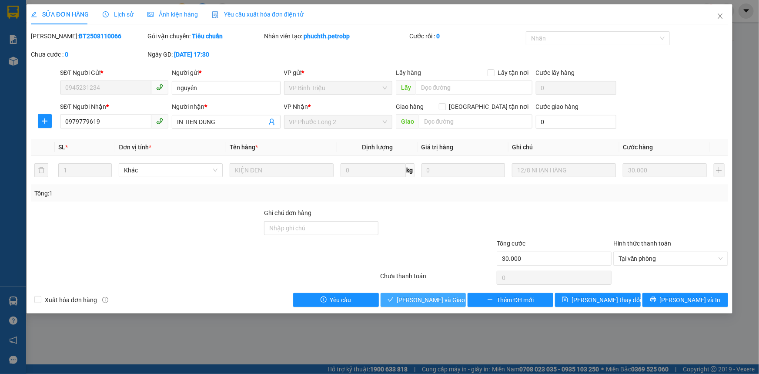
click at [419, 301] on span "[PERSON_NAME] và Giao hàng" at bounding box center [439, 300] width 84 height 10
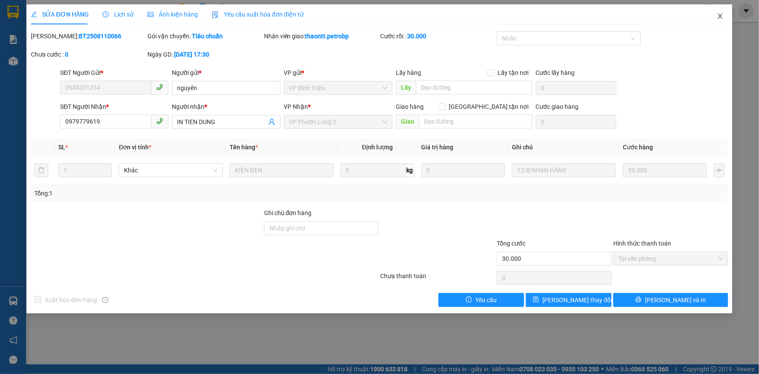
click at [719, 20] on icon "close" at bounding box center [720, 16] width 7 height 7
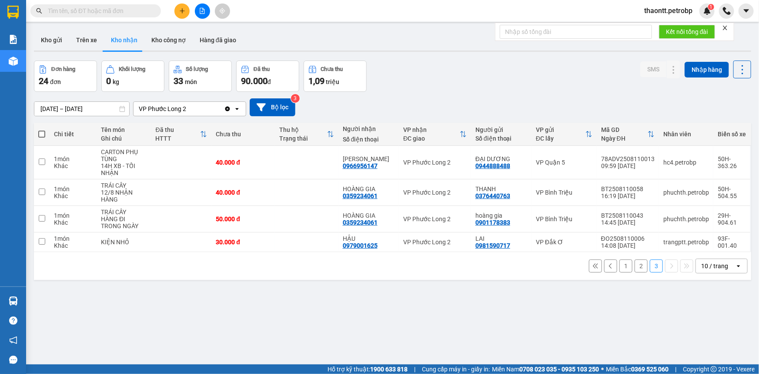
click at [619, 264] on button "1" at bounding box center [625, 265] width 13 height 13
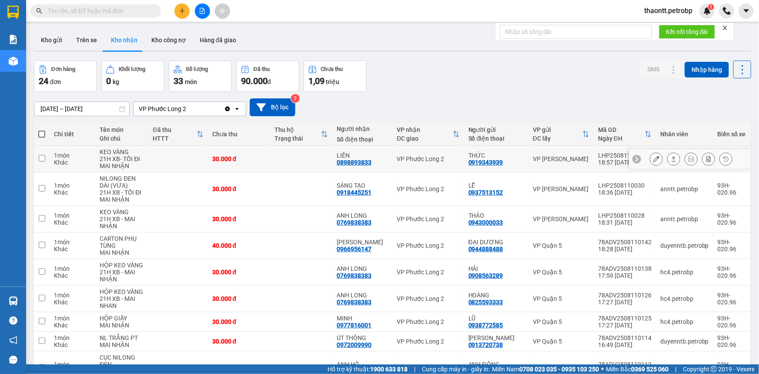
scroll to position [82, 0]
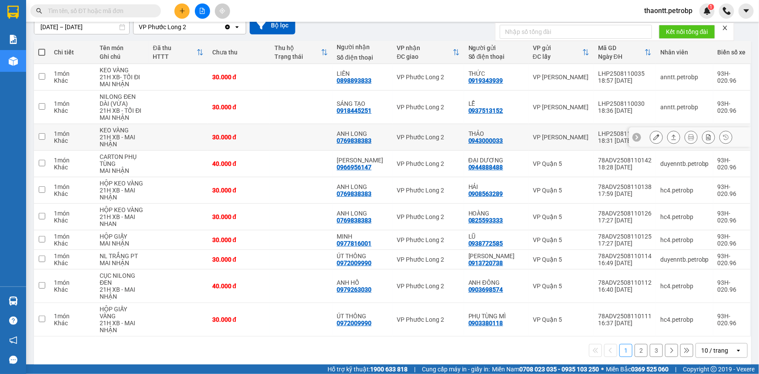
click at [653, 134] on icon at bounding box center [656, 137] width 6 height 6
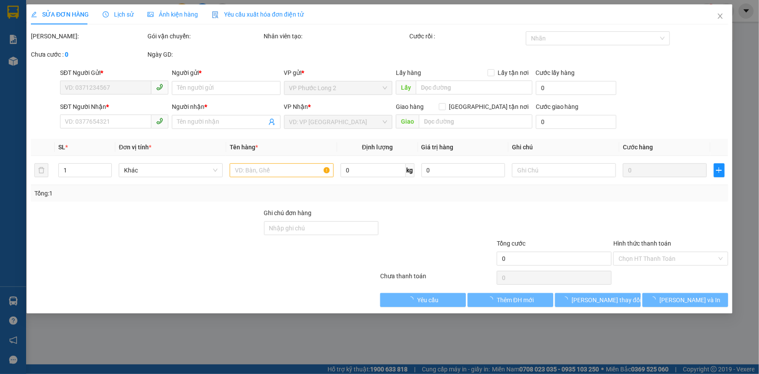
type input "0943000033"
type input "THẢO"
type input "0769838383"
type input "ANH LONG"
type input "30.000"
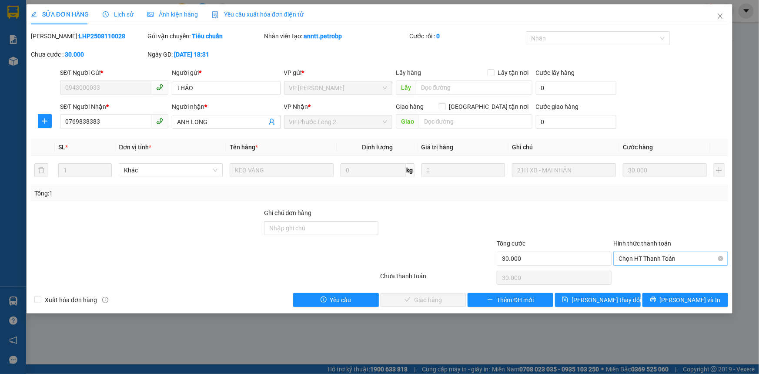
click at [642, 261] on span "Chọn HT Thanh Toán" at bounding box center [671, 258] width 104 height 13
click at [642, 280] on div "Tại văn phòng" at bounding box center [670, 275] width 115 height 14
type input "0"
click at [430, 303] on span "[PERSON_NAME] và Giao hàng" at bounding box center [439, 300] width 84 height 10
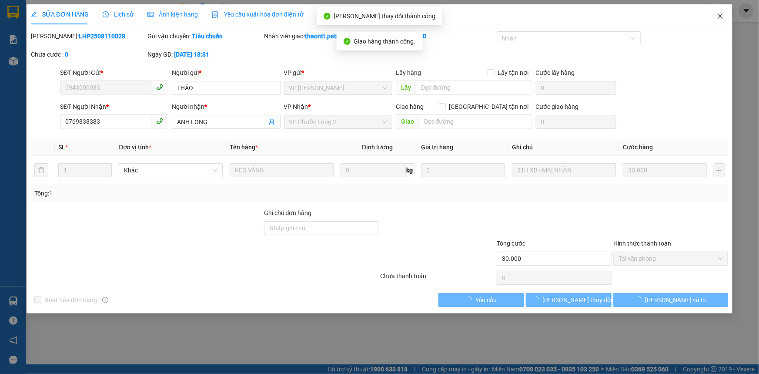
click at [722, 18] on icon "close" at bounding box center [720, 15] width 5 height 5
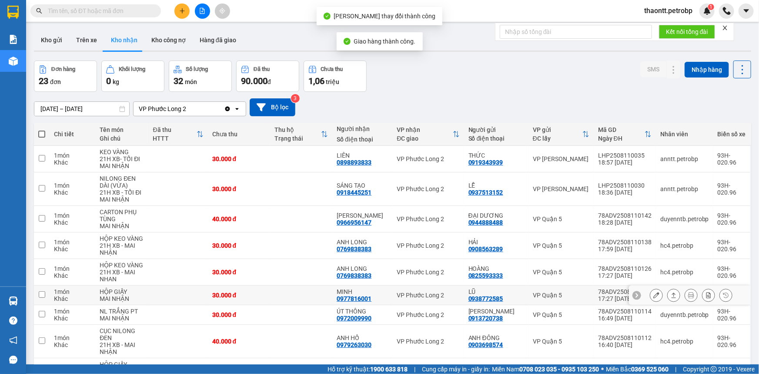
scroll to position [79, 0]
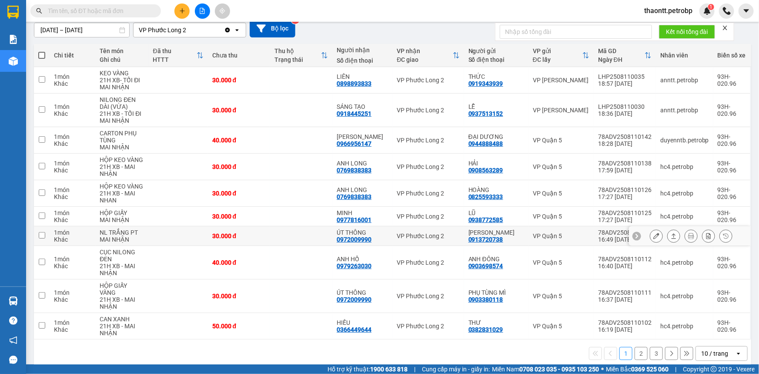
click at [399, 235] on div "VP Phước Long 2" at bounding box center [428, 235] width 63 height 7
checkbox input "true"
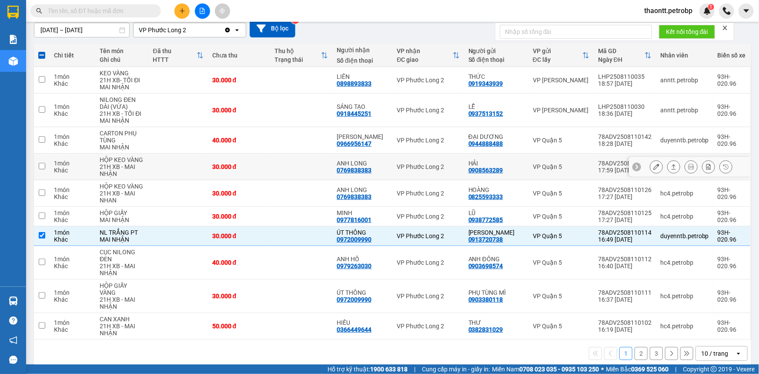
click at [650, 170] on button at bounding box center [656, 166] width 12 height 15
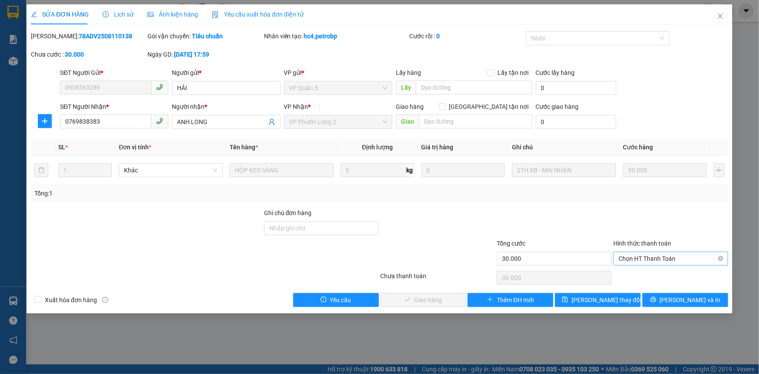
click at [642, 257] on span "Chọn HT Thanh Toán" at bounding box center [671, 258] width 104 height 13
click at [642, 272] on div "Tại văn phòng" at bounding box center [671, 276] width 104 height 10
type input "0"
click at [422, 293] on button "[PERSON_NAME] và Giao hàng" at bounding box center [424, 300] width 86 height 14
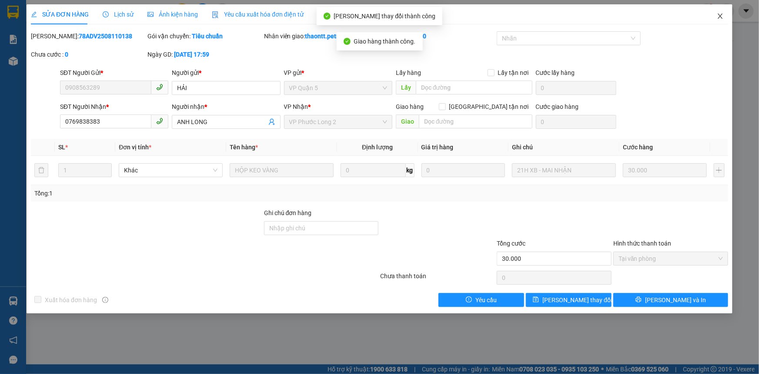
click at [722, 16] on icon "close" at bounding box center [720, 16] width 7 height 7
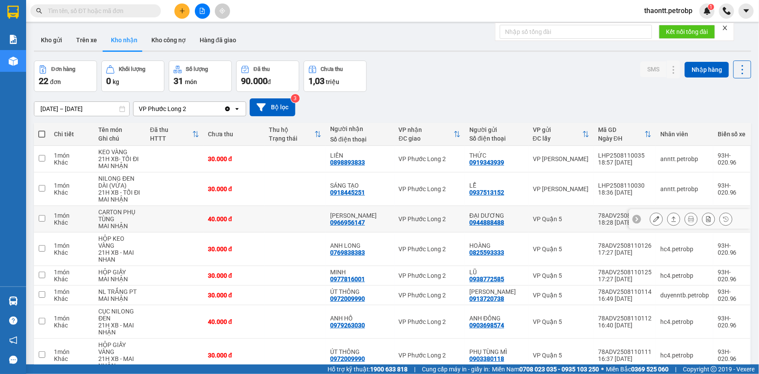
scroll to position [39, 0]
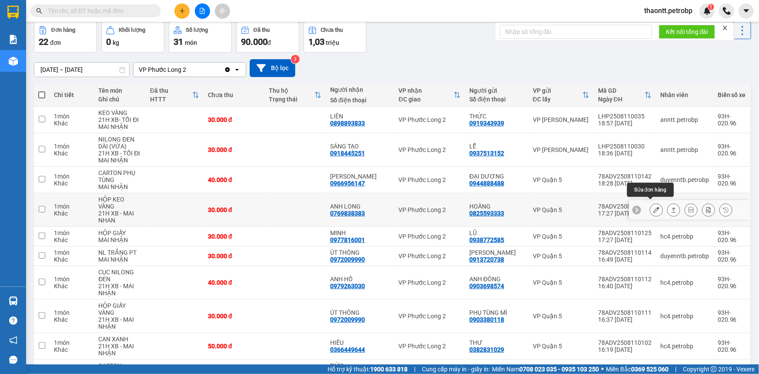
click at [653, 207] on icon at bounding box center [656, 210] width 6 height 6
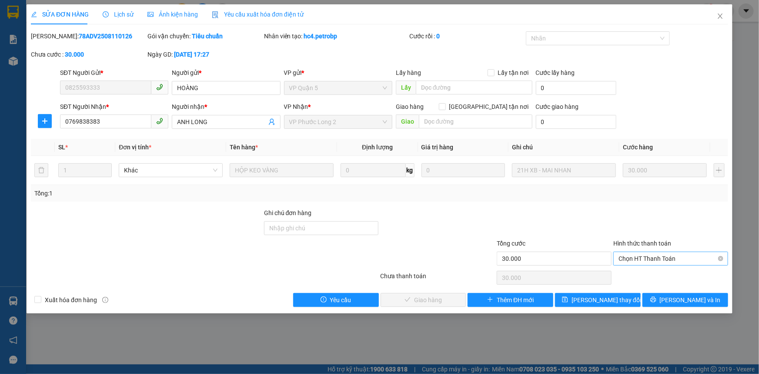
click at [620, 259] on span "Chọn HT Thanh Toán" at bounding box center [671, 258] width 104 height 13
click at [620, 281] on div "Tại văn phòng" at bounding box center [670, 275] width 115 height 14
type input "0"
click at [408, 303] on span "[PERSON_NAME] và Giao hàng" at bounding box center [439, 300] width 84 height 10
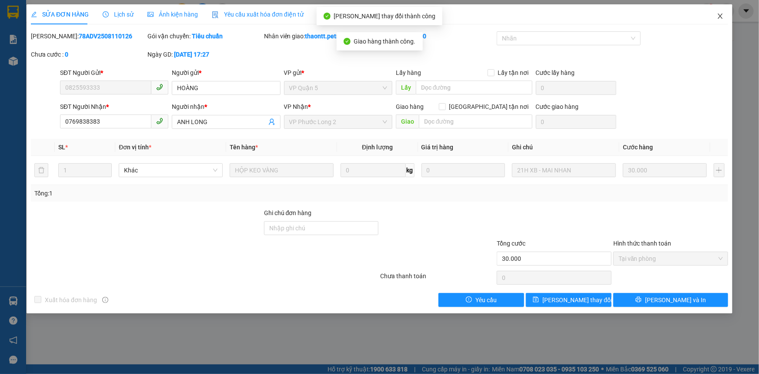
click at [722, 15] on icon "close" at bounding box center [720, 16] width 7 height 7
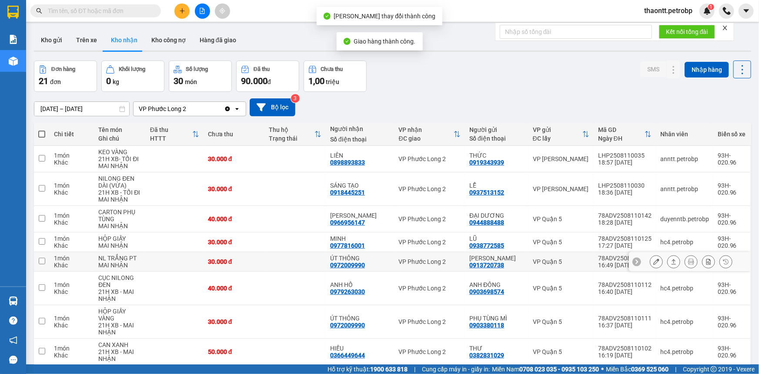
scroll to position [74, 0]
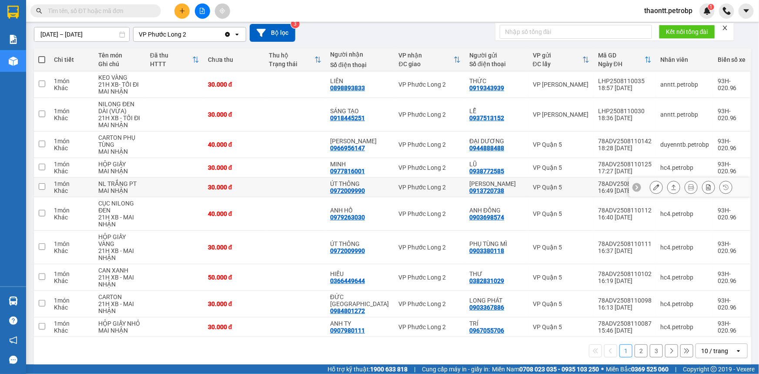
click at [653, 188] on icon at bounding box center [656, 187] width 6 height 6
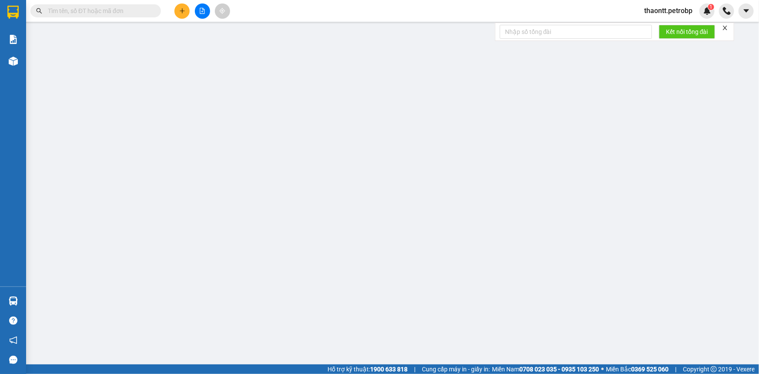
type input "0913720738"
type input "[PERSON_NAME]"
type input "0972009990"
type input "ÚT THÔNG"
type input "30.000"
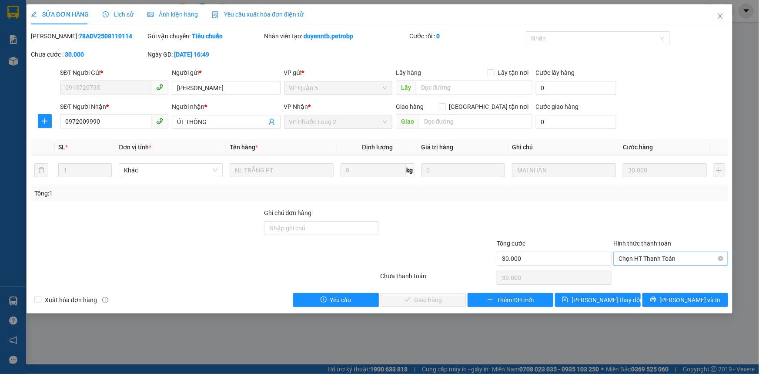
click at [646, 259] on span "Chọn HT Thanh Toán" at bounding box center [671, 258] width 104 height 13
click at [639, 272] on div "Tại văn phòng" at bounding box center [671, 276] width 104 height 10
type input "0"
click at [436, 307] on div "SỬA ĐƠN HÀNG Lịch sử Ảnh kiện hàng Yêu cầu xuất hóa đơn điện tử Total Paid Fee …" at bounding box center [380, 158] width 706 height 309
click at [436, 301] on span "[PERSON_NAME] và Giao hàng" at bounding box center [439, 300] width 84 height 10
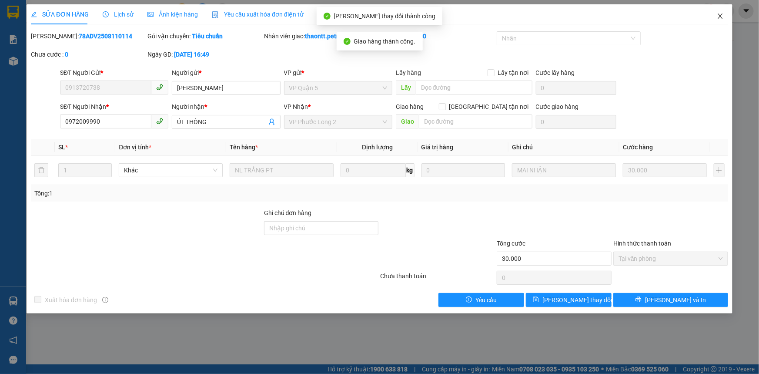
click at [719, 15] on icon "close" at bounding box center [720, 16] width 7 height 7
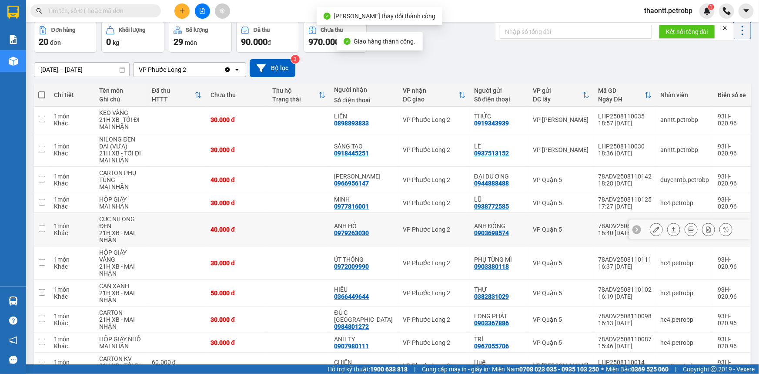
scroll to position [79, 0]
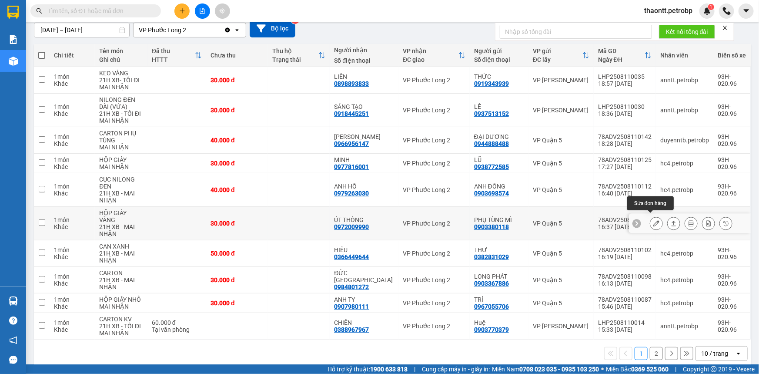
click at [653, 220] on icon at bounding box center [656, 223] width 6 height 6
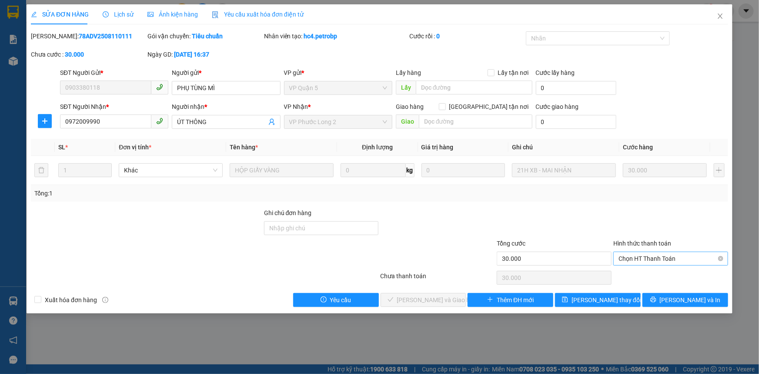
click at [651, 257] on span "Chọn HT Thanh Toán" at bounding box center [671, 258] width 104 height 13
drag, startPoint x: 643, startPoint y: 271, endPoint x: 607, endPoint y: 279, distance: 36.5
click at [643, 272] on div "Tại văn phòng" at bounding box center [671, 276] width 104 height 10
type input "0"
click at [443, 300] on span "[PERSON_NAME] và Giao hàng" at bounding box center [439, 300] width 84 height 10
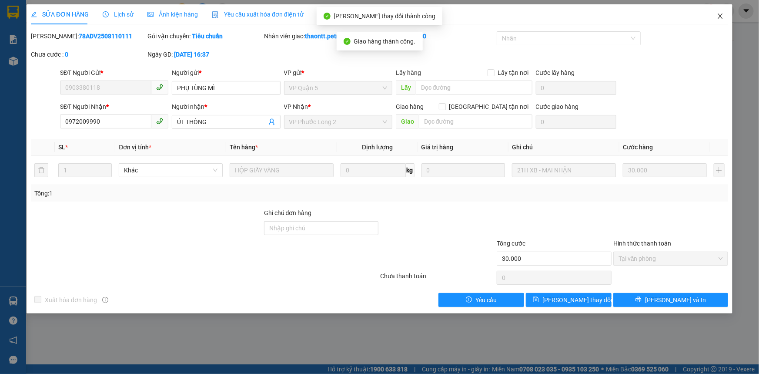
click at [724, 10] on span "Close" at bounding box center [720, 16] width 24 height 24
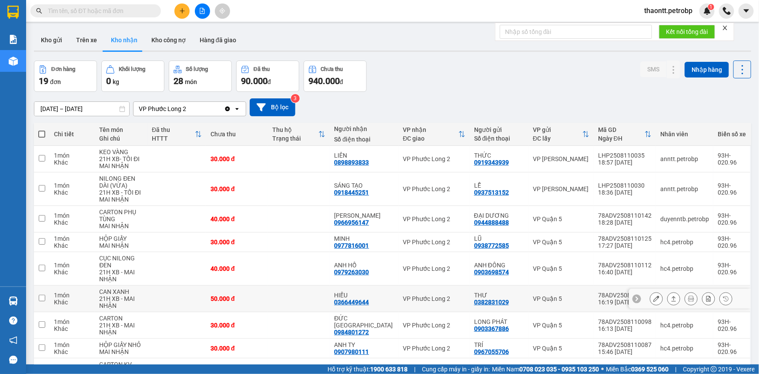
scroll to position [82, 0]
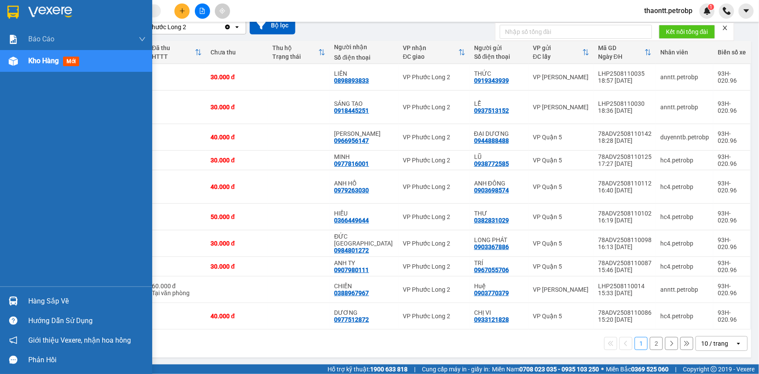
click at [64, 304] on div "Hàng sắp về" at bounding box center [86, 300] width 117 height 13
click at [14, 309] on div "Báo cáo BC tiền tận nơi (nhân viên) Báo cáo 1 (nv): Số tiền đã thu của văn phòn…" at bounding box center [76, 187] width 152 height 374
click at [26, 298] on div "Hàng sắp về" at bounding box center [76, 301] width 152 height 20
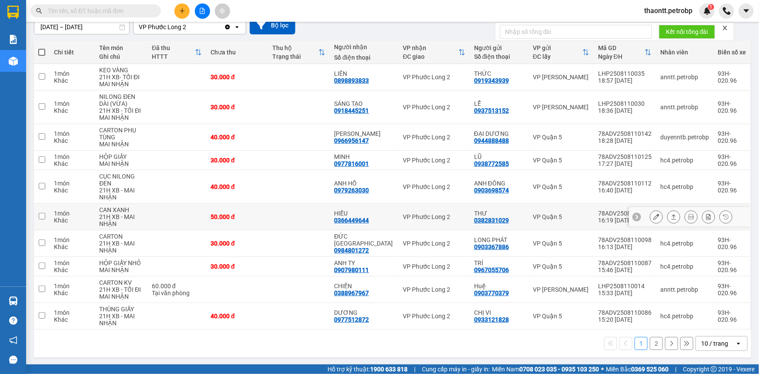
click at [300, 225] on section "Kết quả tìm kiếm ( 0 ) Bộ lọc No Data thaontt.petrobp 1 Báo cáo BC tiền tận nơi…" at bounding box center [379, 187] width 759 height 374
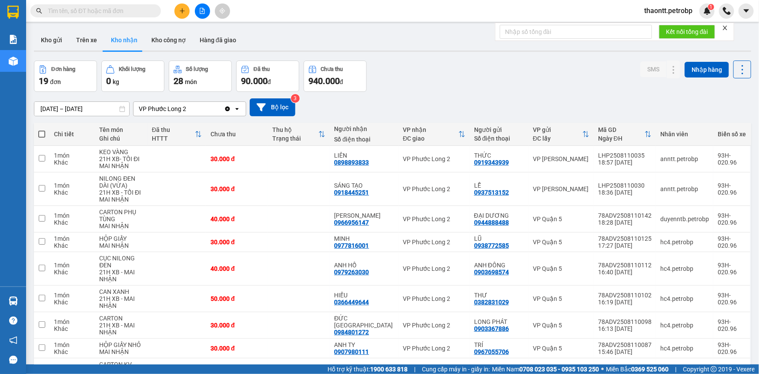
scroll to position [39, 0]
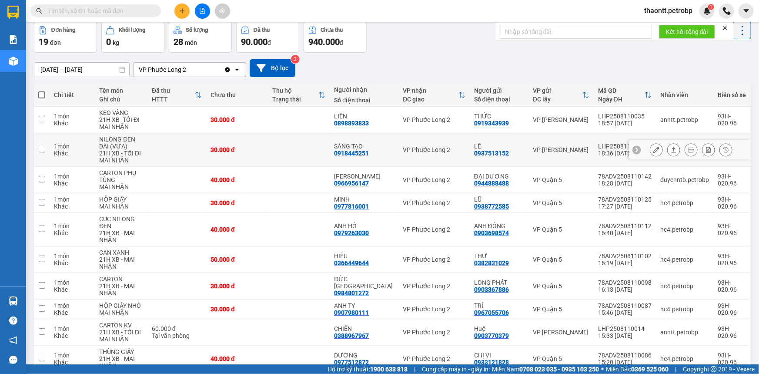
click at [382, 144] on div "SÁNG TẠO" at bounding box center [364, 146] width 60 height 7
checkbox input "true"
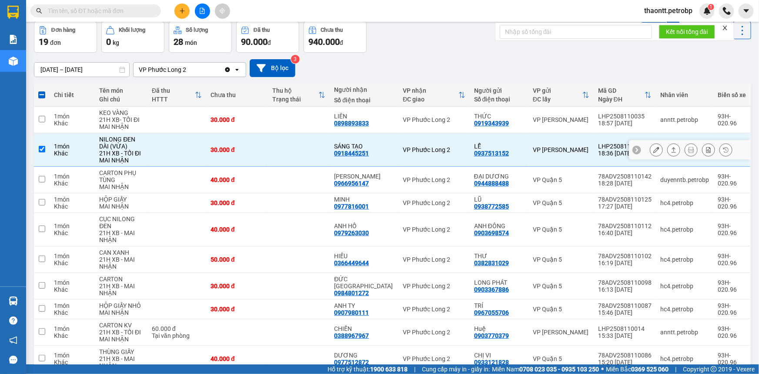
click at [359, 154] on div "0918445251" at bounding box center [351, 153] width 35 height 7
copy div "0918445251"
click at [369, 153] on div "0918445251" at bounding box center [351, 153] width 35 height 7
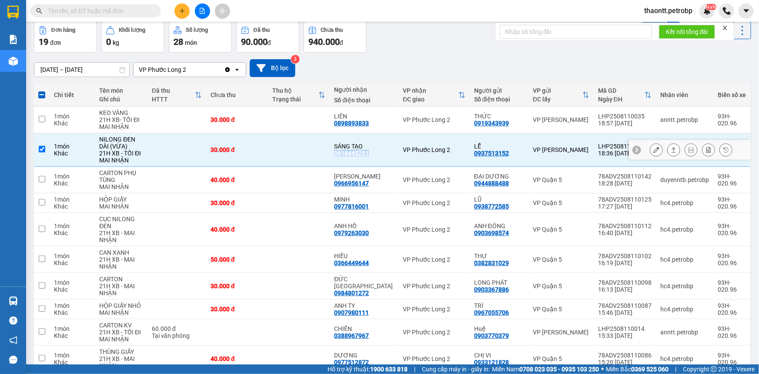
click at [369, 153] on div "0918445251" at bounding box center [351, 153] width 35 height 7
copy div "0918445251"
click at [183, 9] on icon "plus" at bounding box center [182, 11] width 6 height 6
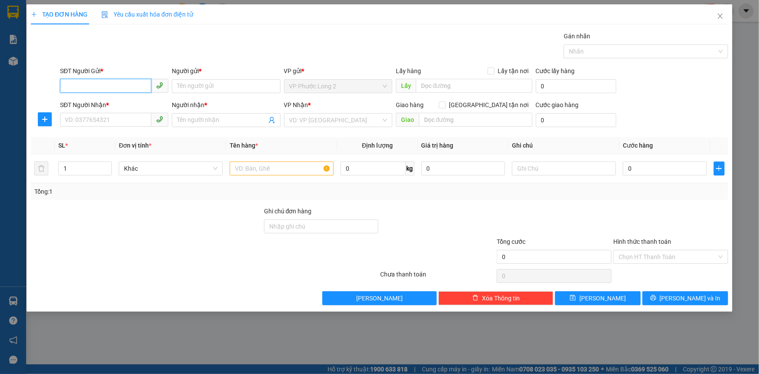
click at [137, 88] on input "SĐT Người Gửi *" at bounding box center [105, 86] width 91 height 14
paste input "0918445251"
type input "0918445251"
click at [129, 107] on div "0918445251 - SÁNG TẠO" at bounding box center [114, 104] width 98 height 10
type input "SÁNG TẠO"
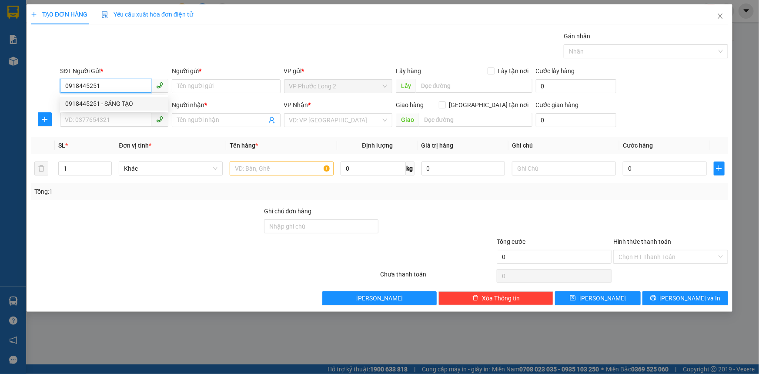
type input "0919165275"
type input "THIÊN PHÚ"
type input "40.000"
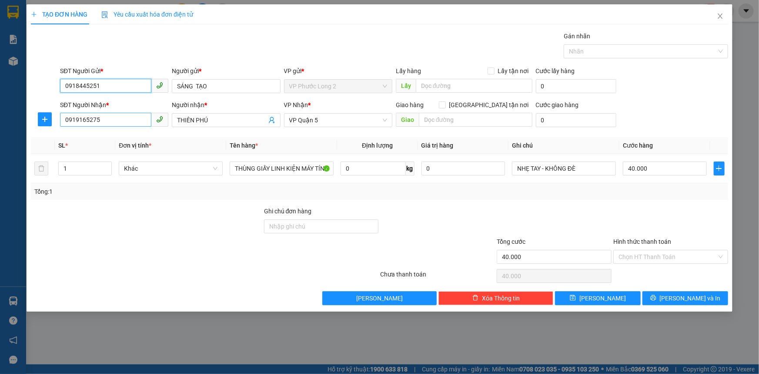
type input "0918445251"
click at [129, 116] on input "0919165275" at bounding box center [105, 120] width 91 height 14
click at [144, 119] on input "0919165275" at bounding box center [105, 120] width 91 height 14
click at [98, 120] on input "SĐT Người Nhận *" at bounding box center [105, 120] width 91 height 14
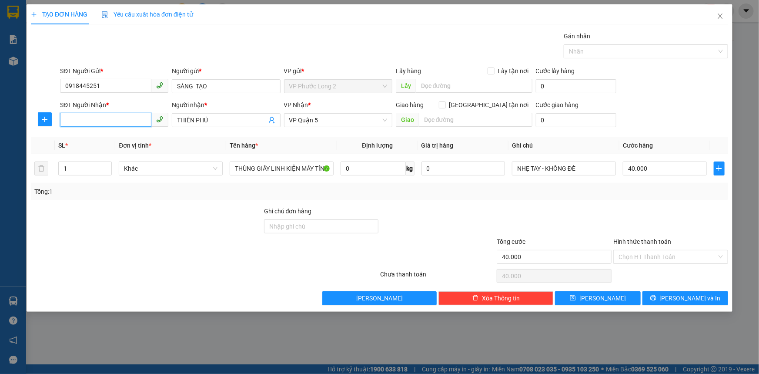
paste input "0937513152"
type input "0937513152"
click at [122, 142] on div "0937513152 - LỄ" at bounding box center [114, 138] width 98 height 10
type input "LỄ"
type input "30.000"
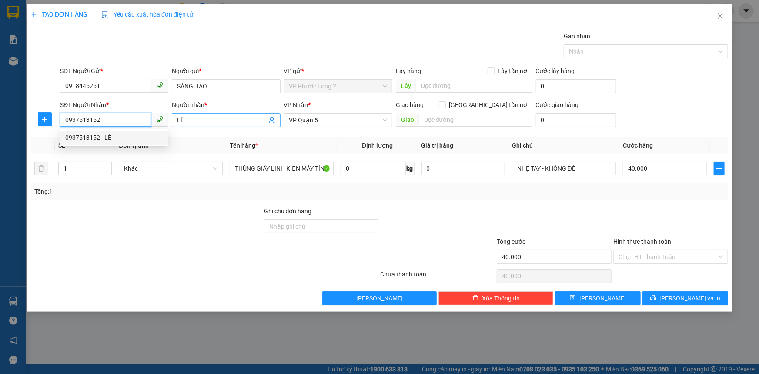
type input "30.000"
type input "0937513152"
click at [659, 256] on input "Hình thức thanh toán" at bounding box center [668, 256] width 98 height 13
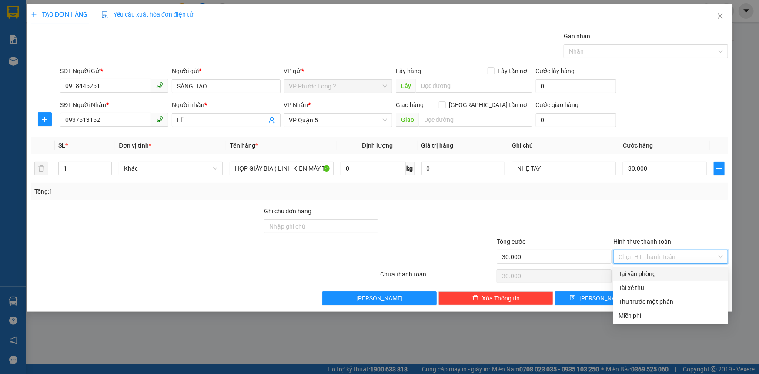
click at [661, 273] on div "Tại văn phòng" at bounding box center [671, 274] width 104 height 10
type input "0"
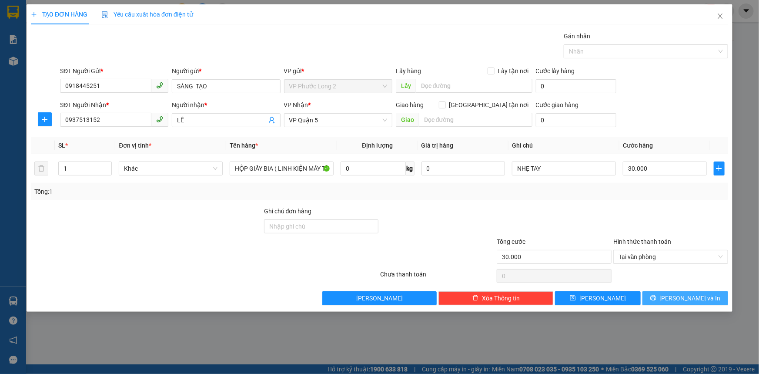
click at [675, 298] on button "[PERSON_NAME] và In" at bounding box center [685, 298] width 86 height 14
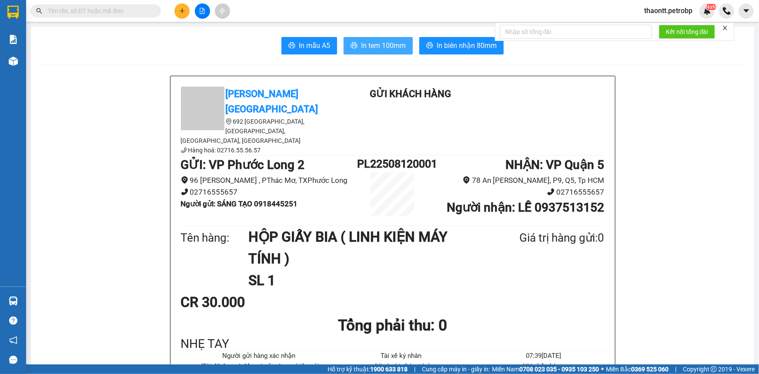
click at [387, 49] on span "In tem 100mm" at bounding box center [383, 45] width 45 height 11
click at [276, 199] on b "Người gửi : SÁNG TẠO 0918445251" at bounding box center [239, 203] width 117 height 9
copy b "Người gửi : SÁNG TẠO 0918445251"
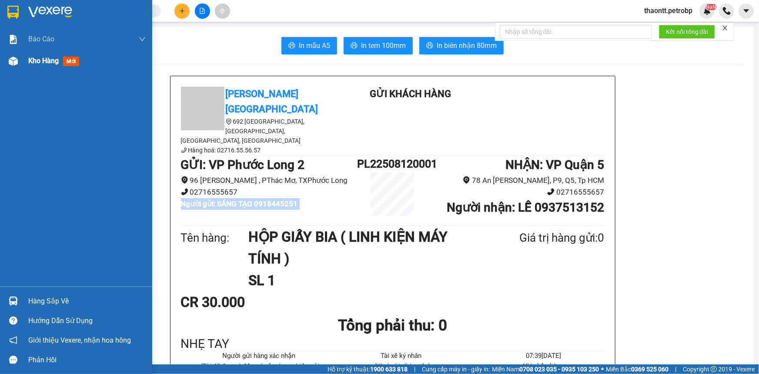
click at [30, 61] on span "Kho hàng" at bounding box center [43, 61] width 30 height 8
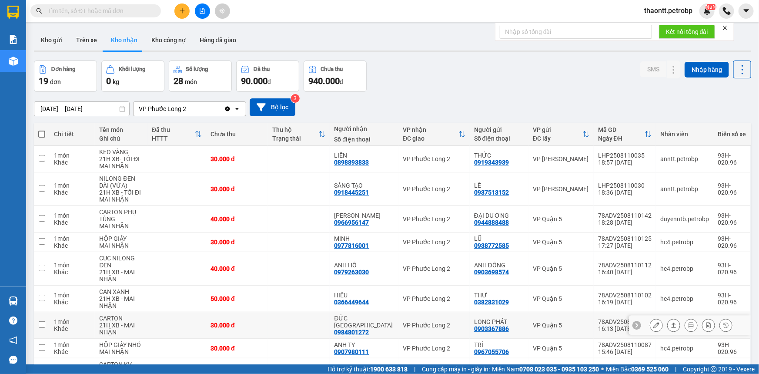
scroll to position [79, 0]
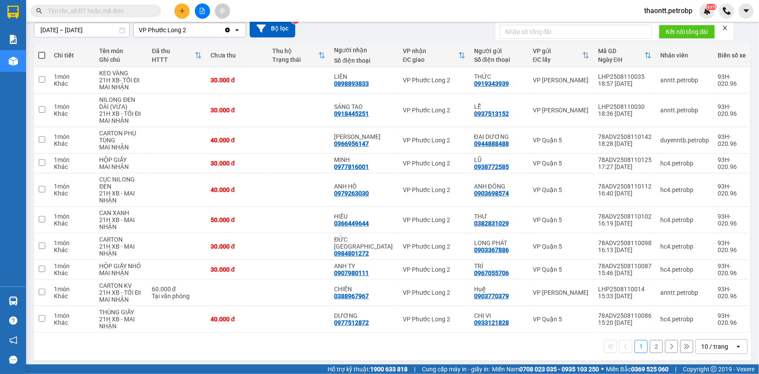
drag, startPoint x: 651, startPoint y: 343, endPoint x: 632, endPoint y: 342, distance: 19.1
click at [651, 343] on button "2" at bounding box center [656, 346] width 13 height 13
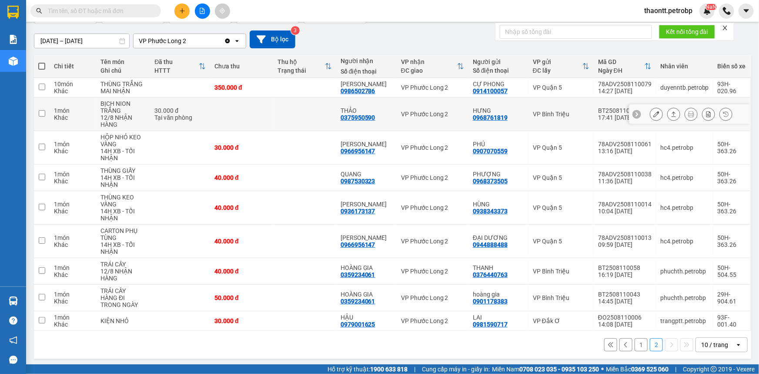
scroll to position [69, 0]
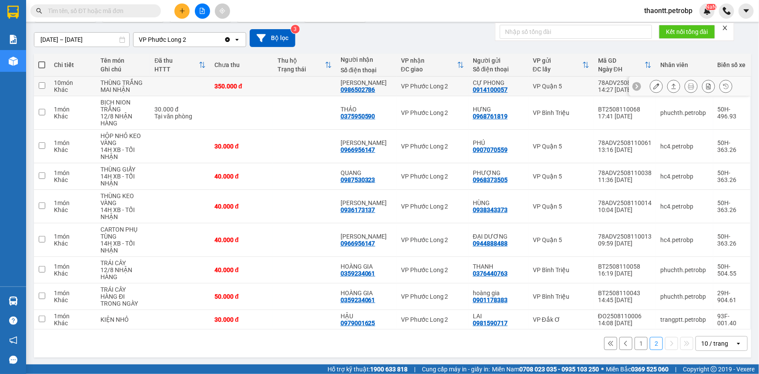
click at [653, 83] on icon at bounding box center [656, 86] width 6 height 6
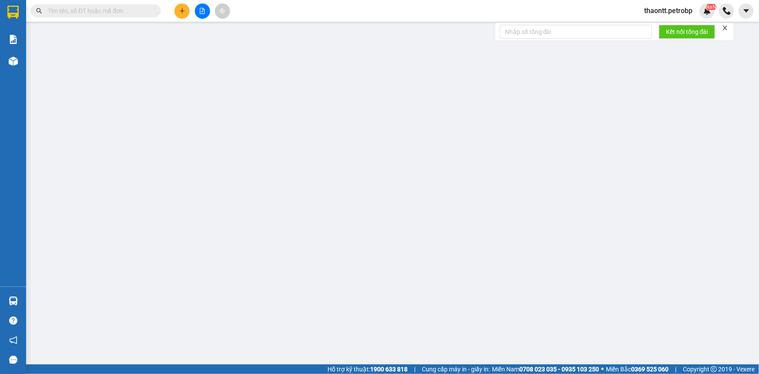
type input "0914100057"
type input "CỰ PHONG"
type input "0986502786"
type input "[PERSON_NAME]"
type input "350.000"
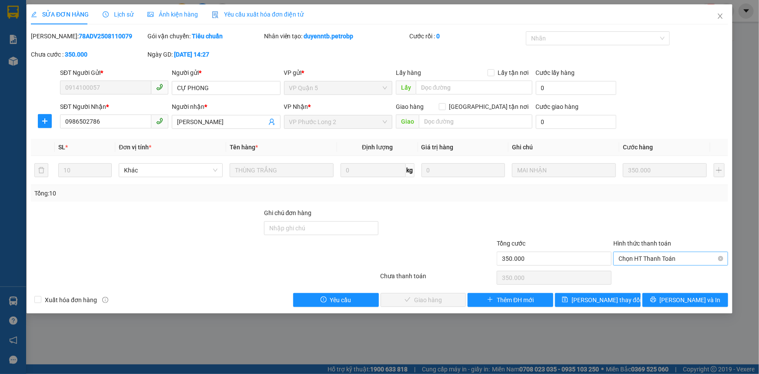
click at [639, 261] on span "Chọn HT Thanh Toán" at bounding box center [671, 258] width 104 height 13
click at [640, 273] on div "Tại văn phòng" at bounding box center [671, 276] width 104 height 10
type input "0"
click at [442, 300] on span "[PERSON_NAME] và Giao hàng" at bounding box center [439, 300] width 84 height 10
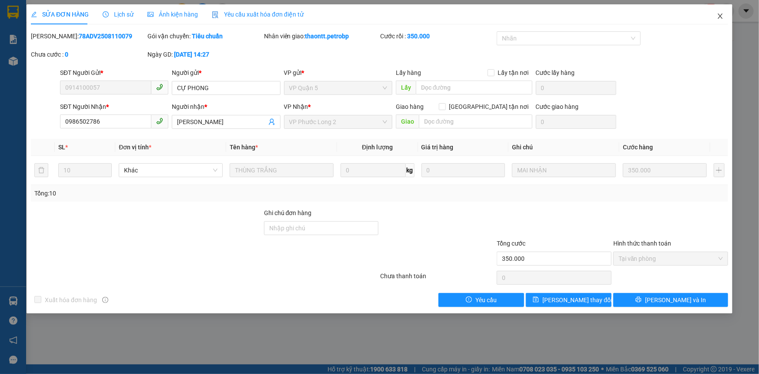
click at [722, 13] on icon "close" at bounding box center [720, 16] width 7 height 7
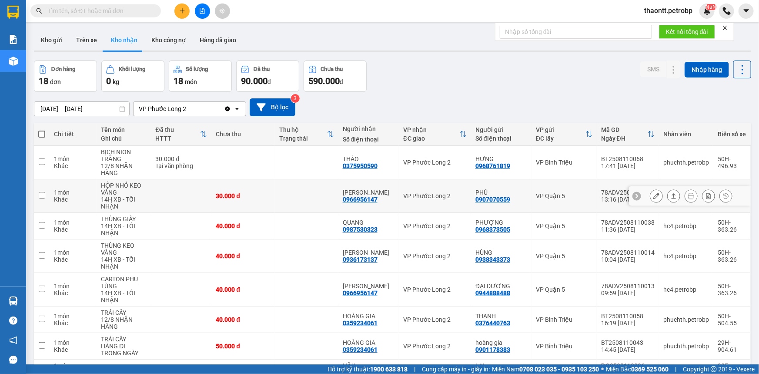
scroll to position [50, 0]
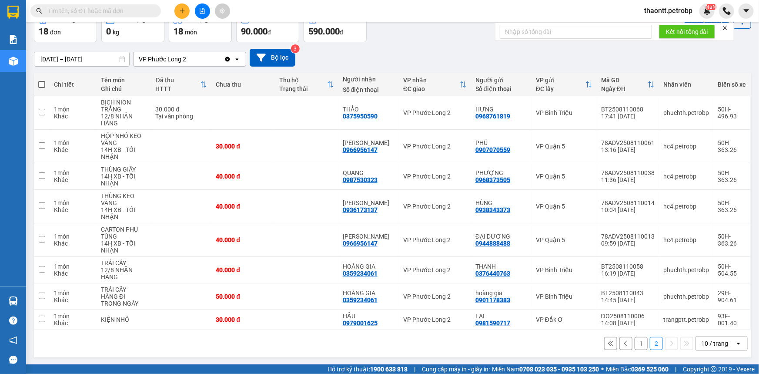
click at [635, 344] on button "1" at bounding box center [641, 343] width 13 height 13
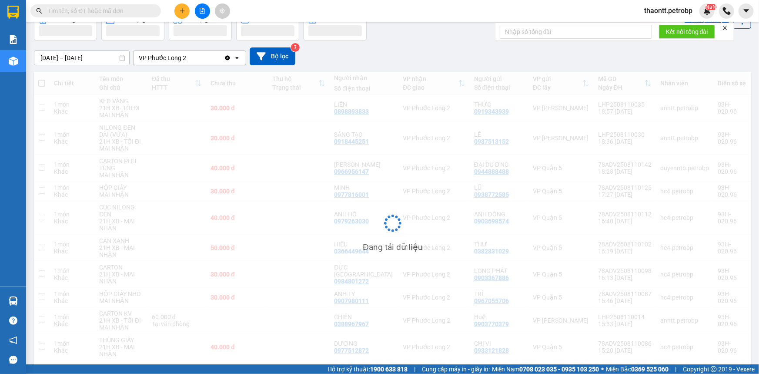
click at [70, 12] on input "text" at bounding box center [99, 11] width 103 height 10
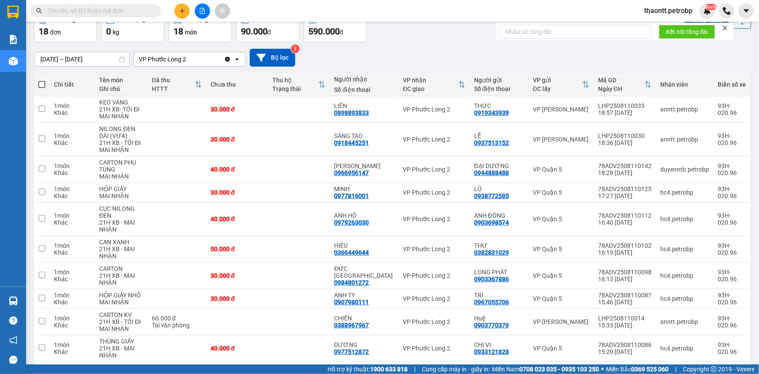
click at [70, 12] on input "text" at bounding box center [99, 11] width 103 height 10
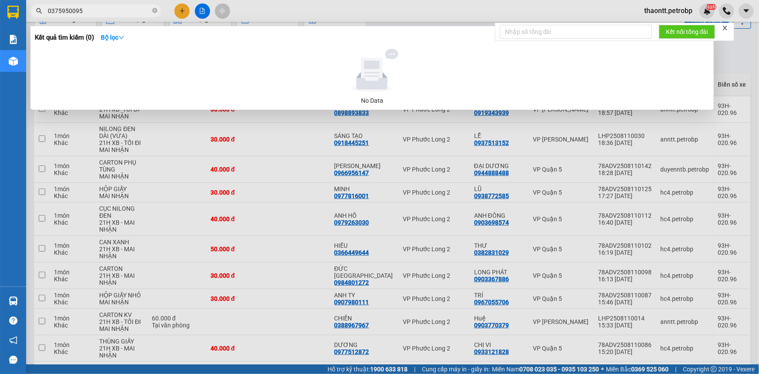
click at [96, 9] on input "0375950095" at bounding box center [99, 11] width 103 height 10
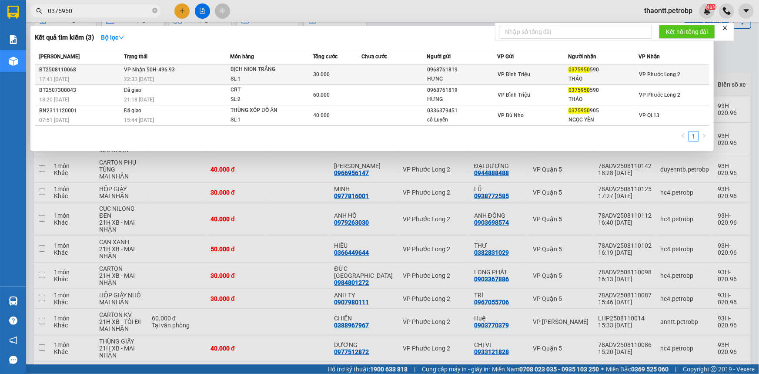
type input "0375950"
click at [352, 76] on div "30.000" at bounding box center [337, 75] width 48 height 10
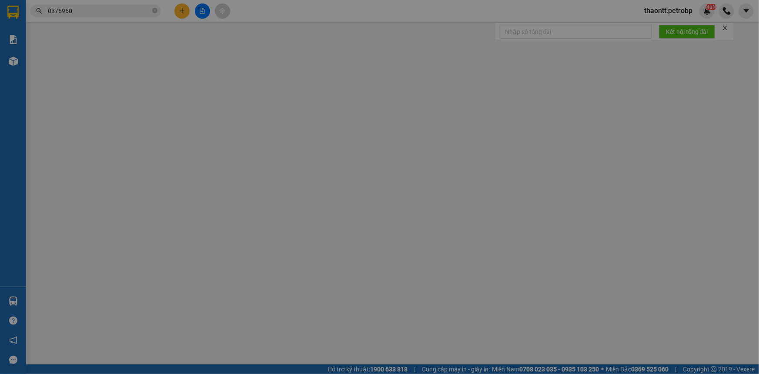
type input "0968761819"
type input "HƯNG"
type input "0375950590"
type input "THẢO"
type input "30.000"
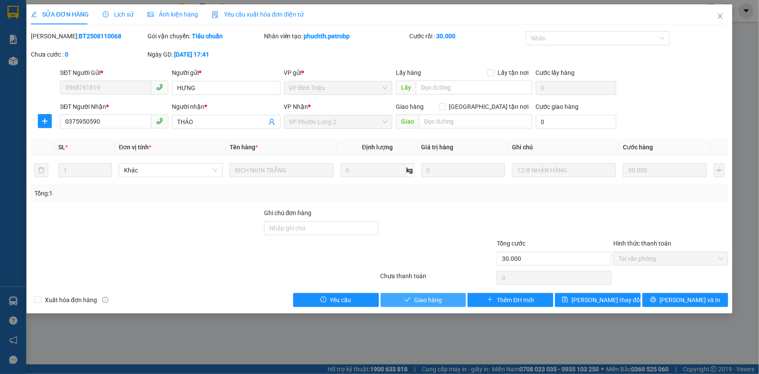
click at [429, 293] on button "Giao hàng" at bounding box center [424, 300] width 86 height 14
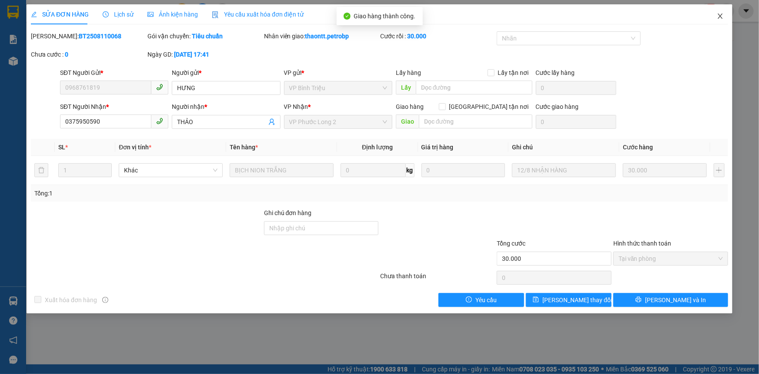
click at [722, 13] on icon "close" at bounding box center [720, 16] width 7 height 7
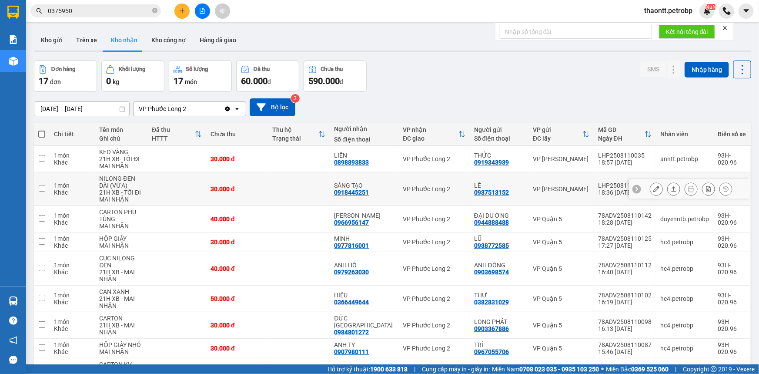
scroll to position [79, 0]
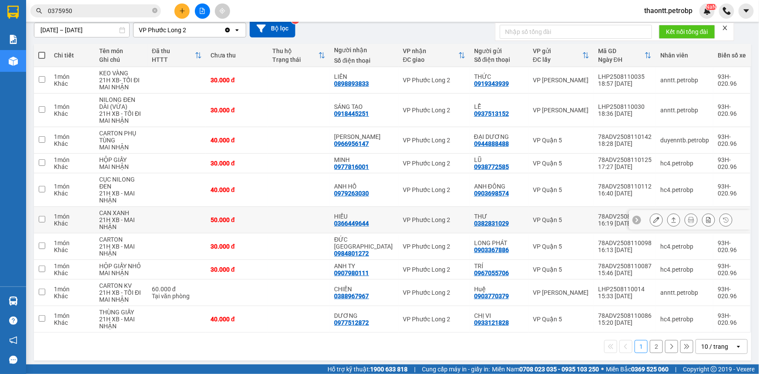
click at [653, 221] on icon at bounding box center [656, 220] width 6 height 6
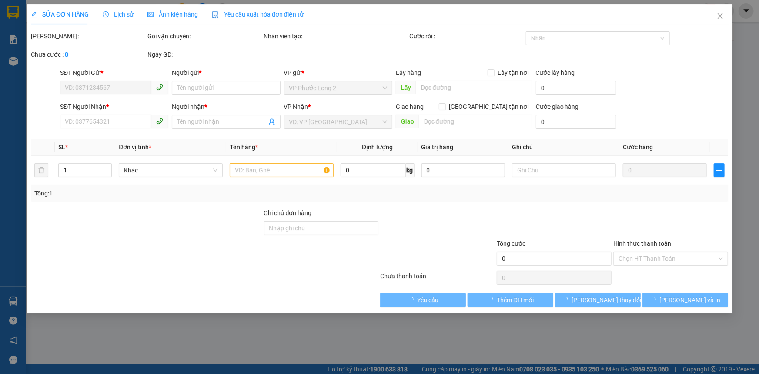
type input "0382831029"
type input "THƯ"
type input "0366449644"
type input "HIẾU"
type input "50.000"
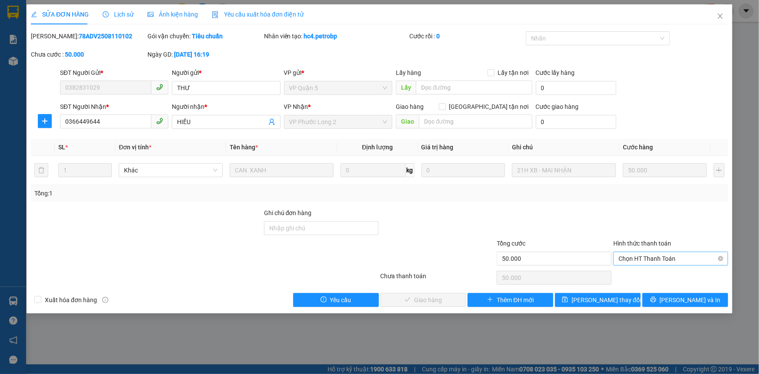
click at [641, 255] on span "Chọn HT Thanh Toán" at bounding box center [671, 258] width 104 height 13
click at [631, 275] on div "Tại văn phòng" at bounding box center [671, 276] width 104 height 10
type input "0"
click at [421, 303] on span "[PERSON_NAME] và Giao hàng" at bounding box center [439, 300] width 84 height 10
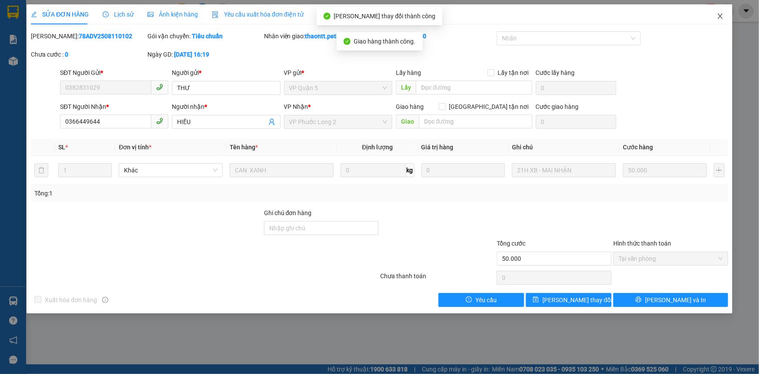
click at [717, 14] on icon "close" at bounding box center [720, 16] width 7 height 7
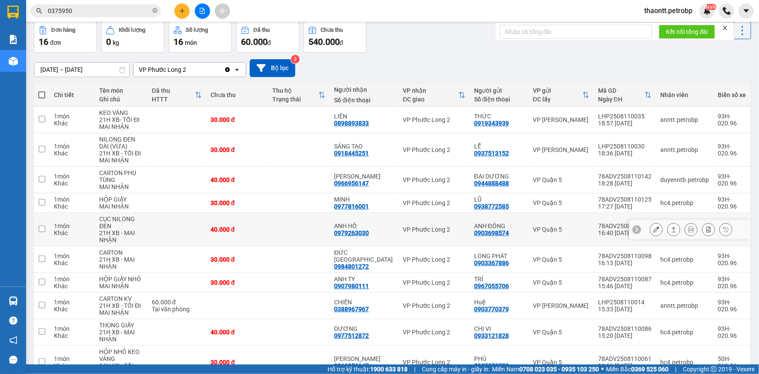
scroll to position [79, 0]
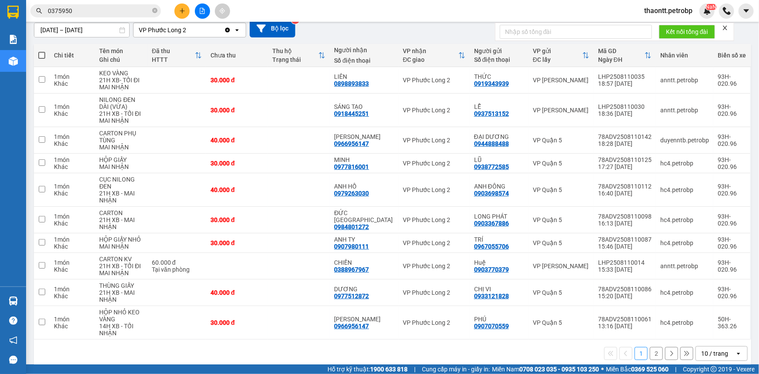
click at [653, 353] on button "2" at bounding box center [656, 353] width 13 height 13
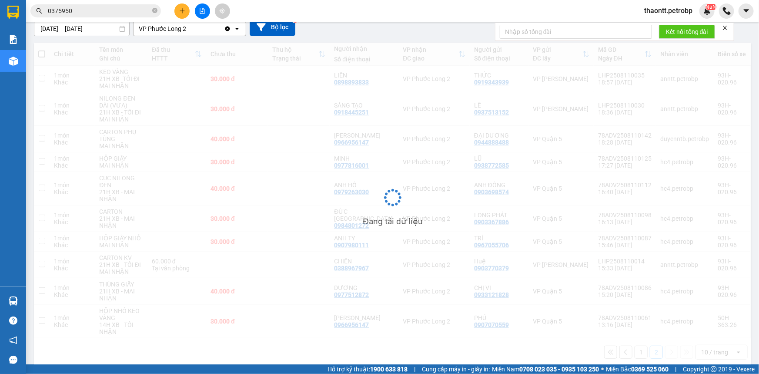
scroll to position [40, 0]
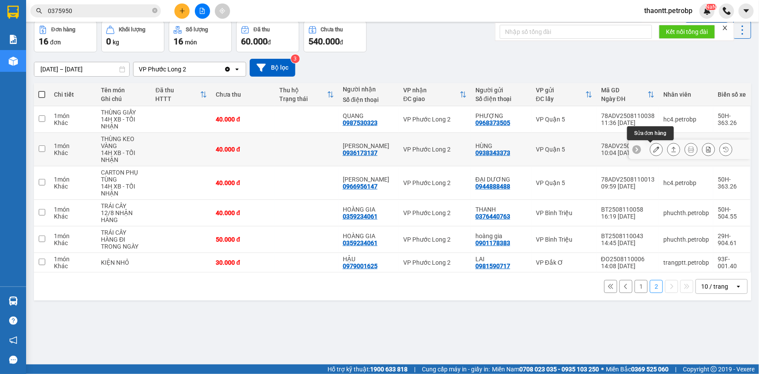
click at [653, 150] on icon at bounding box center [656, 149] width 6 height 6
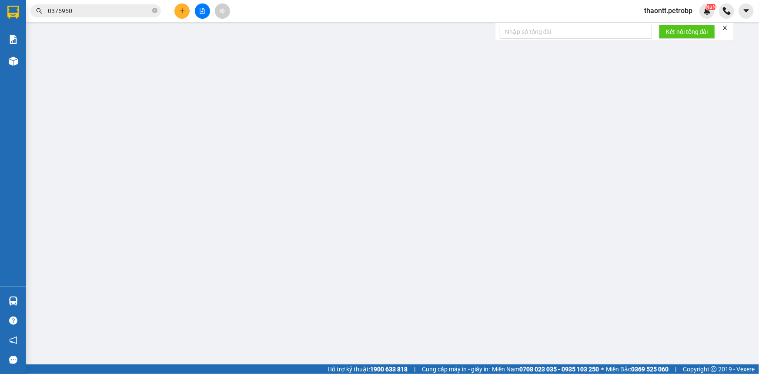
type input "0938343373"
type input "HÙNG"
type input "0936173137"
type input "[PERSON_NAME]"
type input "40.000"
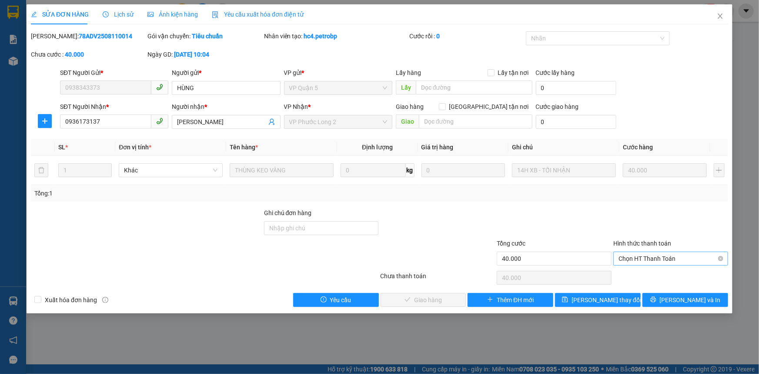
click at [657, 260] on span "Chọn HT Thanh Toán" at bounding box center [671, 258] width 104 height 13
click at [649, 278] on div "Tại văn phòng" at bounding box center [671, 276] width 104 height 10
type input "0"
click at [432, 300] on span "[PERSON_NAME] và Giao hàng" at bounding box center [439, 300] width 84 height 10
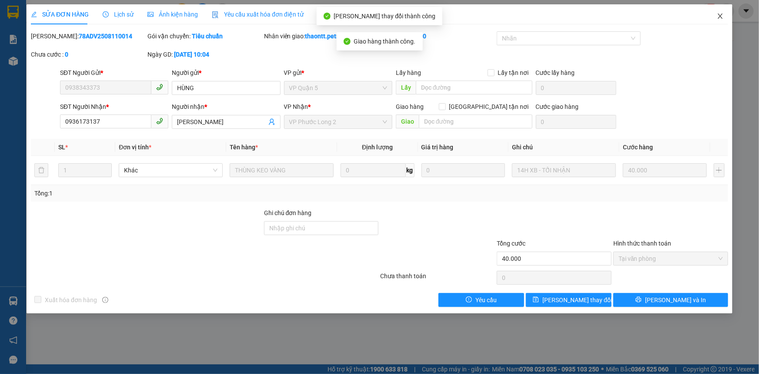
click at [720, 16] on icon "close" at bounding box center [720, 15] width 5 height 5
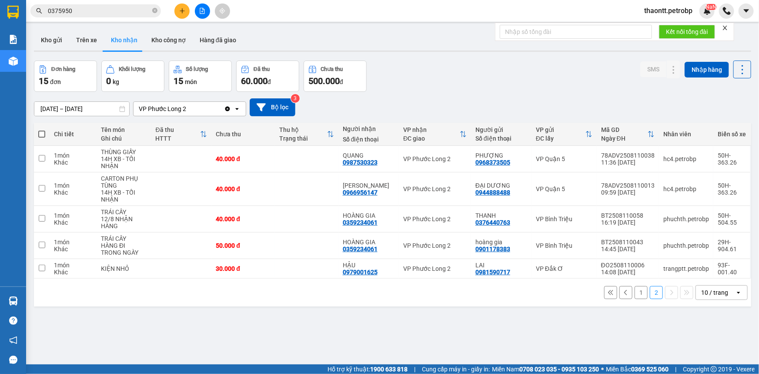
click at [635, 293] on button "1" at bounding box center [641, 292] width 13 height 13
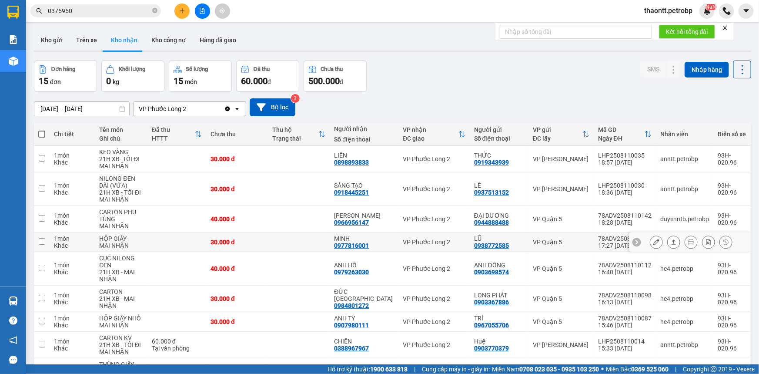
scroll to position [79, 0]
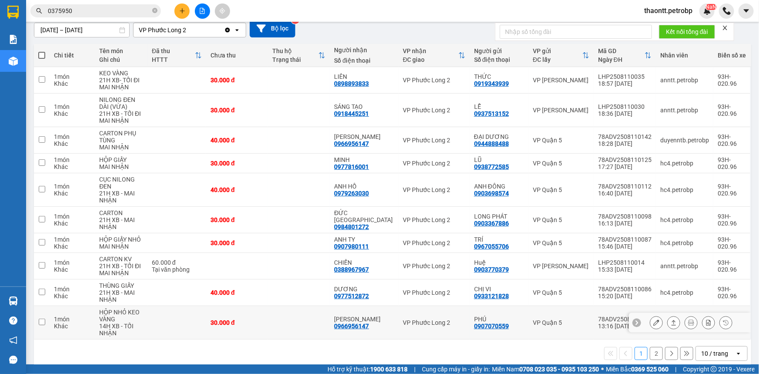
click at [655, 319] on button at bounding box center [656, 322] width 12 height 15
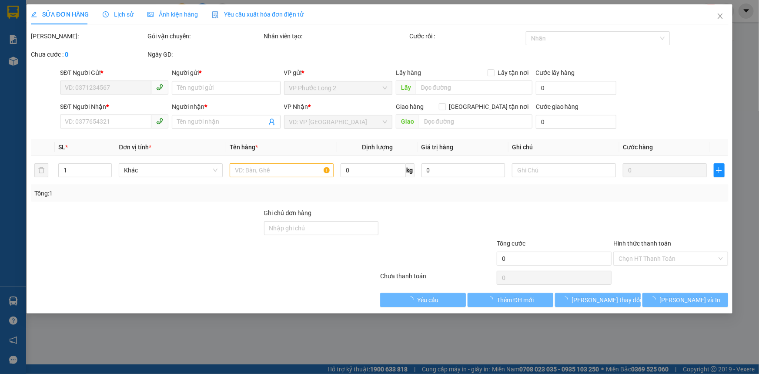
type input "0907070559"
type input "PHÚ"
type input "0966956147"
type input "[PERSON_NAME]"
type input "30.000"
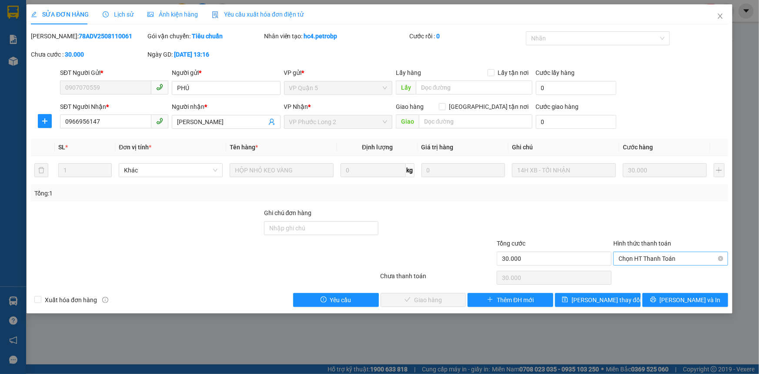
click at [642, 257] on span "Chọn HT Thanh Toán" at bounding box center [671, 258] width 104 height 13
click at [639, 276] on div "Tại văn phòng" at bounding box center [671, 276] width 104 height 10
type input "0"
click at [438, 295] on span "[PERSON_NAME] và Giao hàng" at bounding box center [439, 300] width 84 height 10
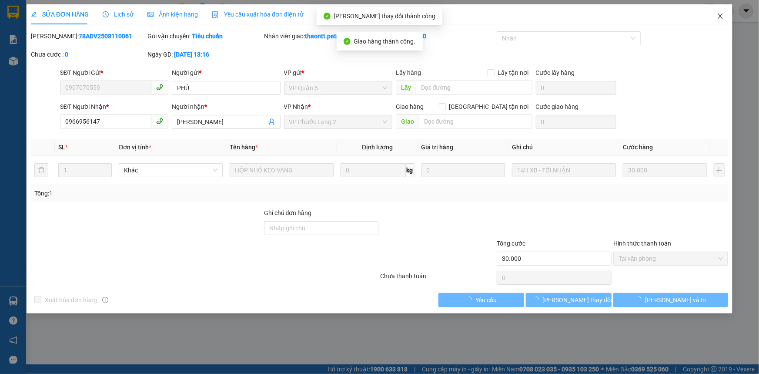
click at [721, 19] on icon "close" at bounding box center [720, 16] width 7 height 7
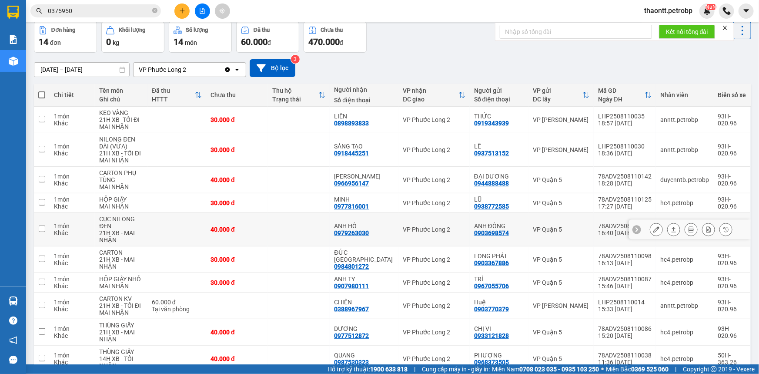
scroll to position [79, 0]
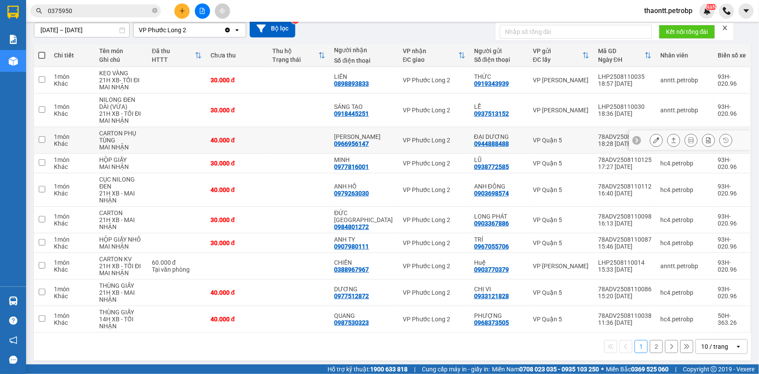
click at [653, 141] on icon at bounding box center [656, 140] width 6 height 6
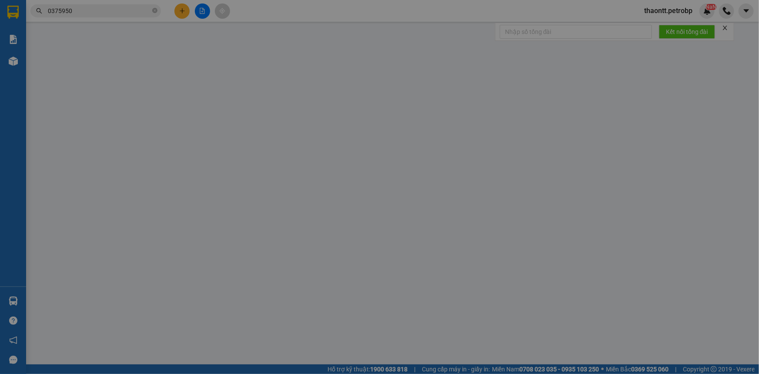
type input "0944888488"
type input "ĐẠI DƯƠNG"
type input "0966956147"
type input "[PERSON_NAME]"
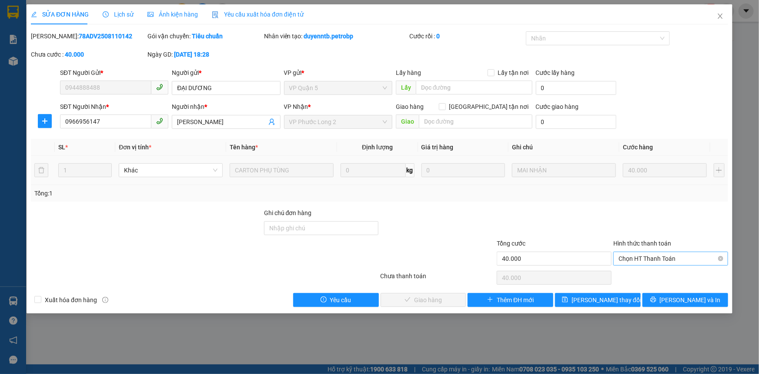
click at [645, 254] on span "Chọn HT Thanh Toán" at bounding box center [671, 258] width 104 height 13
click at [641, 274] on div "Tại văn phòng" at bounding box center [671, 276] width 104 height 10
click at [449, 297] on span "[PERSON_NAME] và Giao hàng" at bounding box center [439, 300] width 84 height 10
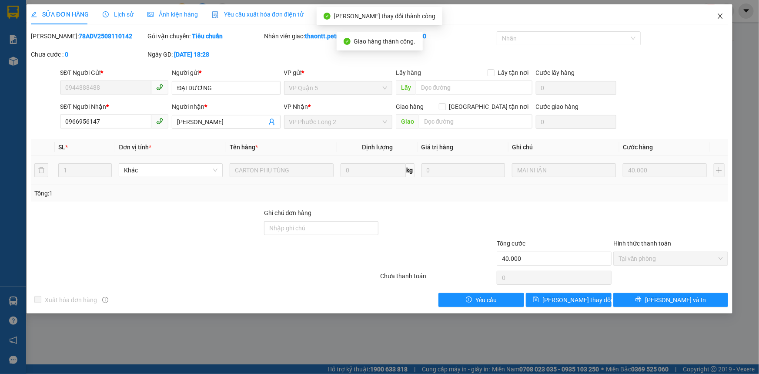
drag, startPoint x: 726, startPoint y: 13, endPoint x: 712, endPoint y: 31, distance: 23.3
click at [726, 13] on span "Close" at bounding box center [720, 16] width 24 height 24
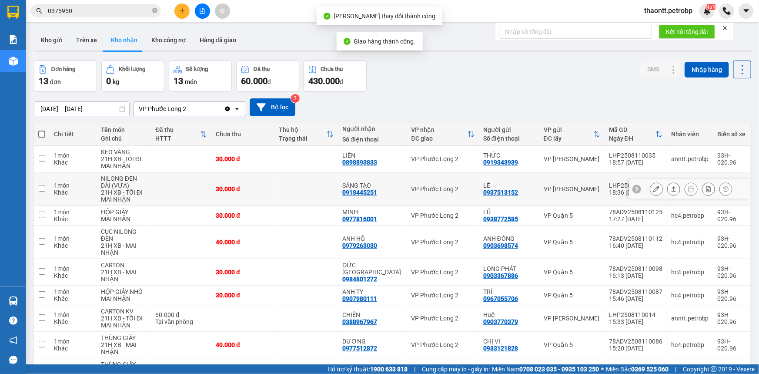
scroll to position [79, 0]
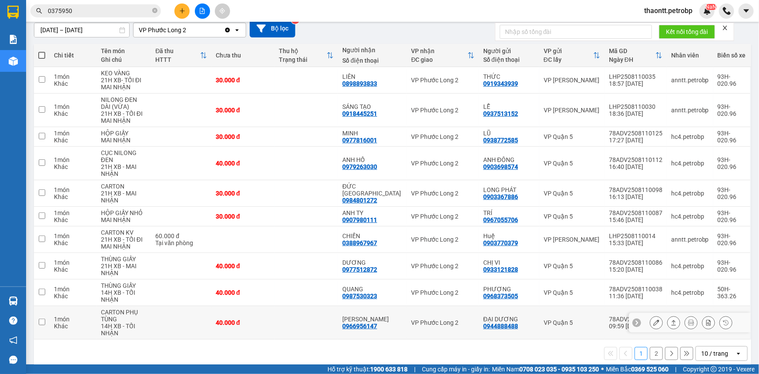
click at [653, 324] on icon at bounding box center [656, 322] width 6 height 6
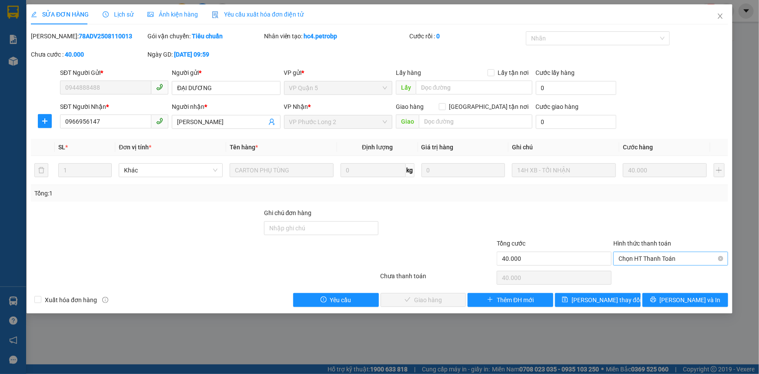
click at [639, 256] on span "Chọn HT Thanh Toán" at bounding box center [671, 258] width 104 height 13
click at [632, 269] on div "Tại văn phòng" at bounding box center [670, 275] width 115 height 14
click at [442, 300] on span "[PERSON_NAME] và Giao hàng" at bounding box center [439, 300] width 84 height 10
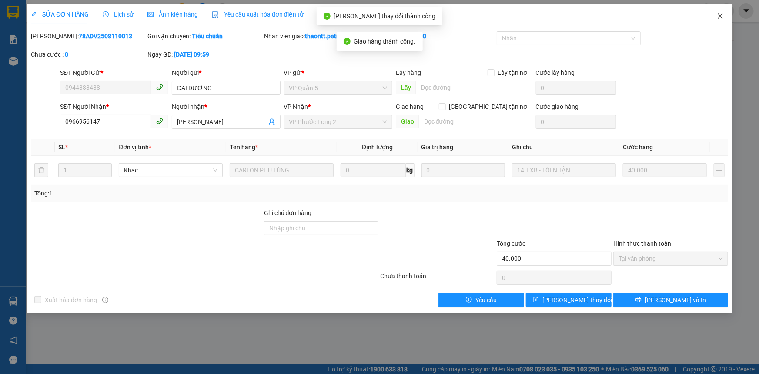
click at [720, 17] on icon "close" at bounding box center [720, 16] width 7 height 7
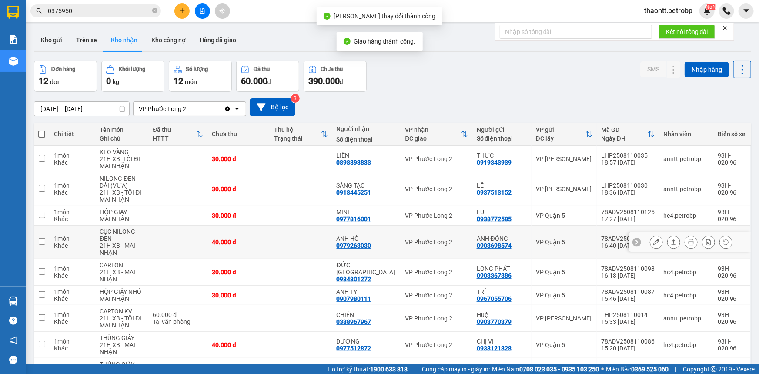
scroll to position [82, 0]
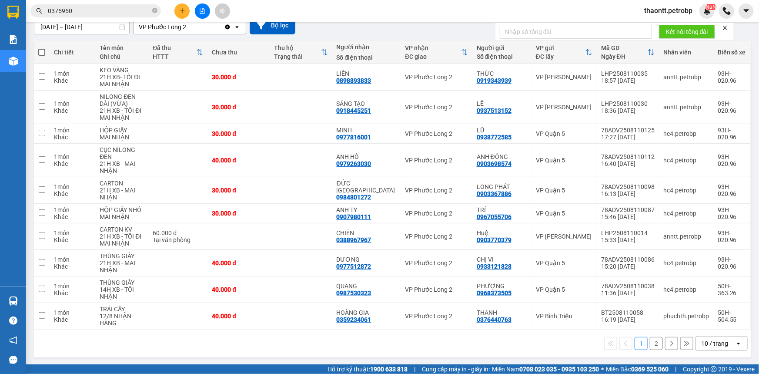
click at [185, 14] on button at bounding box center [181, 10] width 15 height 15
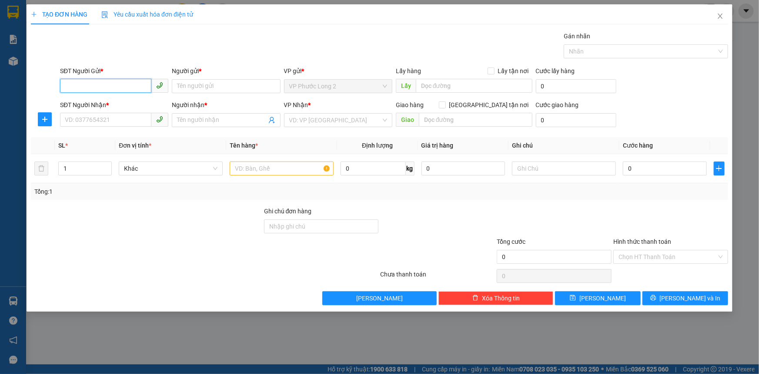
click at [133, 89] on input "SĐT Người Gửi *" at bounding box center [105, 86] width 91 height 14
click at [93, 87] on input "SĐT Người Gửi *" at bounding box center [105, 86] width 91 height 14
click at [84, 106] on div "0972009990 - ÚT THÔNG" at bounding box center [114, 104] width 98 height 10
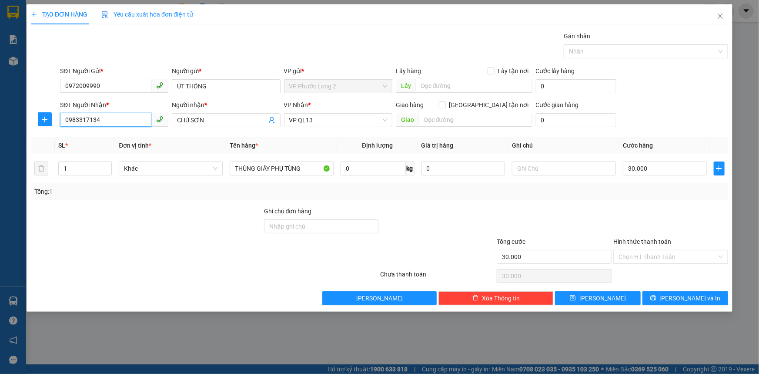
click at [135, 124] on input "0983317134" at bounding box center [105, 120] width 91 height 14
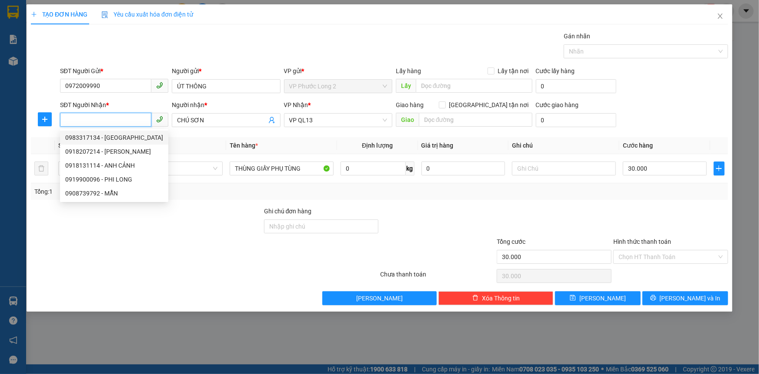
click at [135, 118] on input "SĐT Người Nhận *" at bounding box center [105, 120] width 91 height 14
click at [90, 120] on input "SĐT Người Nhận *" at bounding box center [105, 120] width 91 height 14
click at [122, 120] on input "SĐT Người Nhận *" at bounding box center [105, 120] width 91 height 14
click at [131, 82] on input "0972009990" at bounding box center [105, 86] width 91 height 14
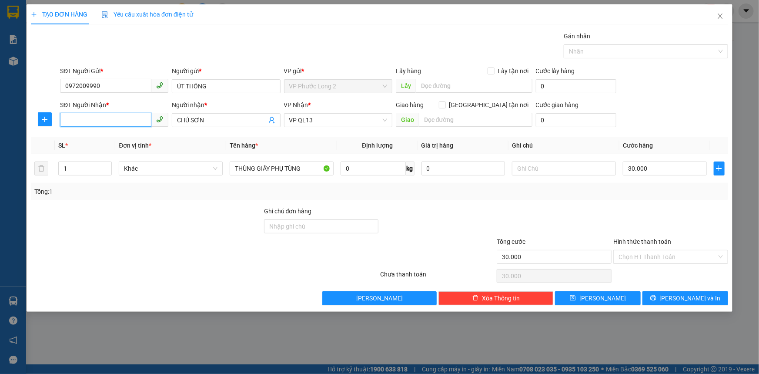
click at [130, 117] on input "SĐT Người Nhận *" at bounding box center [105, 120] width 91 height 14
click at [114, 141] on div "0938133461 - [PERSON_NAME]" at bounding box center [114, 138] width 98 height 10
click at [333, 118] on input "search" at bounding box center [335, 120] width 92 height 13
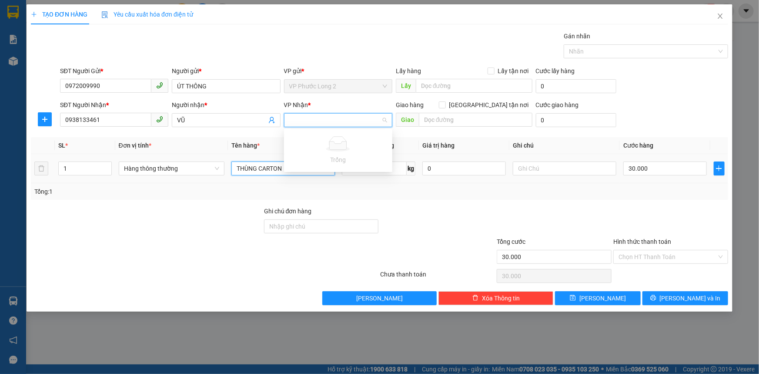
click at [265, 164] on input "THÙNG CARTON" at bounding box center [283, 168] width 104 height 14
click at [652, 213] on div at bounding box center [670, 221] width 117 height 30
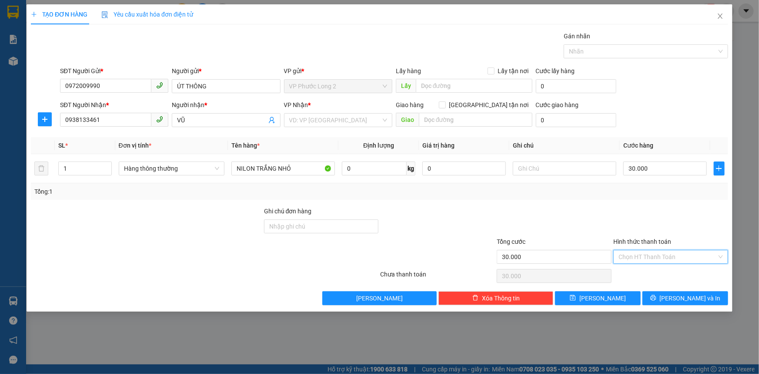
click at [680, 257] on input "Hình thức thanh toán" at bounding box center [668, 256] width 98 height 13
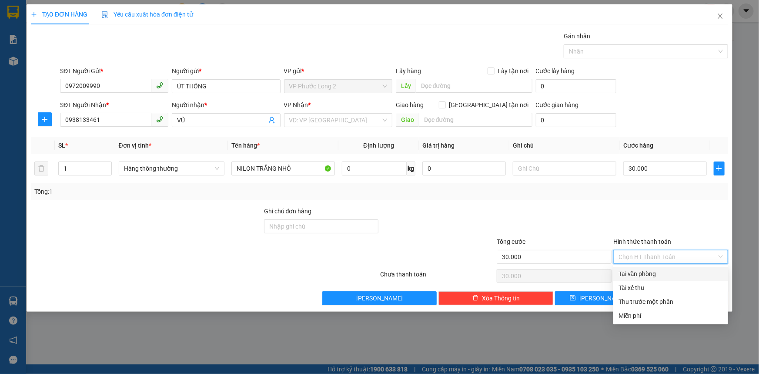
click at [669, 271] on div "Tại văn phòng" at bounding box center [671, 274] width 104 height 10
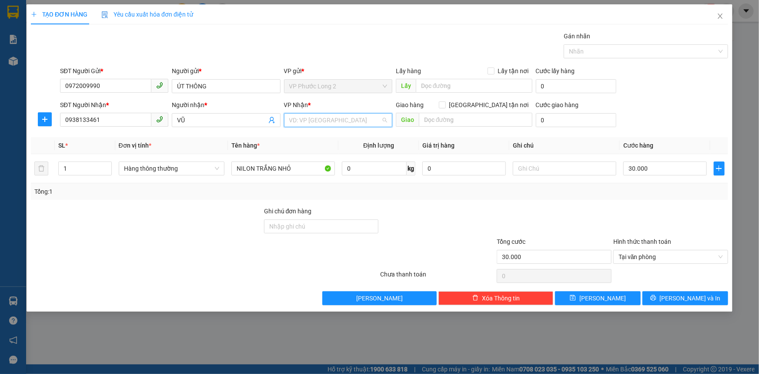
click at [371, 122] on input "search" at bounding box center [335, 120] width 92 height 13
click at [361, 136] on div "VP Quận 5" at bounding box center [338, 138] width 98 height 10
click at [678, 299] on span "[PERSON_NAME] và In" at bounding box center [690, 298] width 61 height 10
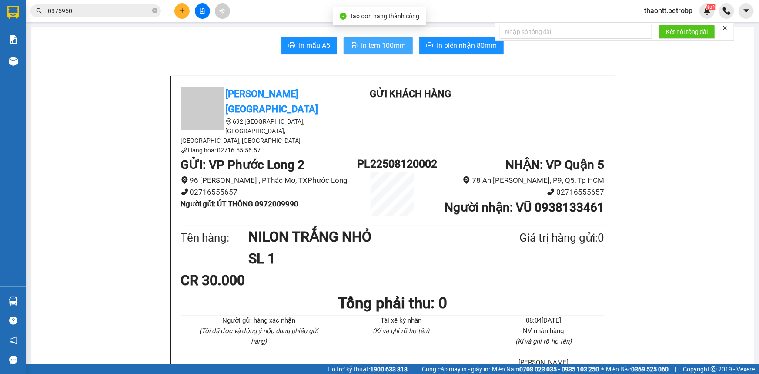
click at [400, 37] on button "In tem 100mm" at bounding box center [378, 45] width 69 height 17
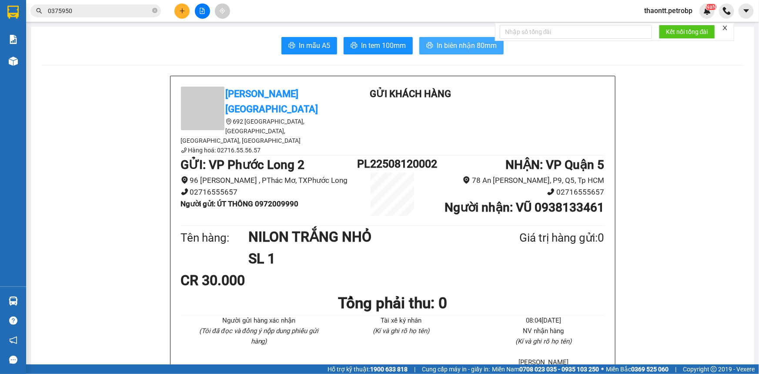
click at [451, 54] on button "In biên nhận 80mm" at bounding box center [461, 45] width 84 height 17
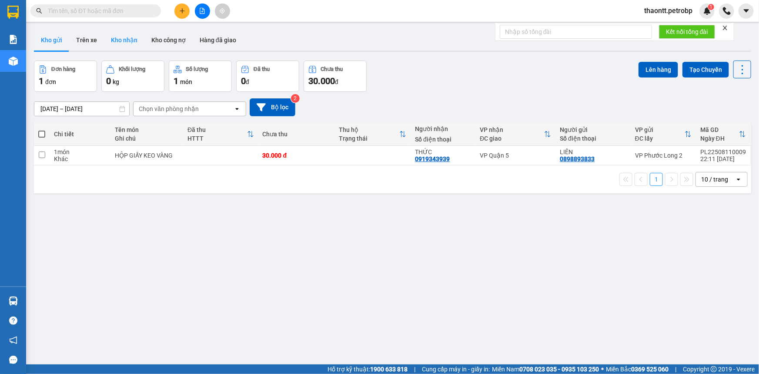
click at [128, 42] on button "Kho nhận" at bounding box center [124, 40] width 40 height 21
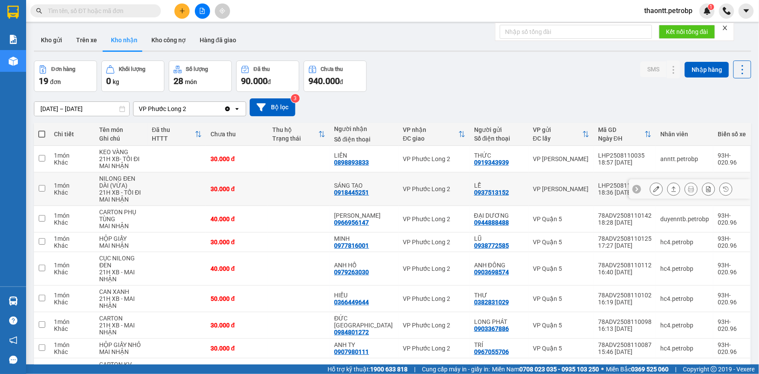
click at [474, 193] on div "0937513152" at bounding box center [491, 192] width 35 height 7
copy div "0937513152"
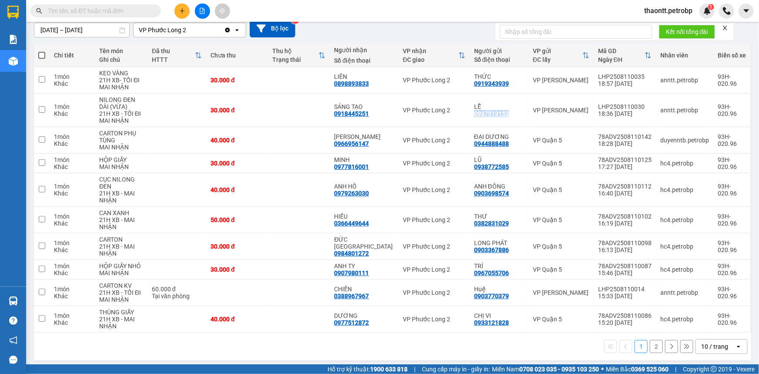
click at [652, 344] on button "2" at bounding box center [656, 346] width 13 height 13
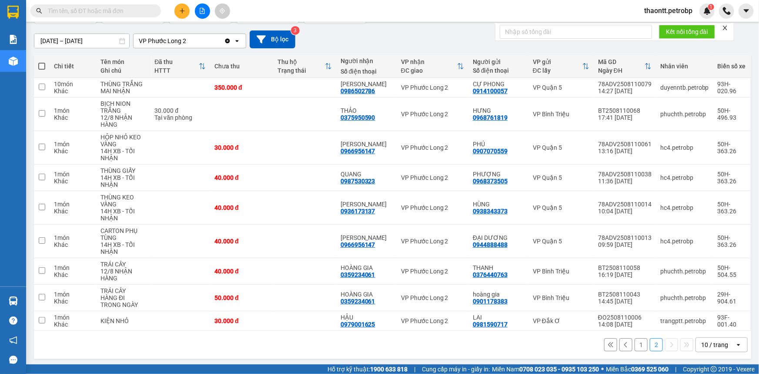
scroll to position [69, 0]
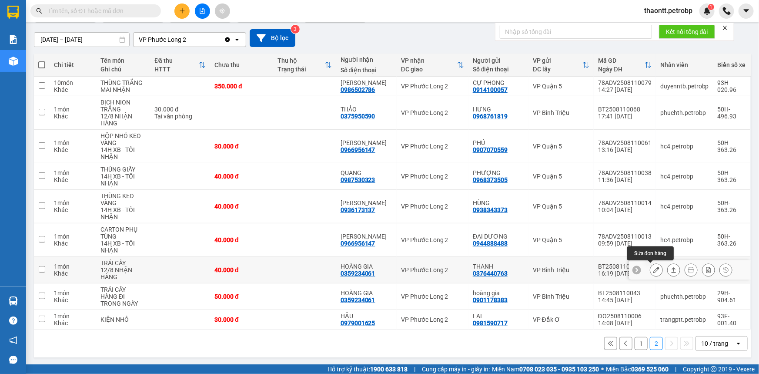
click at [653, 269] on icon at bounding box center [656, 270] width 6 height 6
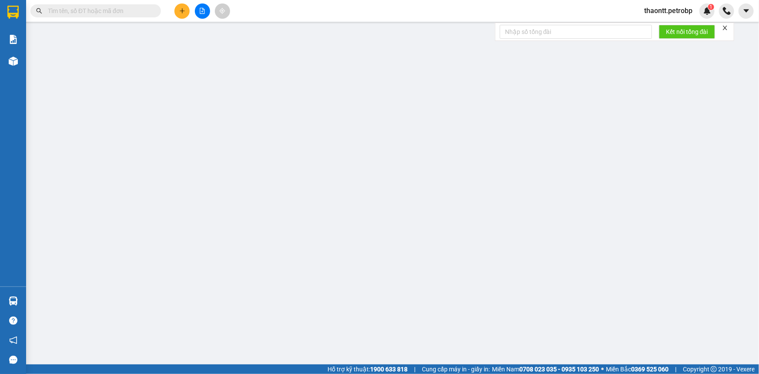
type input "0376440763"
type input "THANH"
type input "0359234061"
type input "HOÀNG GIA"
type input "40.000"
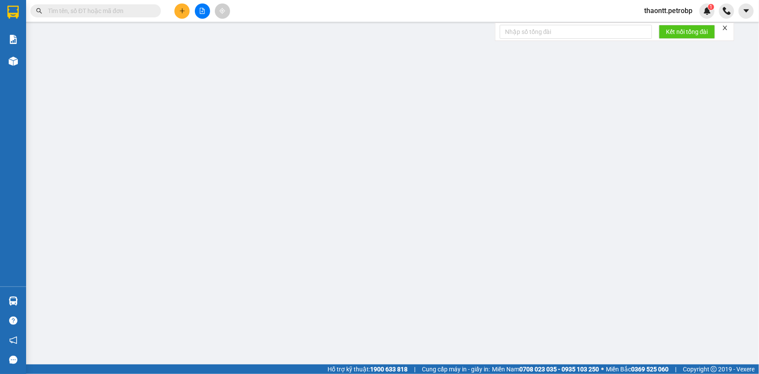
type input "40.000"
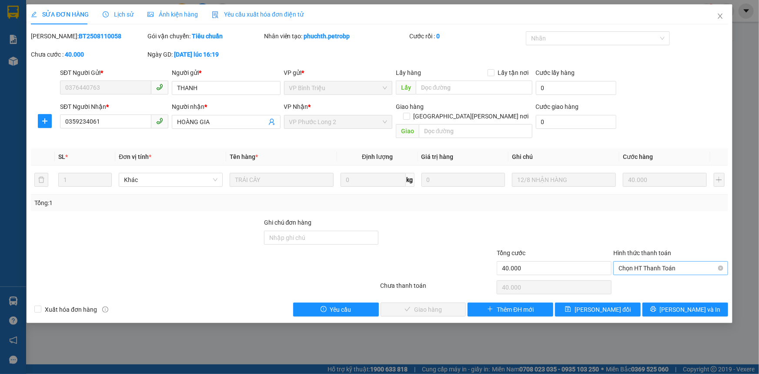
click at [656, 261] on span "Chọn HT Thanh Toán" at bounding box center [671, 267] width 104 height 13
click at [723, 17] on icon "close" at bounding box center [720, 16] width 7 height 7
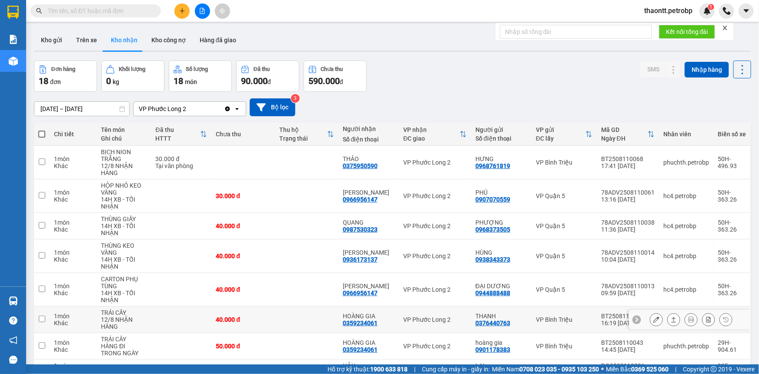
scroll to position [50, 0]
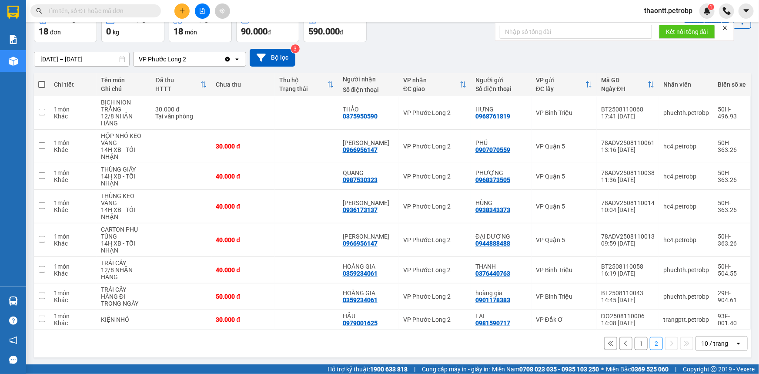
paste input "0972009990"
click at [127, 13] on input "text" at bounding box center [99, 11] width 103 height 10
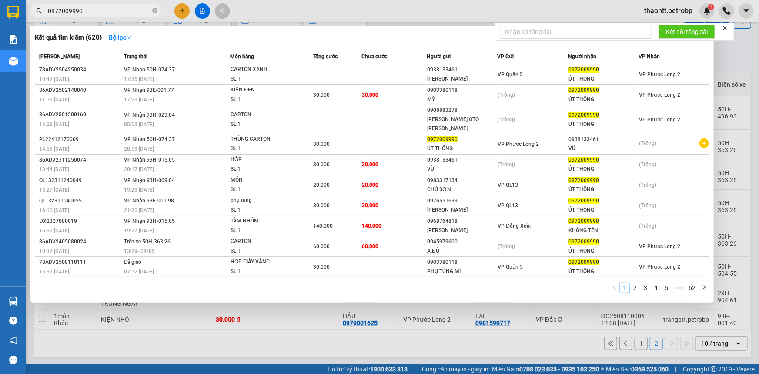
type input "0972009990"
